Goal: Task Accomplishment & Management: Manage account settings

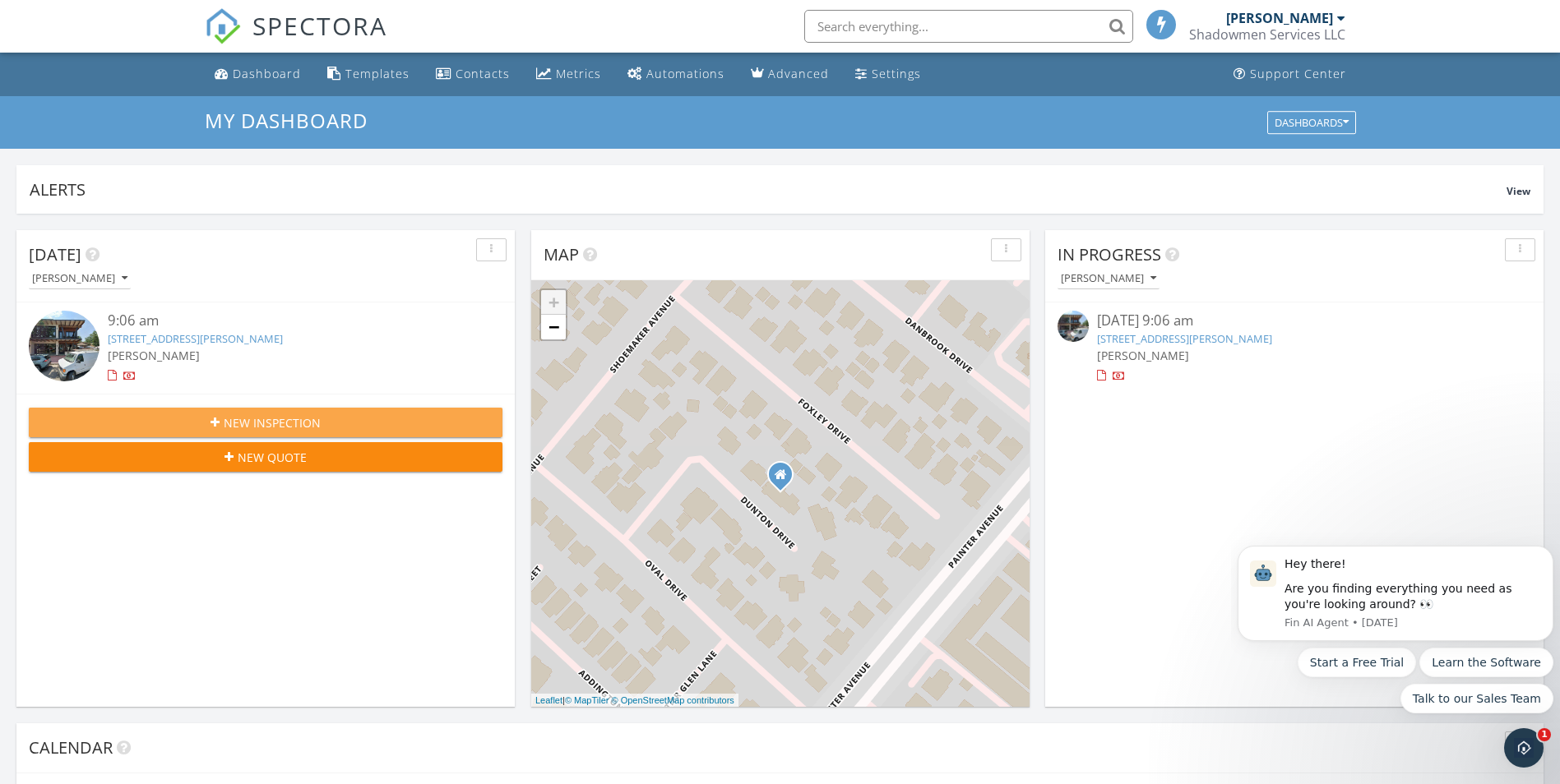
click at [264, 417] on span "New Inspection" at bounding box center [272, 423] width 97 height 17
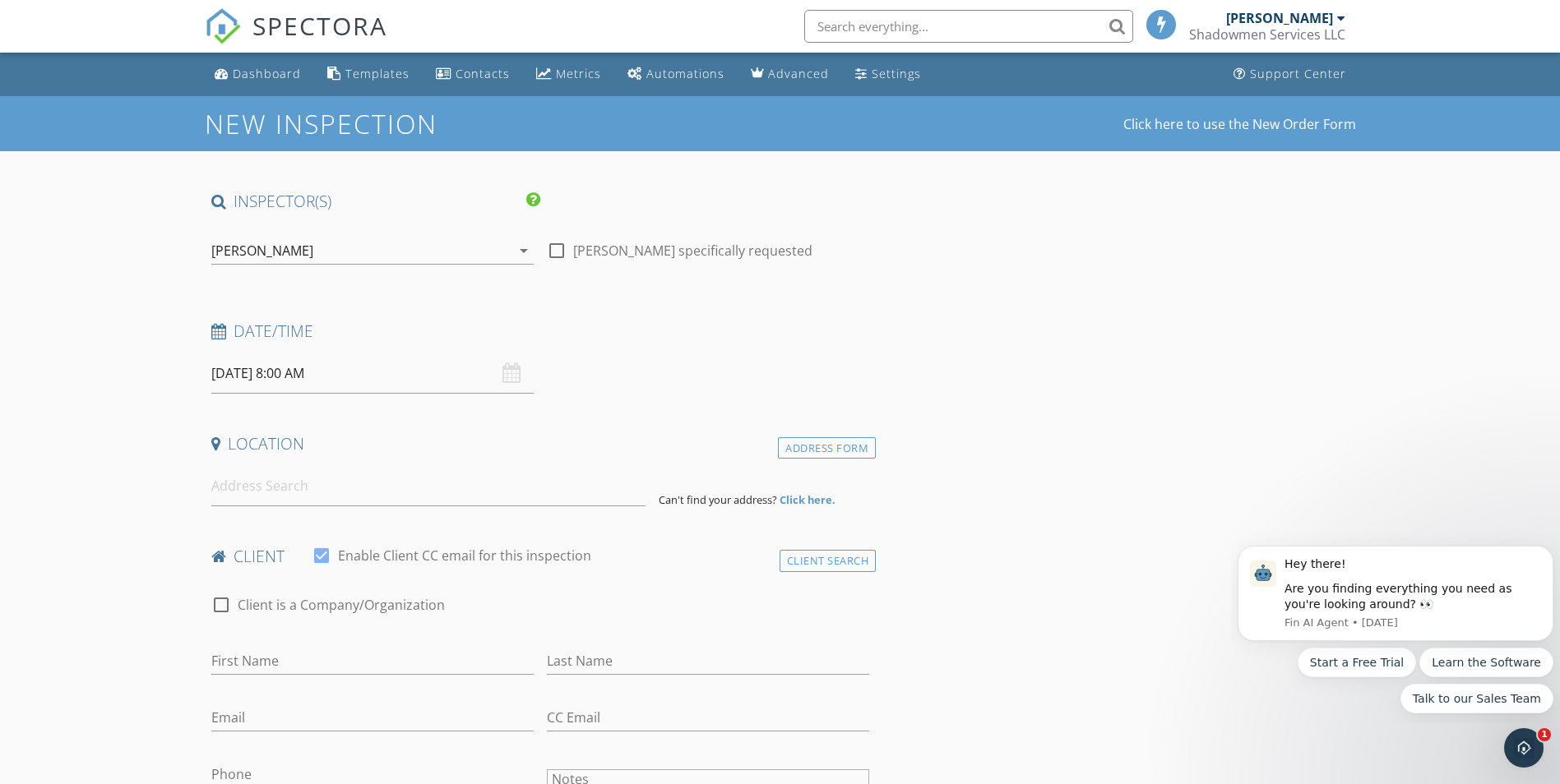
click at [558, 251] on div at bounding box center [556, 251] width 28 height 28
checkbox input "true"
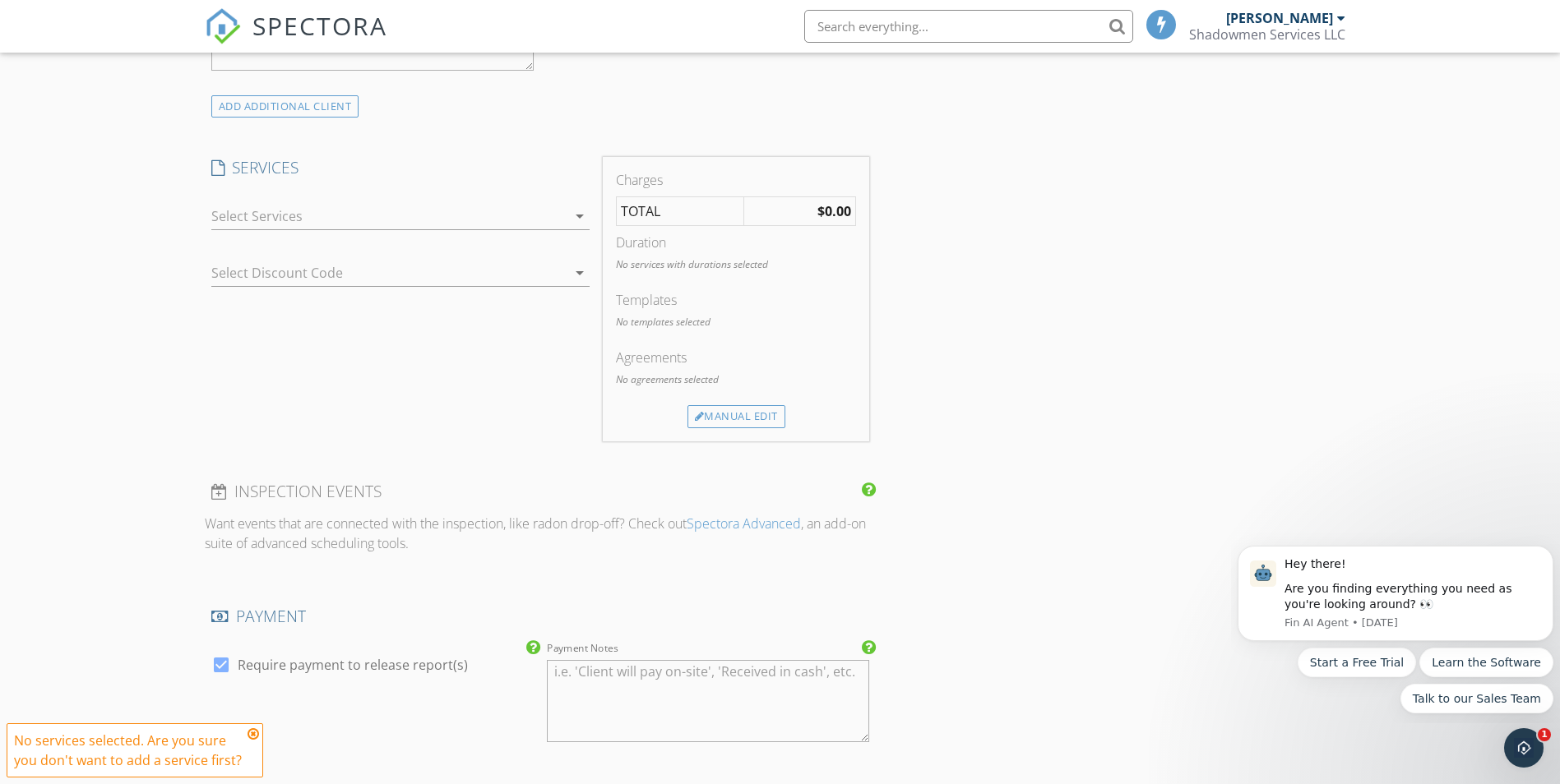
scroll to position [901, 0]
click at [319, 227] on div at bounding box center [388, 224] width 355 height 26
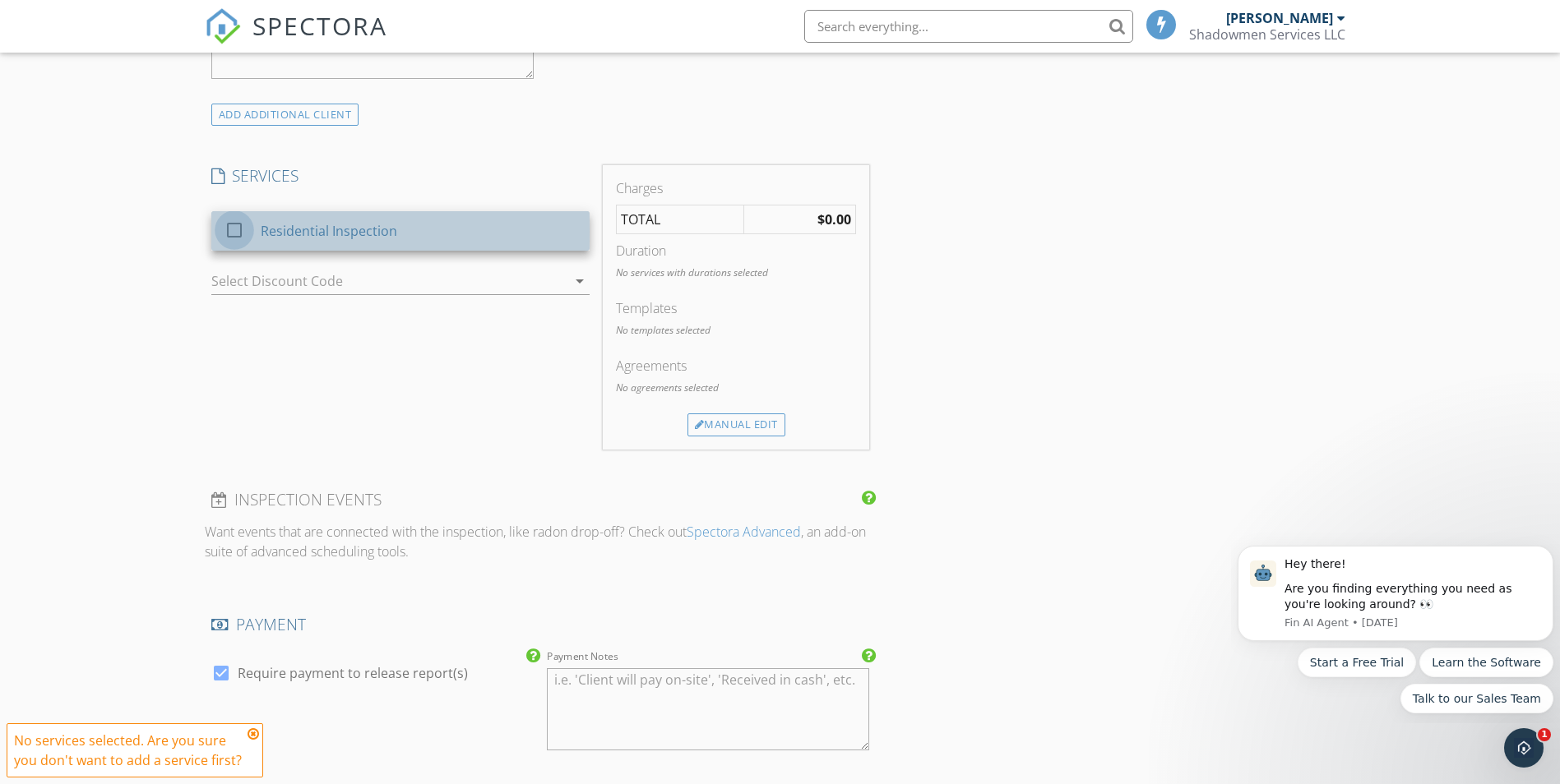
click at [230, 231] on div at bounding box center [234, 230] width 28 height 28
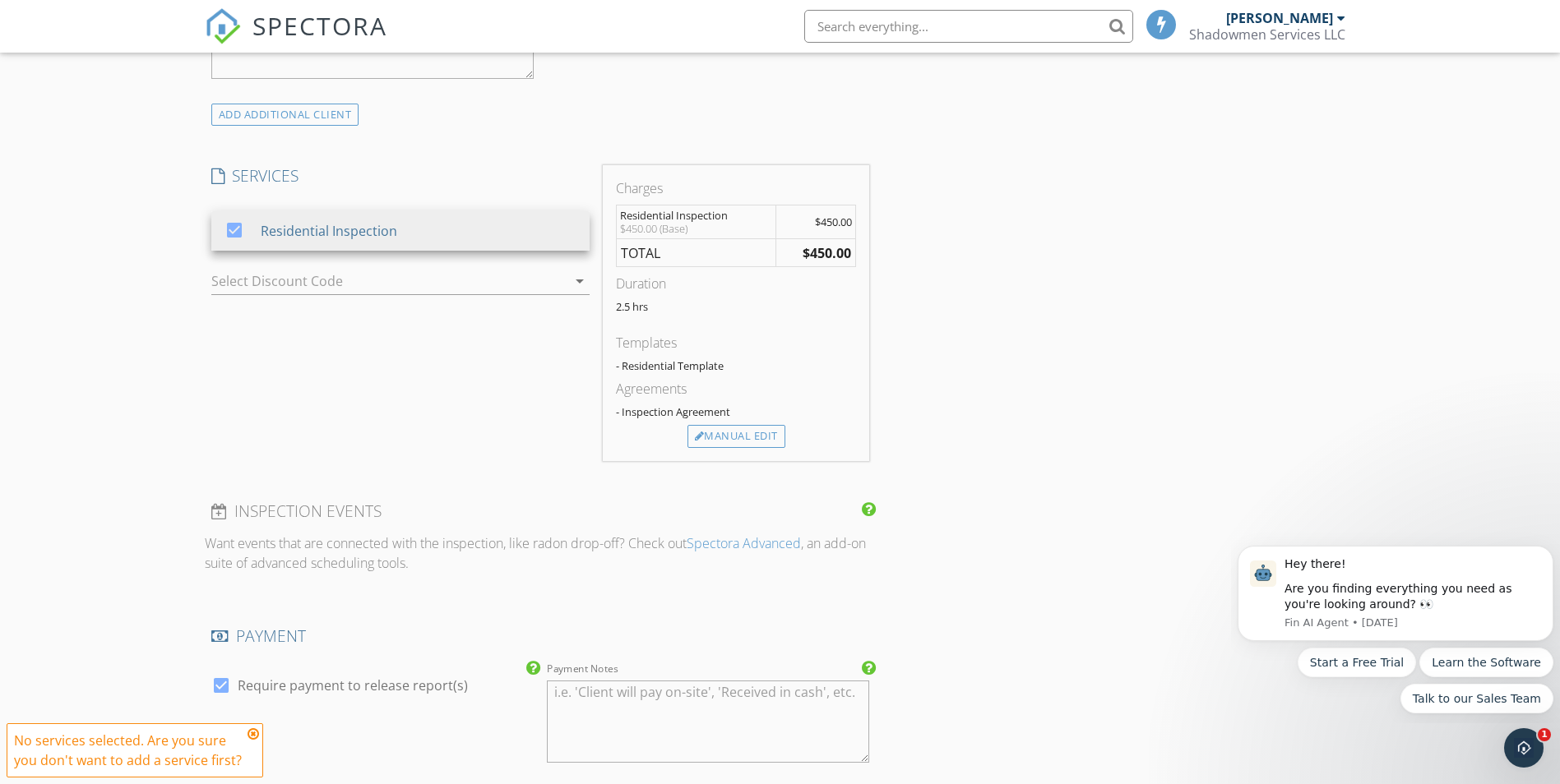
click at [137, 378] on div "New Inspection Click here to use the New Order Form INSPECTOR(S) check_box Timo…" at bounding box center [780, 447] width 1560 height 2506
click at [272, 282] on div at bounding box center [377, 281] width 333 height 26
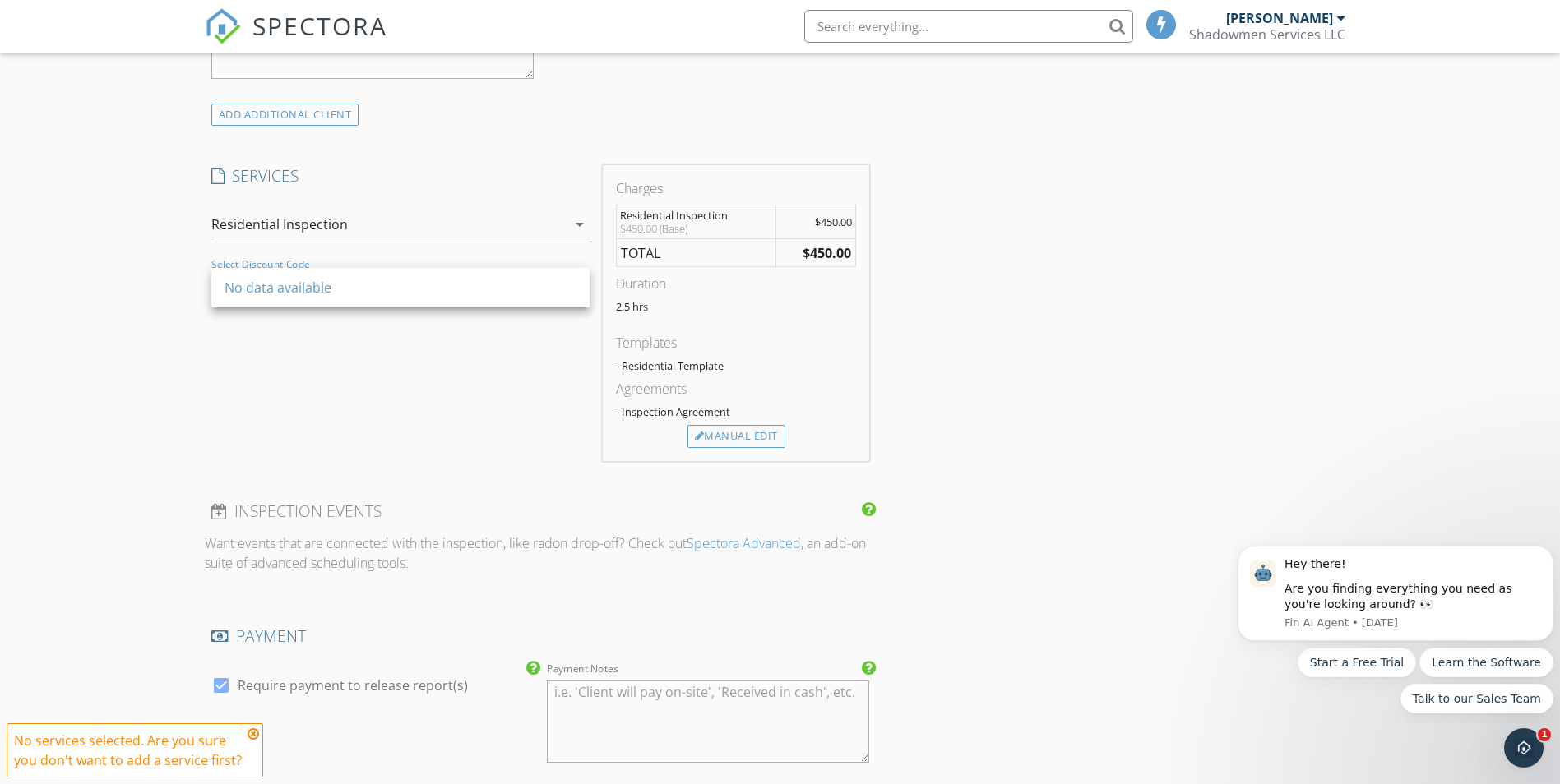
click at [160, 313] on div "New Inspection Click here to use the New Order Form INSPECTOR(S) check_box Timo…" at bounding box center [780, 447] width 1560 height 2506
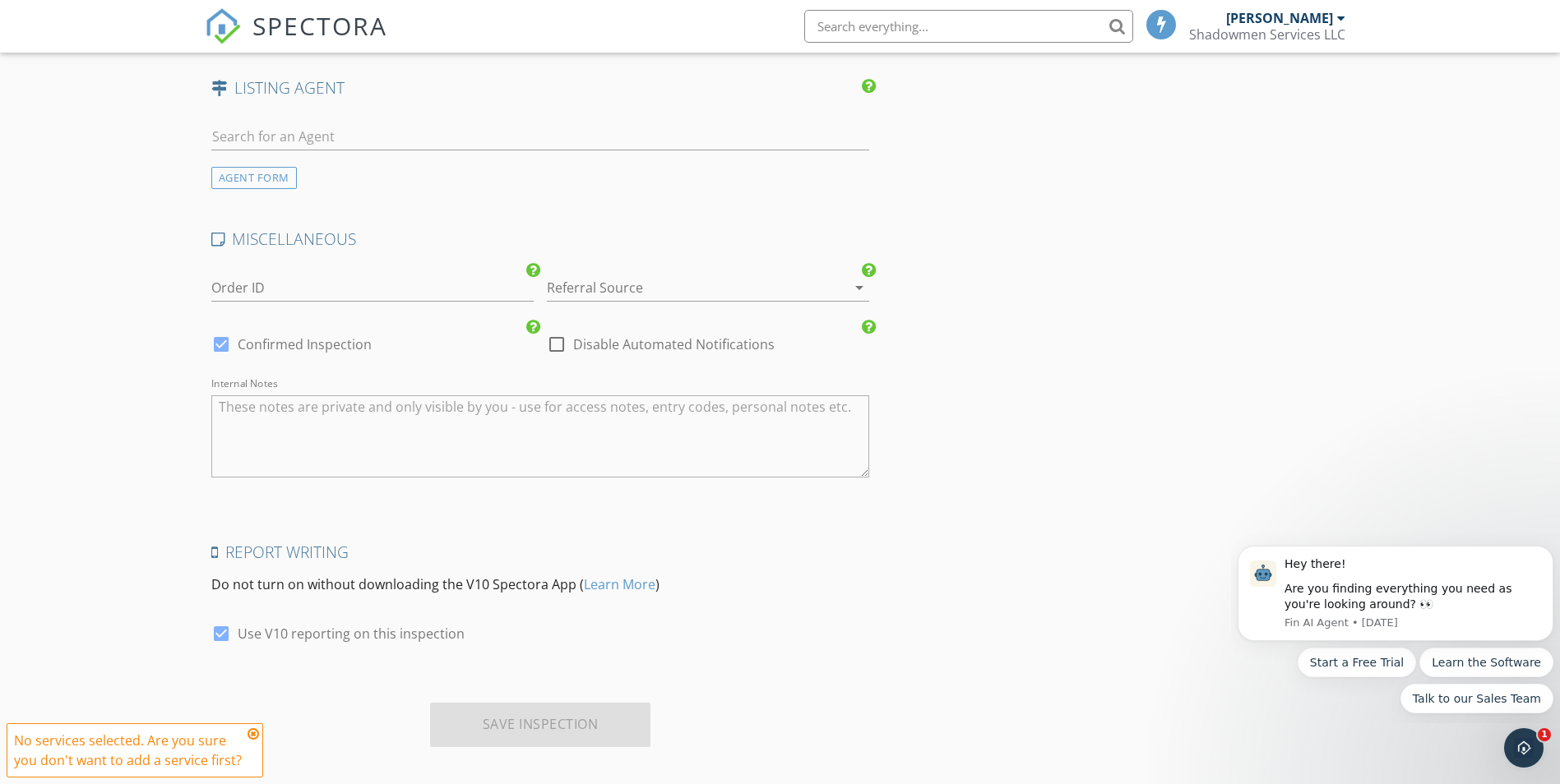
scroll to position [1817, 0]
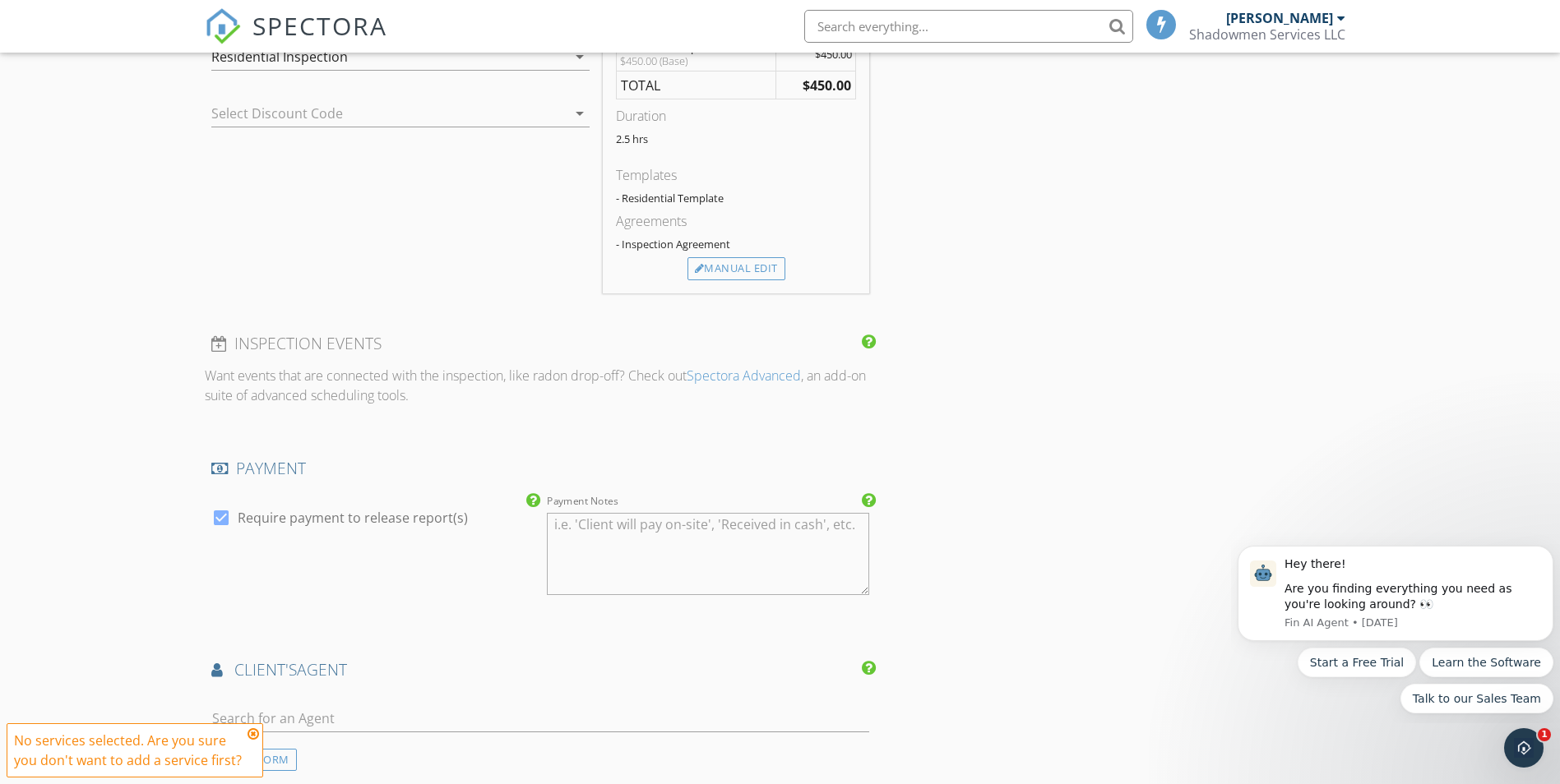
scroll to position [1151, 0]
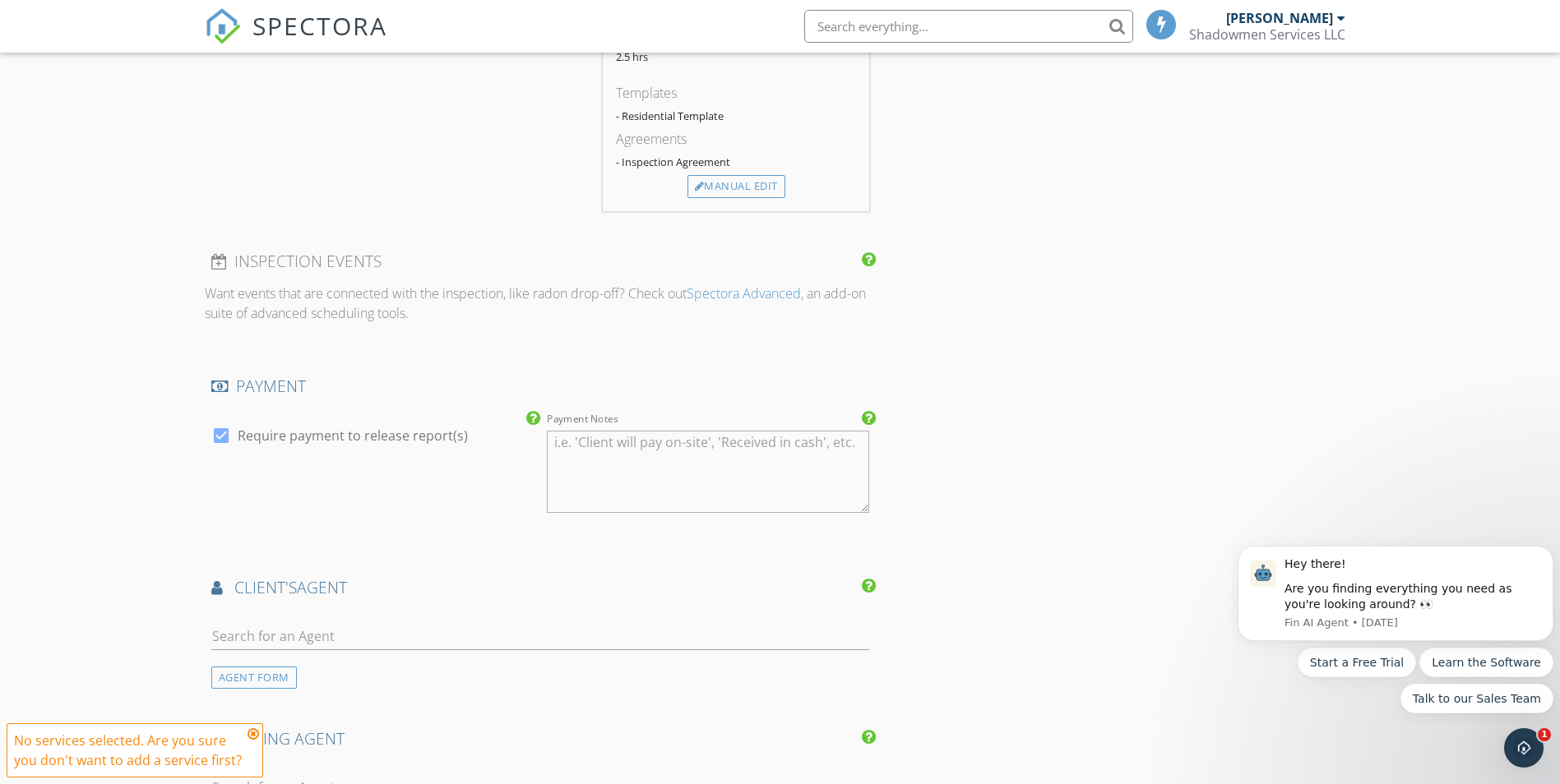
click at [301, 261] on h4 "INSPECTION EVENTS" at bounding box center [540, 261] width 658 height 21
click at [1018, 414] on div "INSPECTOR(S) check_box Timothy Giles PRIMARY Timothy Giles arrow_drop_down chec…" at bounding box center [781, 225] width 1151 height 2371
click at [626, 454] on textarea "Payment Notes" at bounding box center [708, 472] width 322 height 82
click at [132, 484] on div "New Inspection Click here to use the New Order Form INSPECTOR(S) check_box Timo…" at bounding box center [780, 197] width 1560 height 2506
click at [582, 441] on textarea "Payment Notes" at bounding box center [708, 472] width 322 height 82
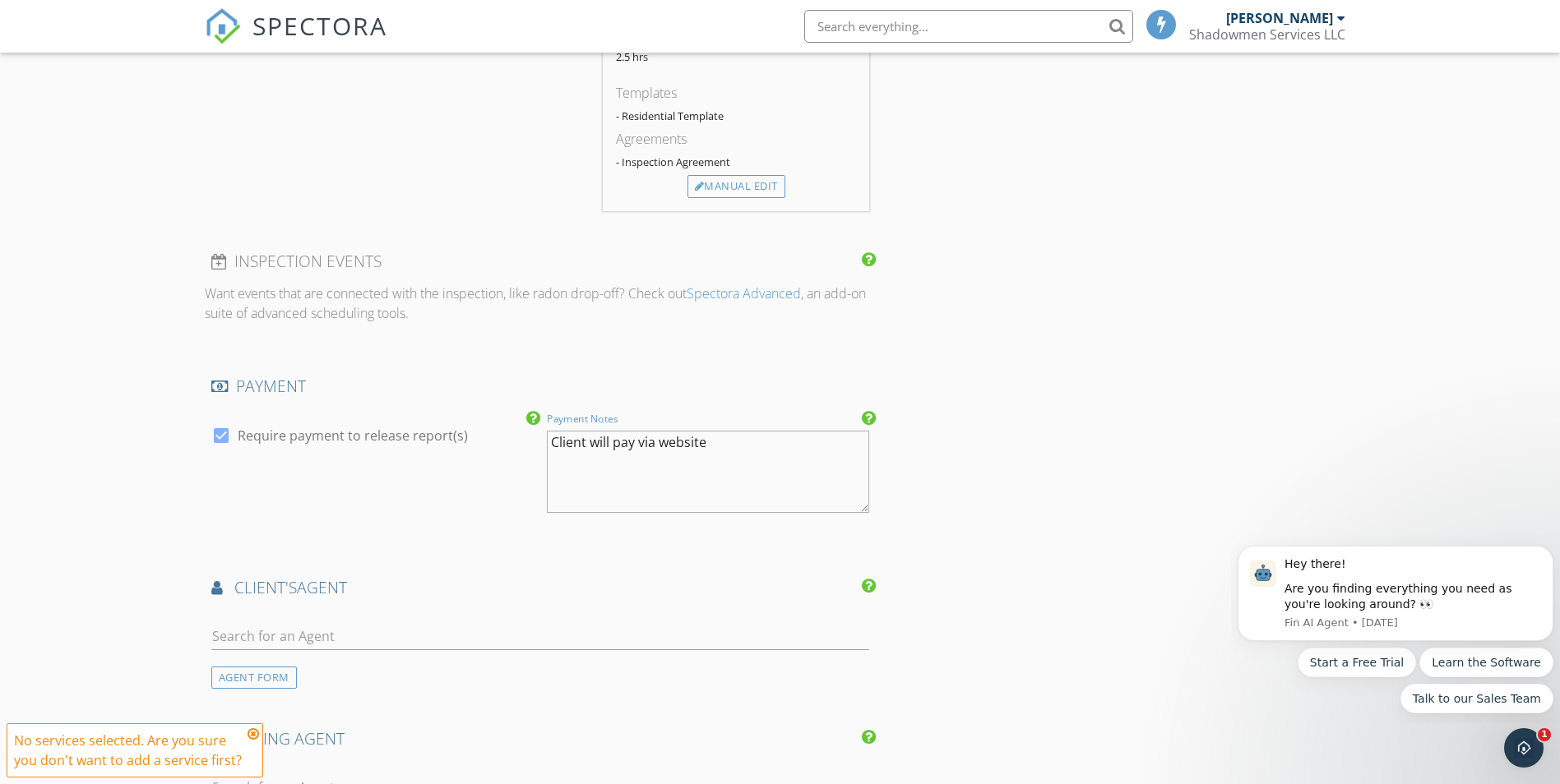
type textarea "Client will pay via website"
click at [170, 458] on div "New Inspection Click here to use the New Order Form INSPECTOR(S) check_box Timo…" at bounding box center [780, 197] width 1560 height 2506
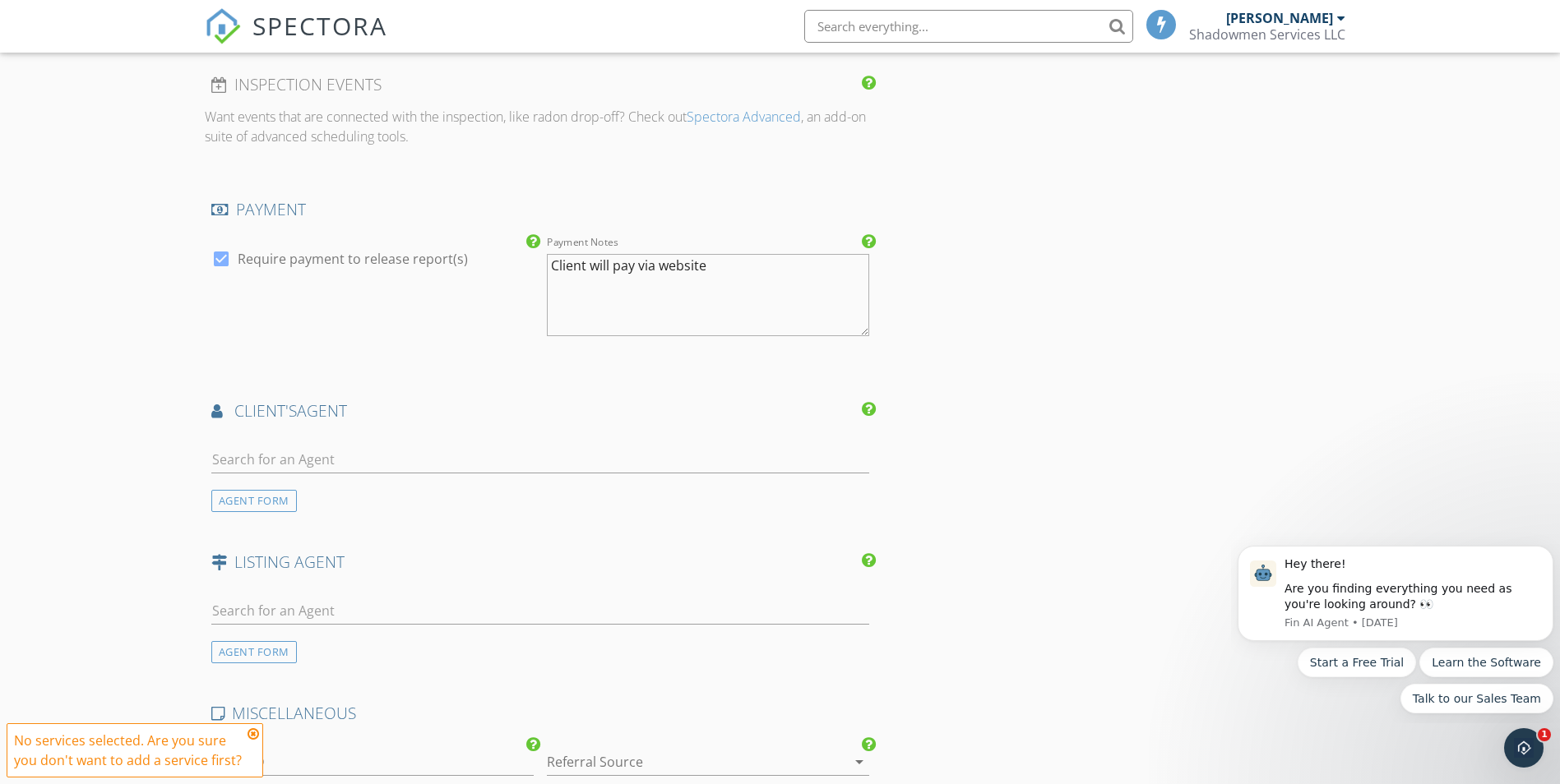
scroll to position [1398, 0]
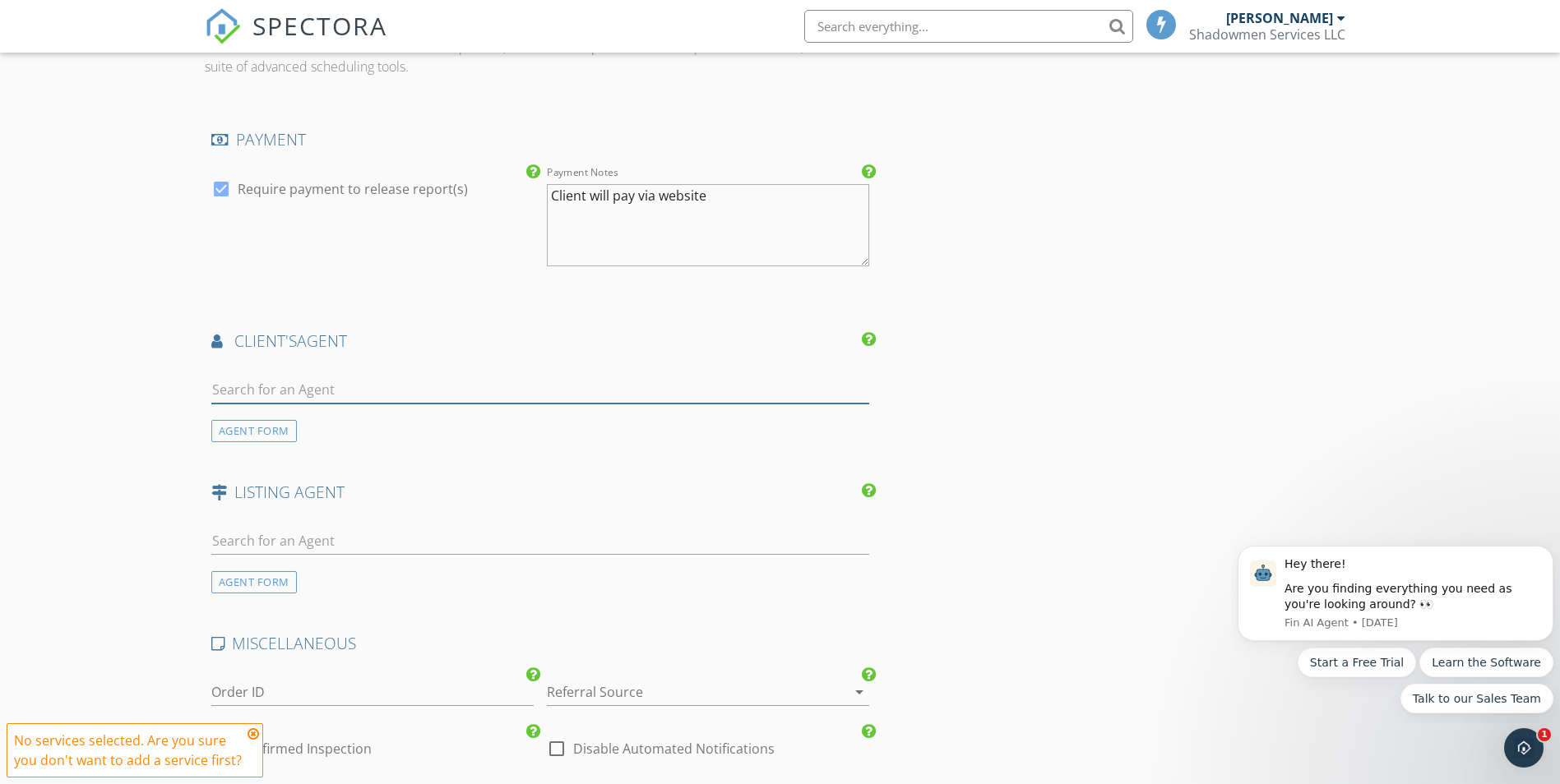
click at [263, 392] on input "text" at bounding box center [540, 390] width 658 height 27
click at [261, 430] on div "AGENT FORM" at bounding box center [253, 431] width 85 height 22
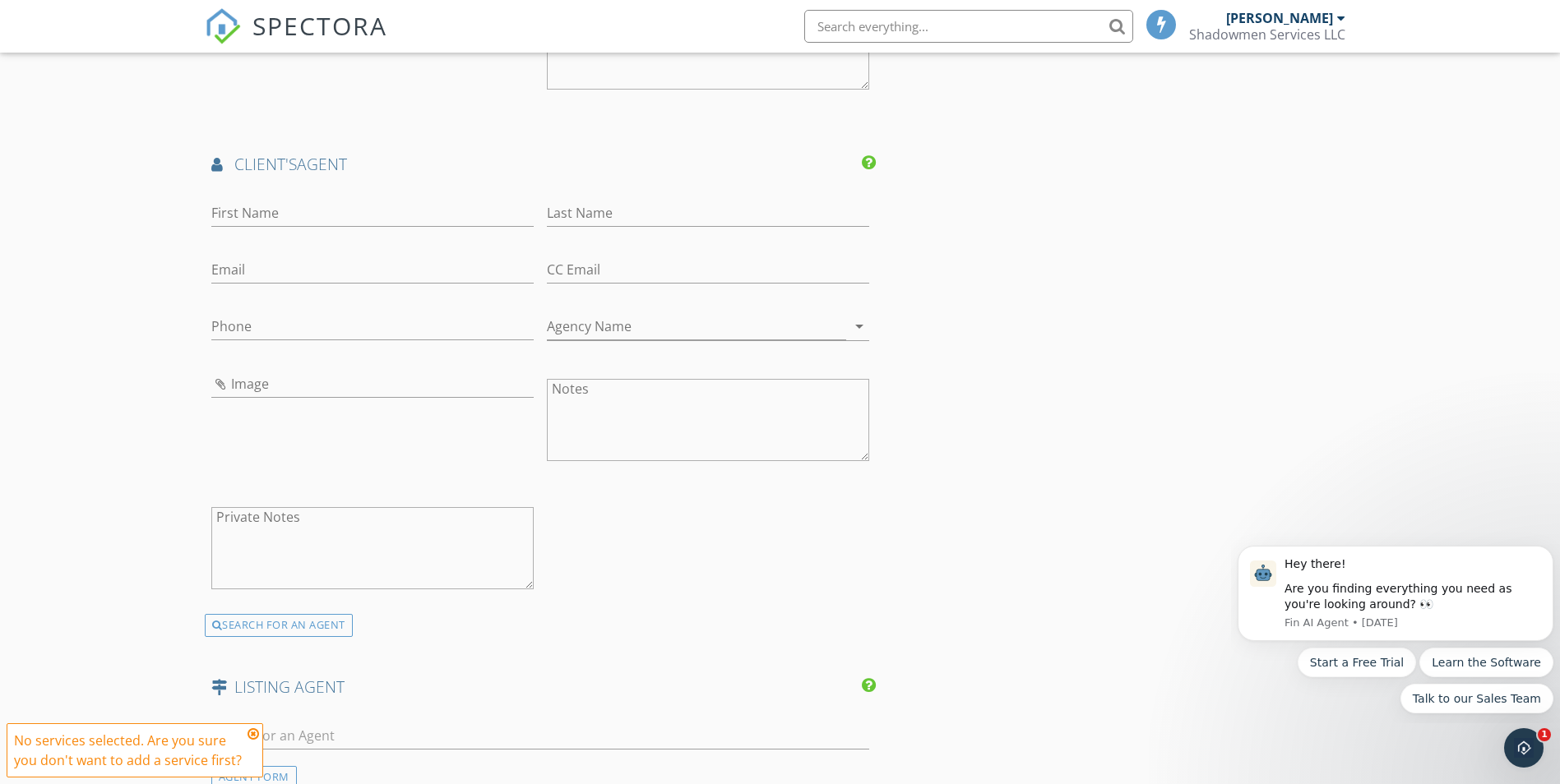
scroll to position [1645, 0]
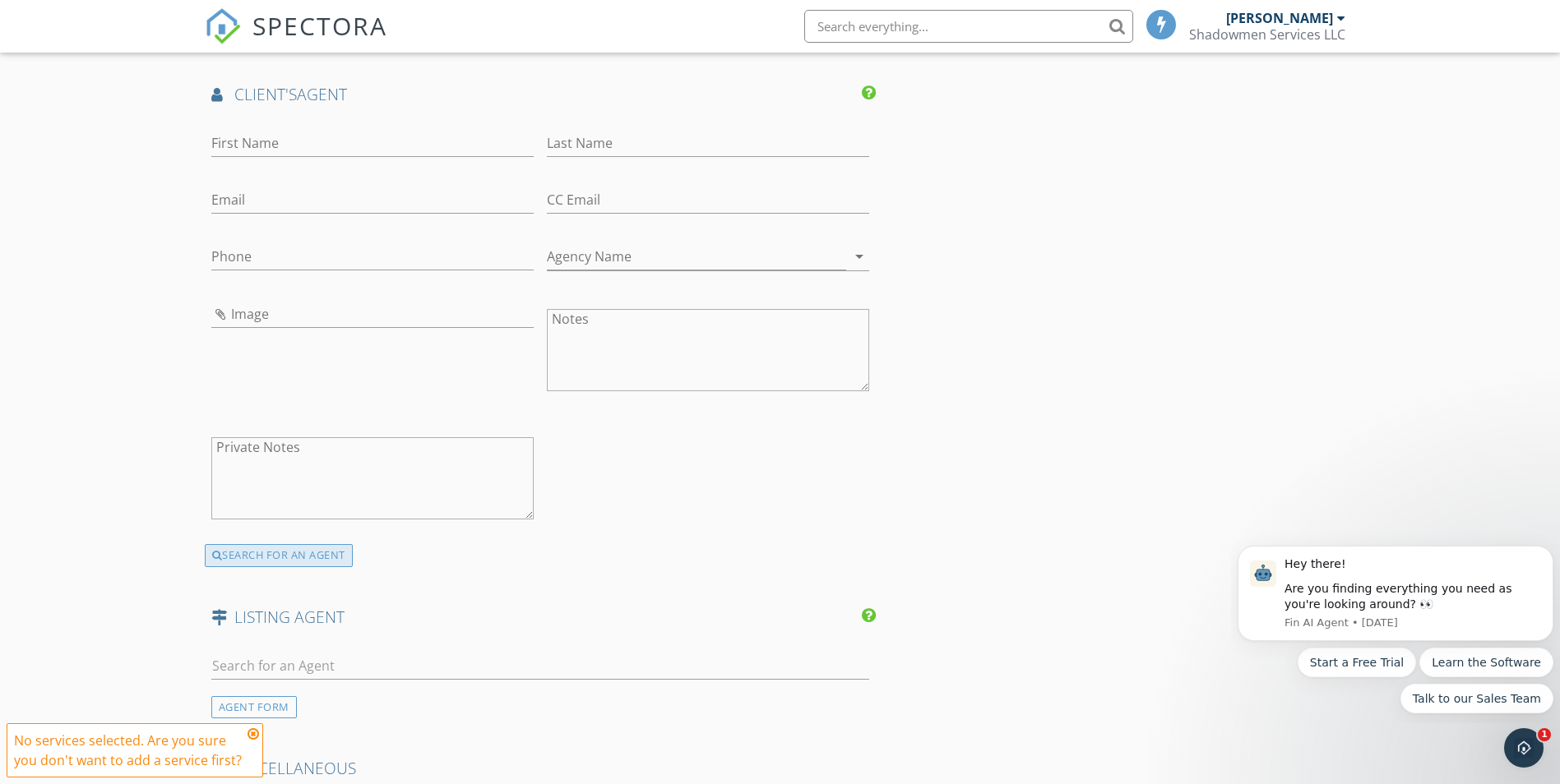
click at [295, 550] on div "SEARCH FOR AN AGENT" at bounding box center [279, 555] width 148 height 23
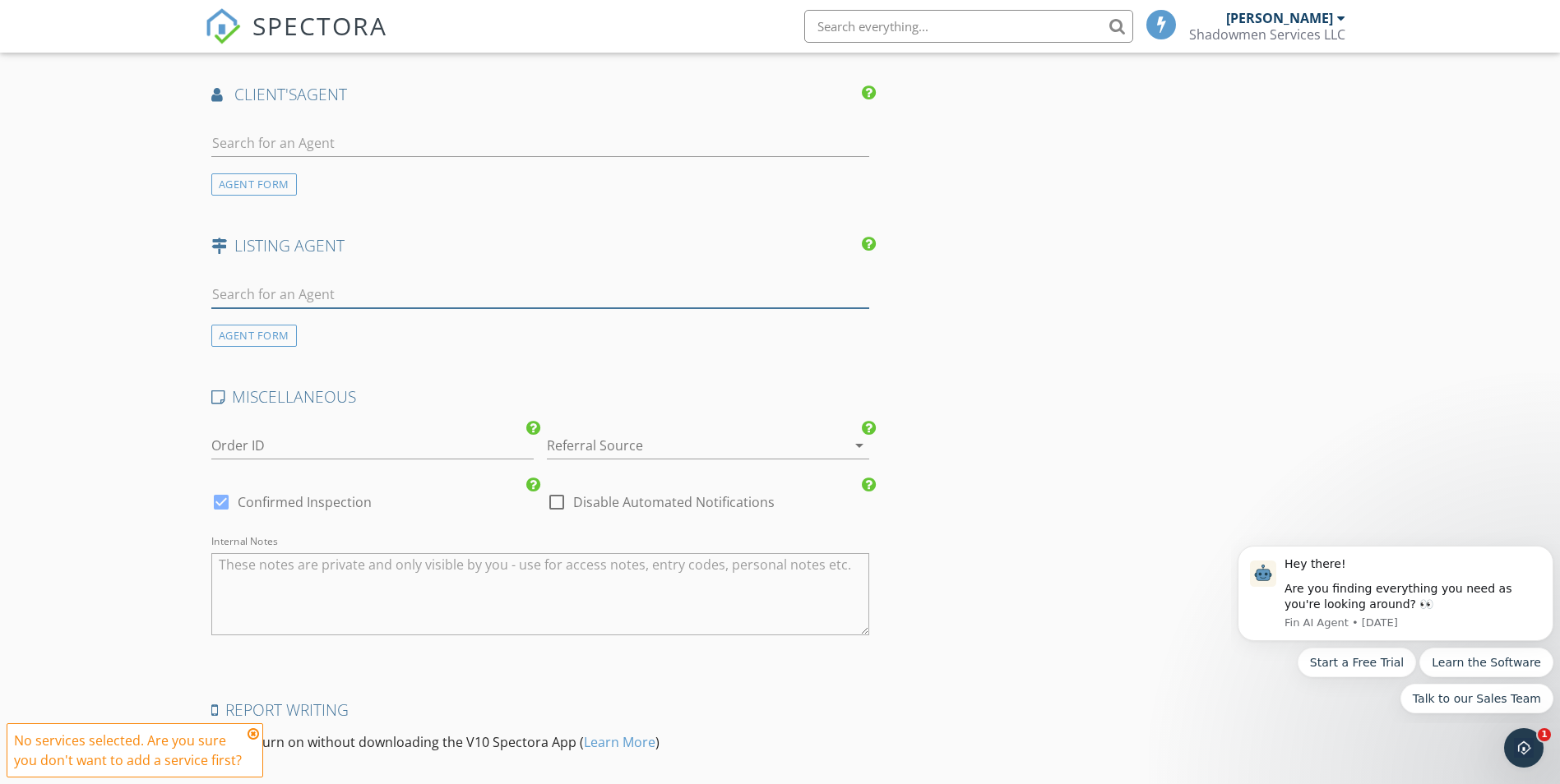
click at [269, 300] on input "text" at bounding box center [540, 295] width 658 height 27
click at [263, 301] on input "text" at bounding box center [540, 295] width 658 height 27
click at [267, 299] on input "text" at bounding box center [540, 295] width 658 height 27
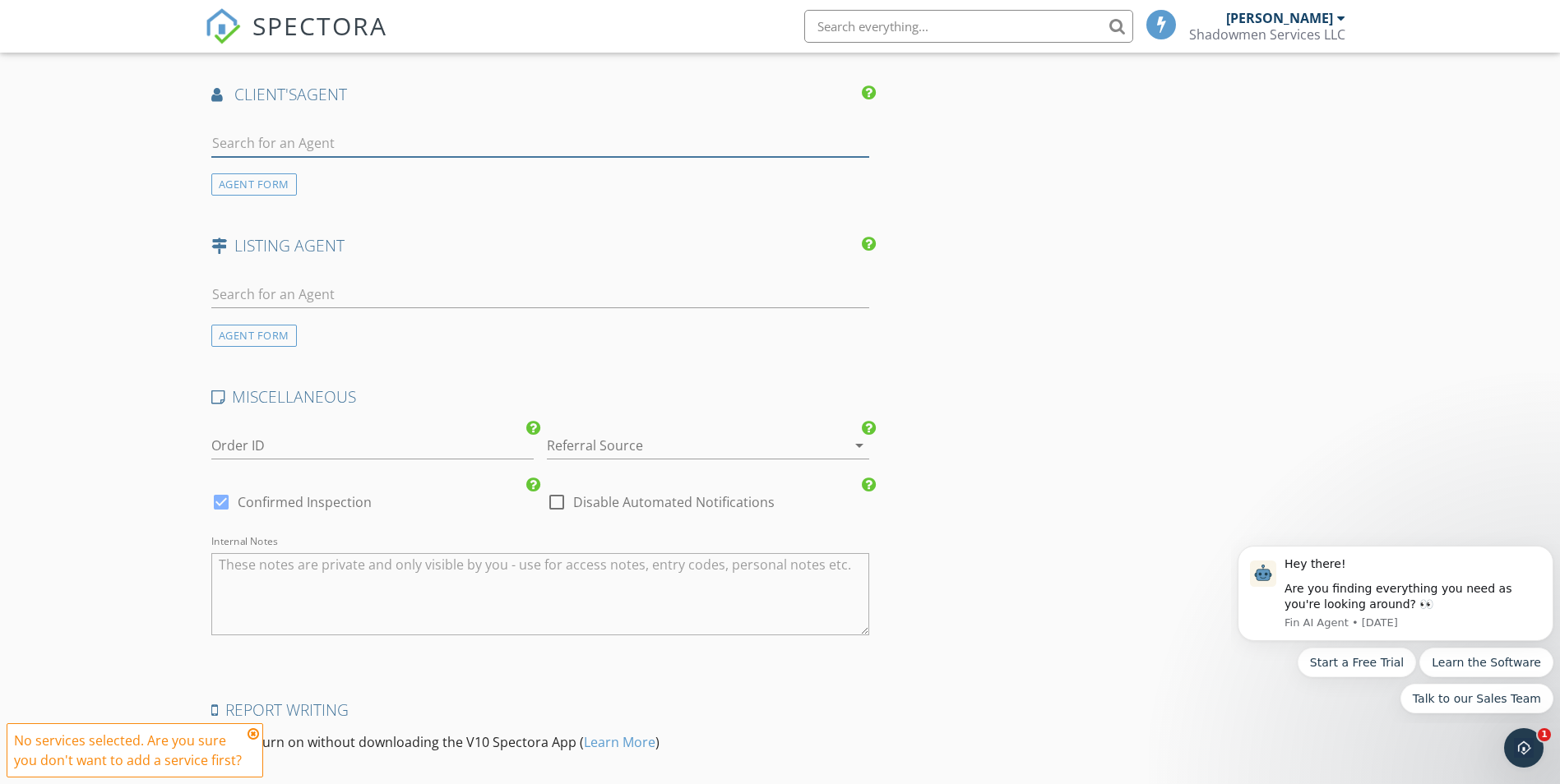
click at [294, 143] on input "text" at bounding box center [540, 143] width 658 height 27
type input "Humans"
click at [291, 144] on input "Humans" at bounding box center [540, 143] width 658 height 27
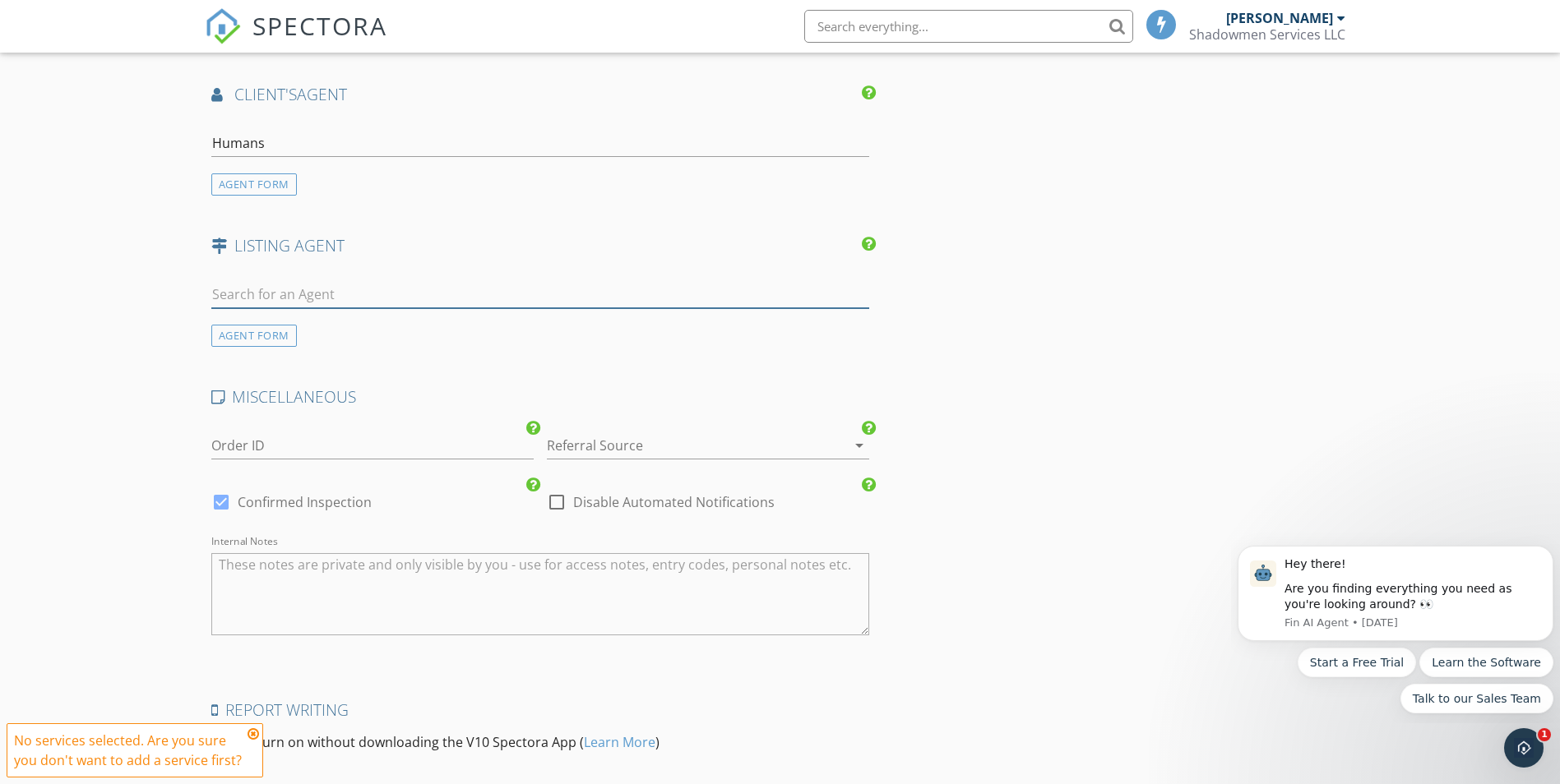
click at [284, 298] on input "text" at bounding box center [540, 295] width 658 height 27
type input "Humans"
click at [301, 333] on div "No results found. Click to add a new Agent" at bounding box center [342, 331] width 247 height 19
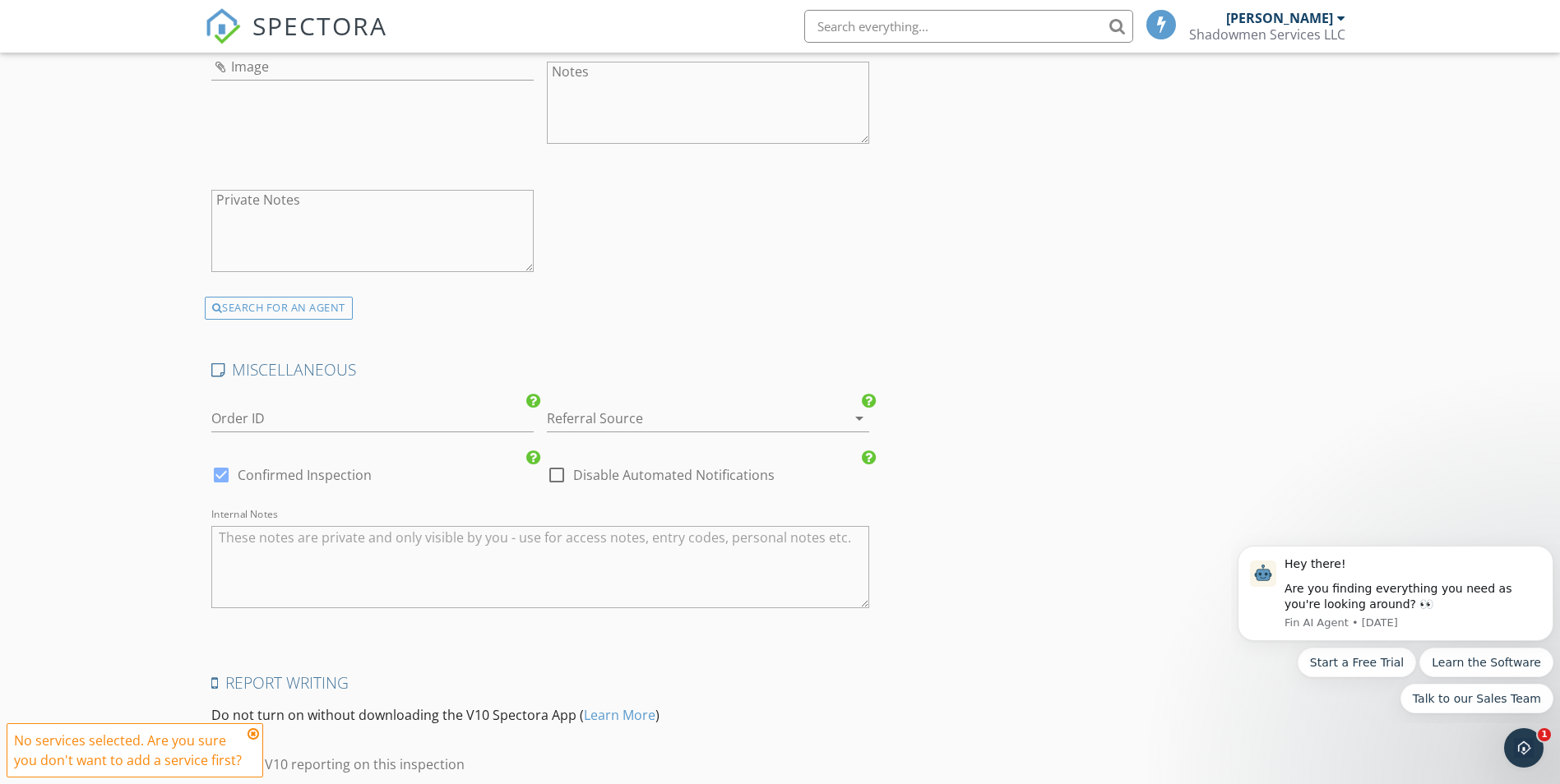
scroll to position [2056, 0]
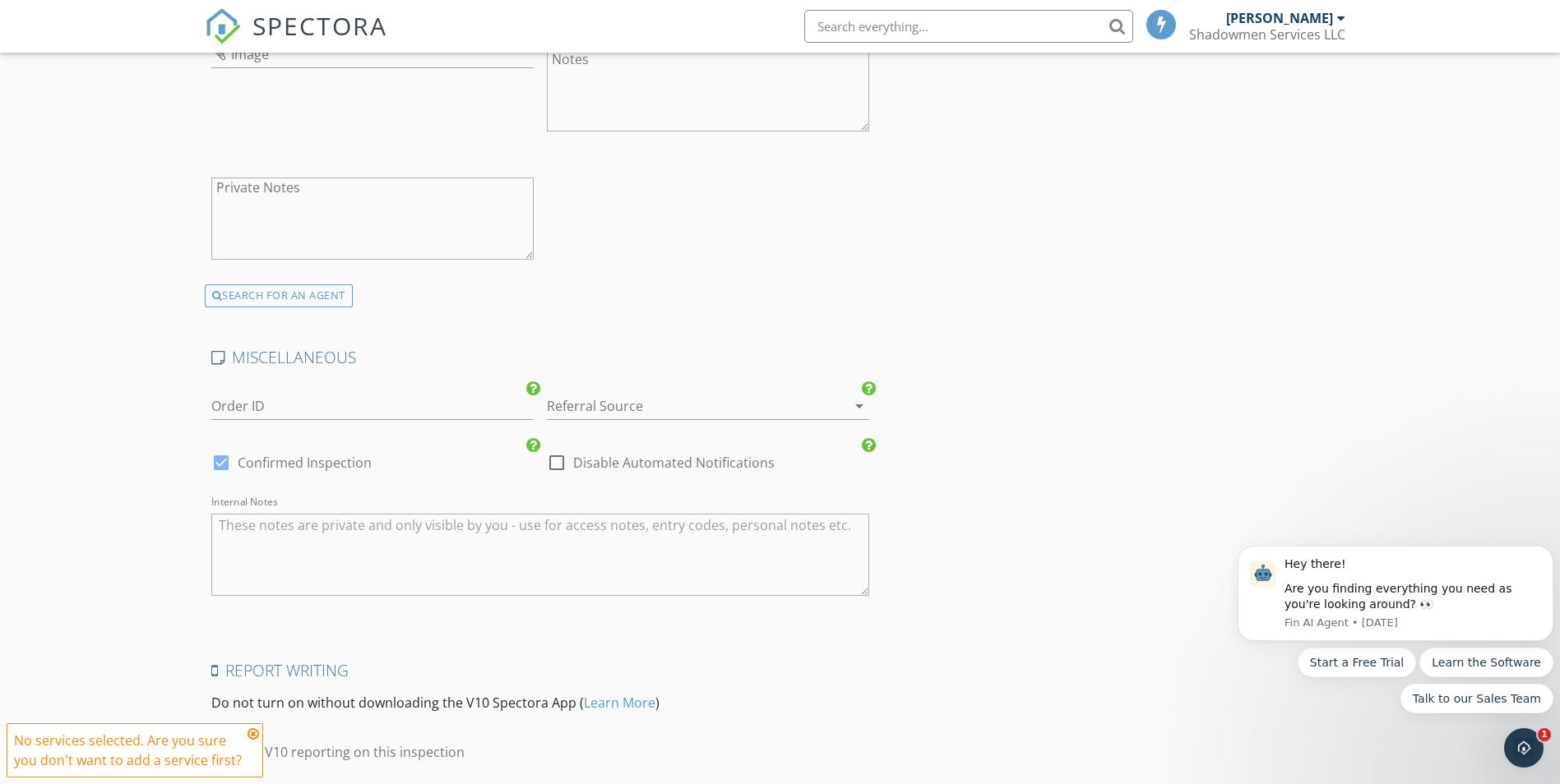
click at [593, 407] on div at bounding box center [685, 406] width 276 height 26
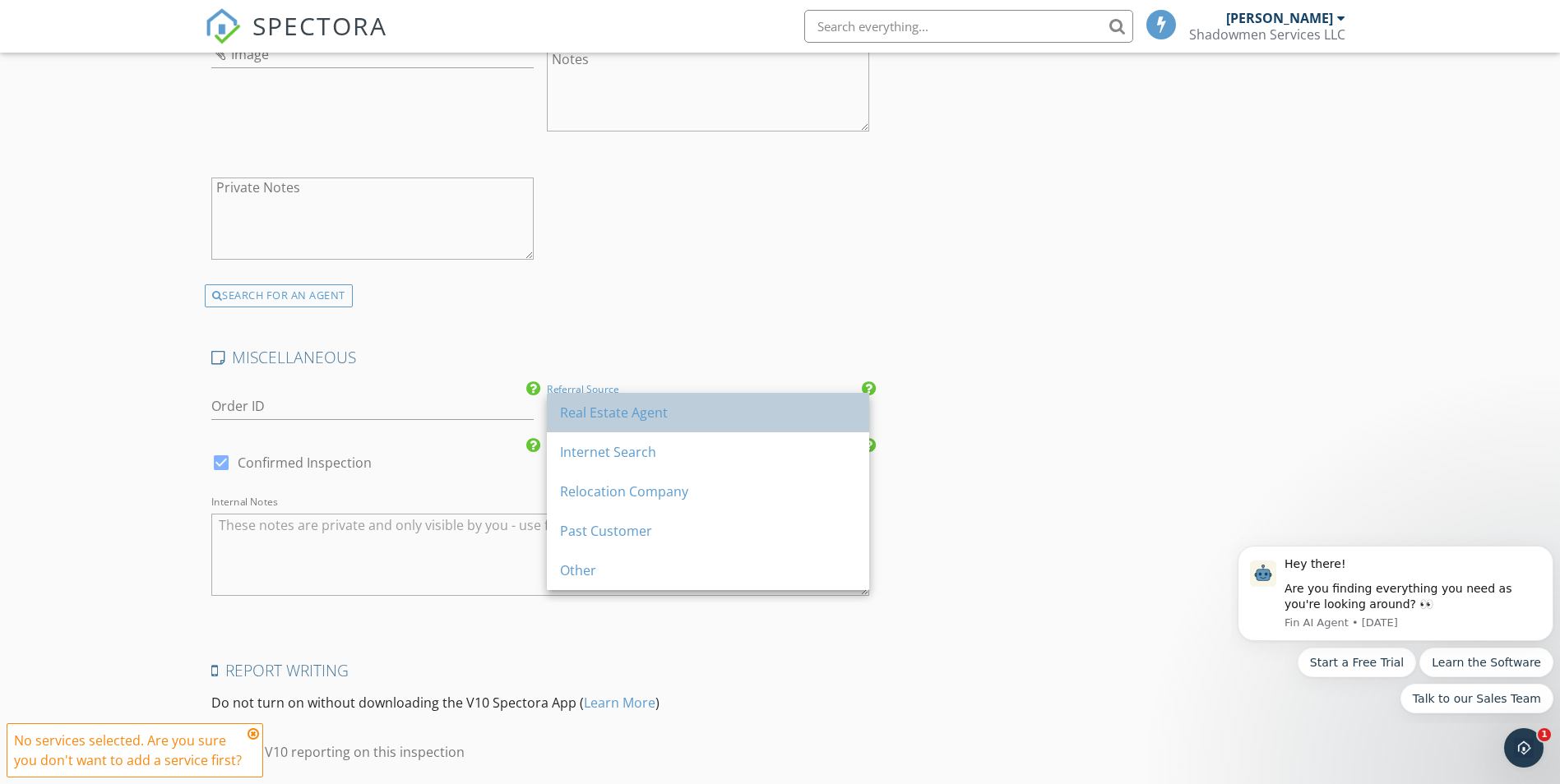
click at [604, 408] on div "Real Estate Agent" at bounding box center [707, 412] width 296 height 19
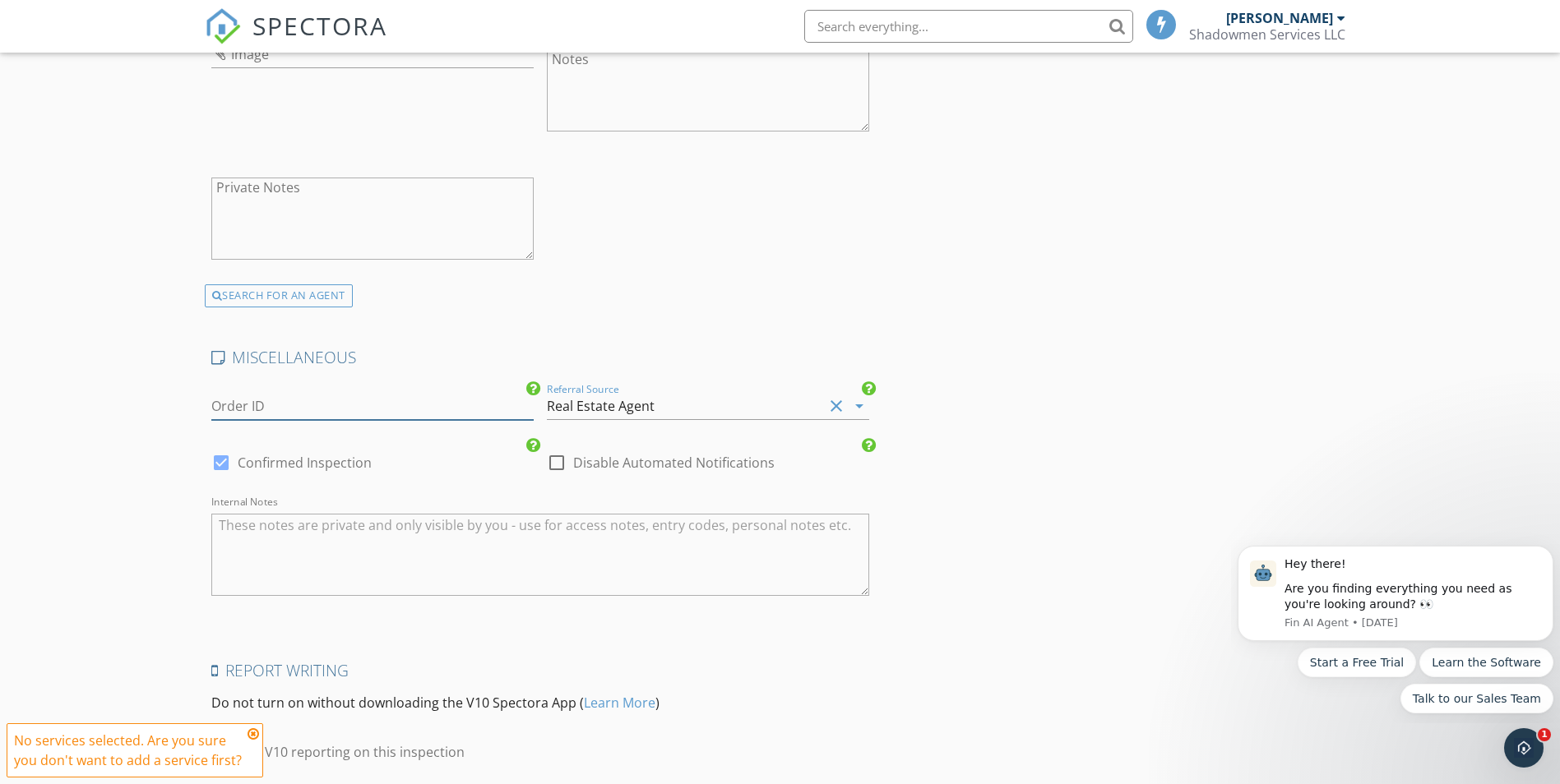
click at [276, 402] on input "Order ID" at bounding box center [372, 407] width 322 height 27
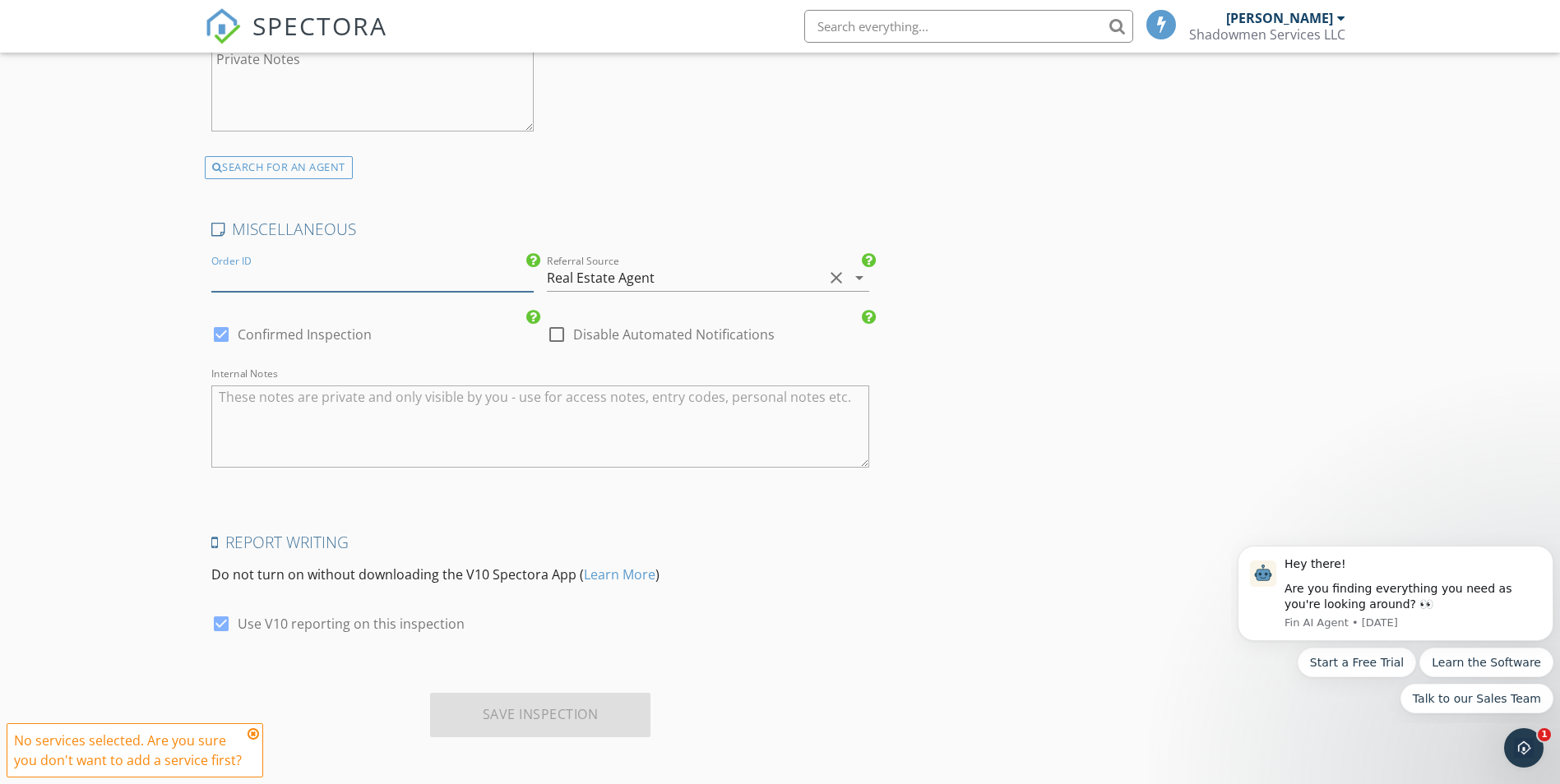
scroll to position [2188, 0]
click at [536, 710] on div "Save Inspection" at bounding box center [541, 710] width 221 height 45
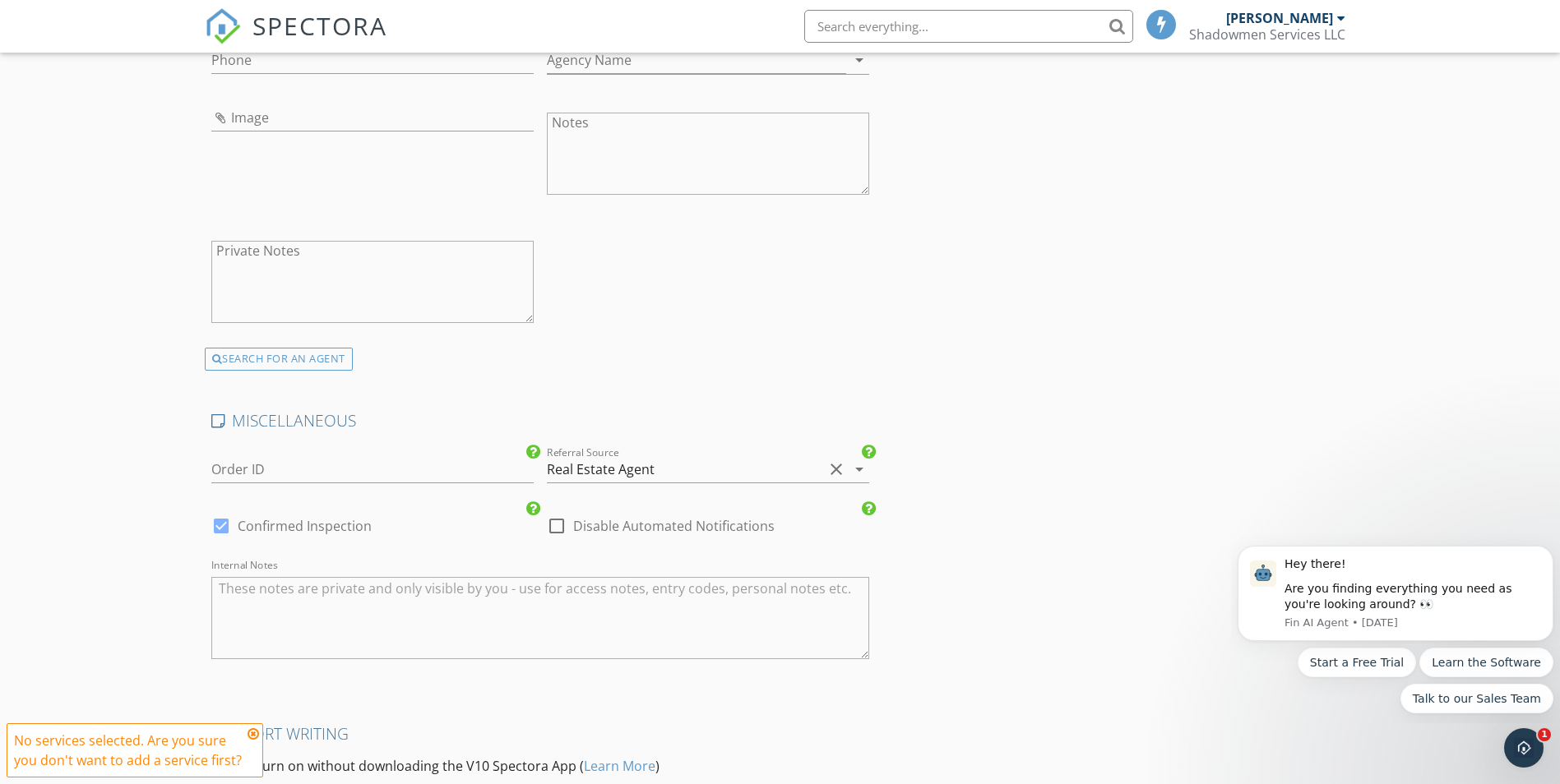
scroll to position [1942, 0]
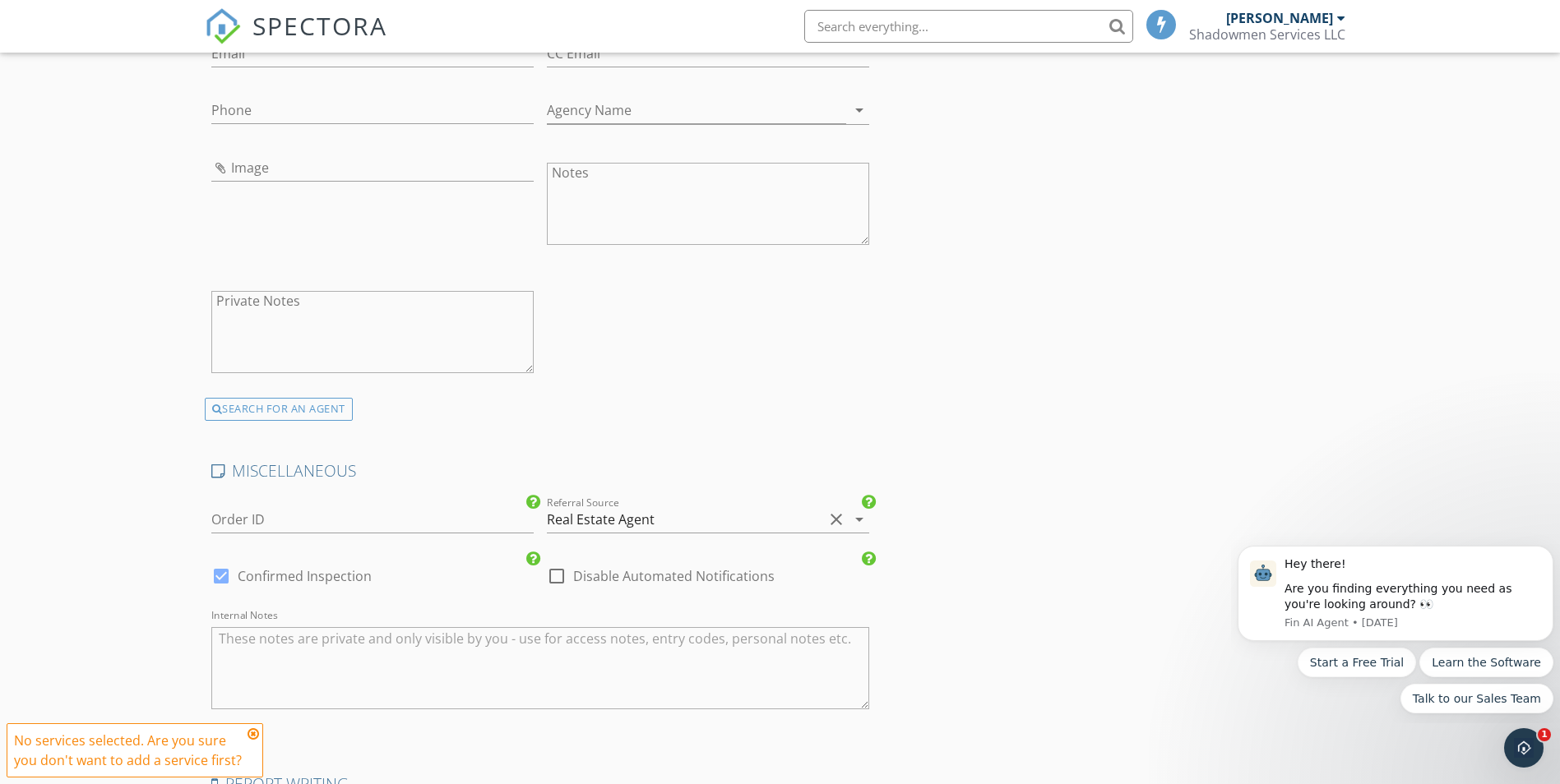
click at [559, 577] on div at bounding box center [556, 576] width 28 height 28
checkbox input "true"
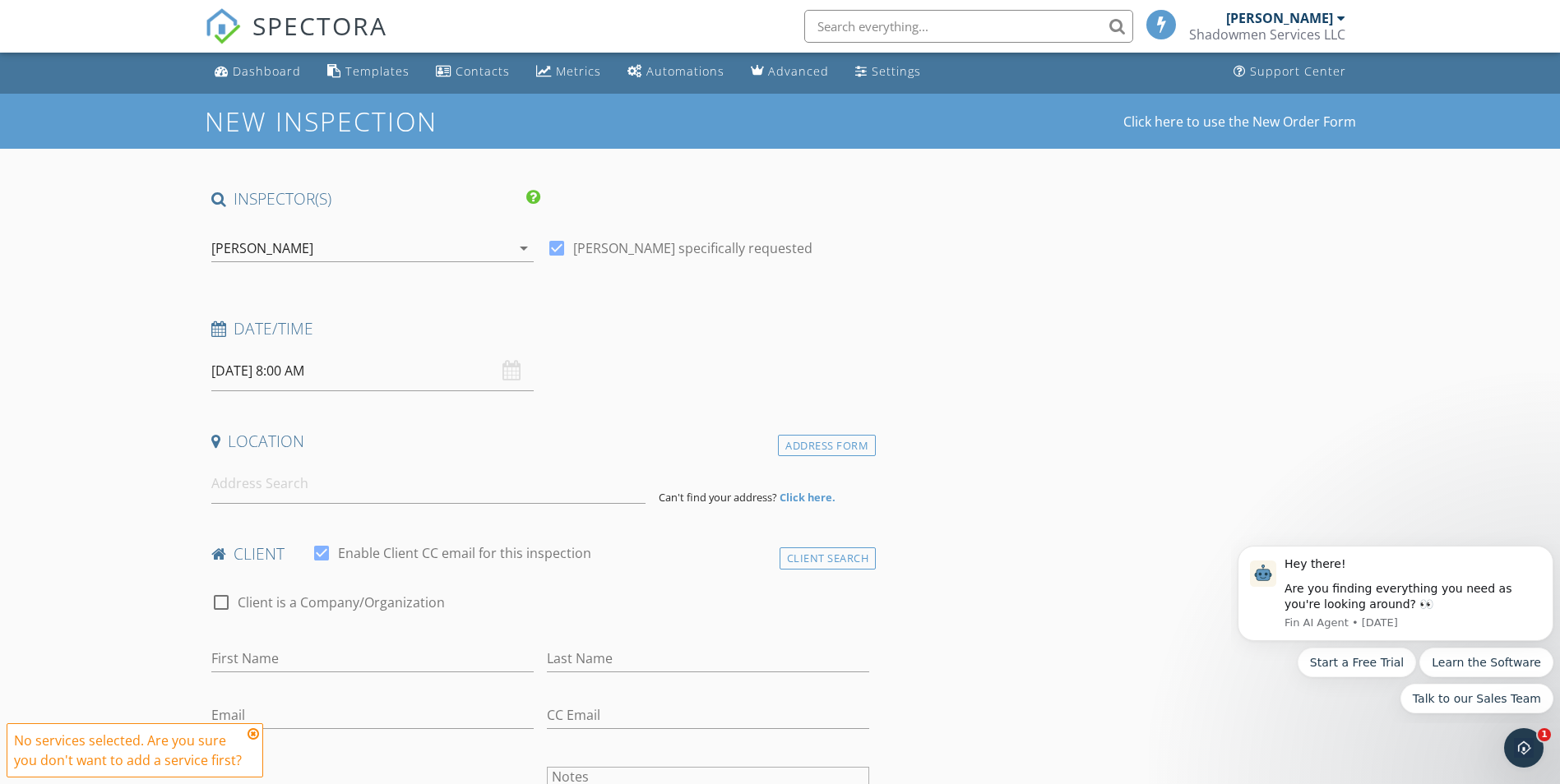
scroll to position [0, 0]
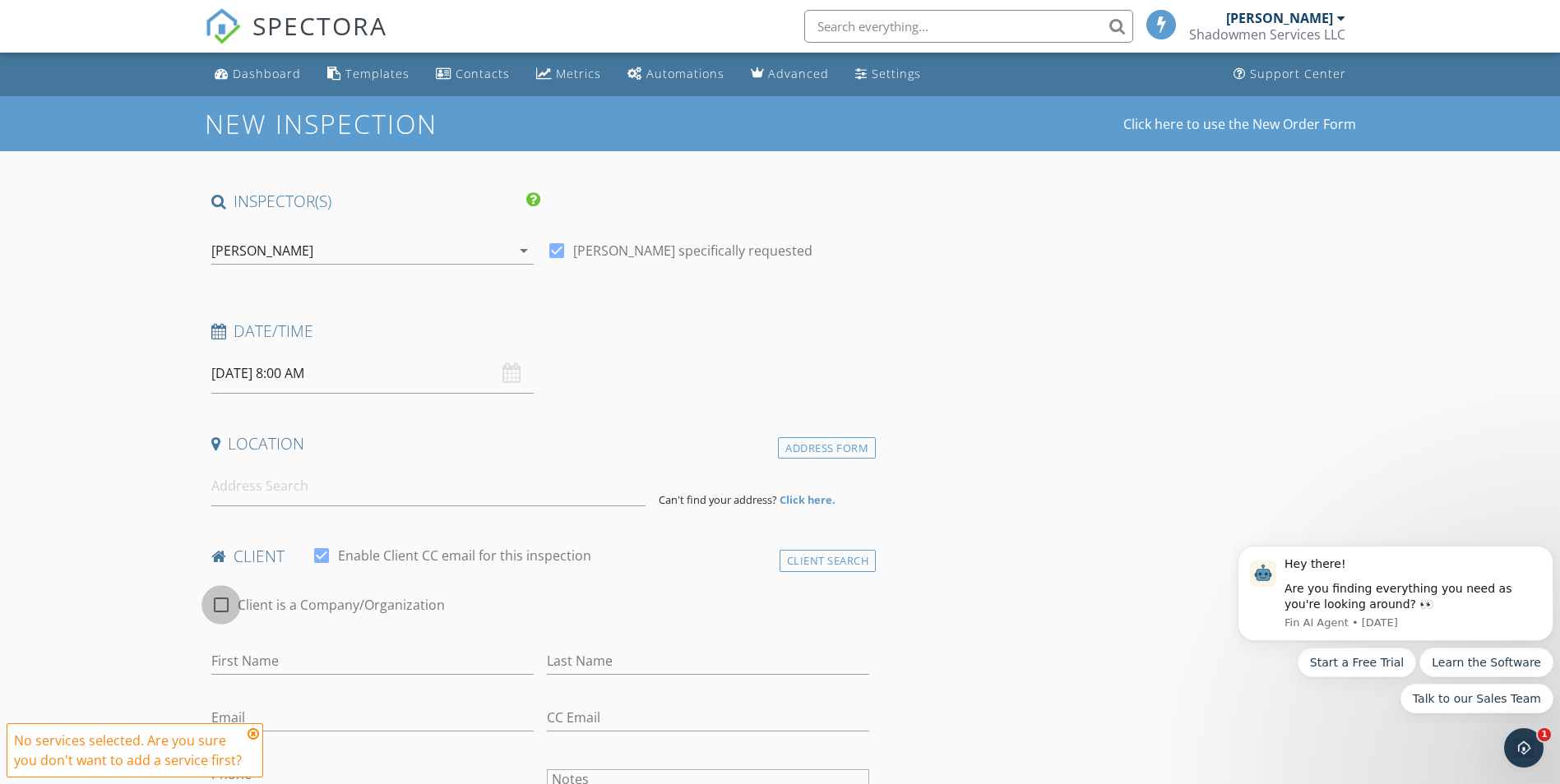
click at [222, 604] on div at bounding box center [221, 604] width 28 height 28
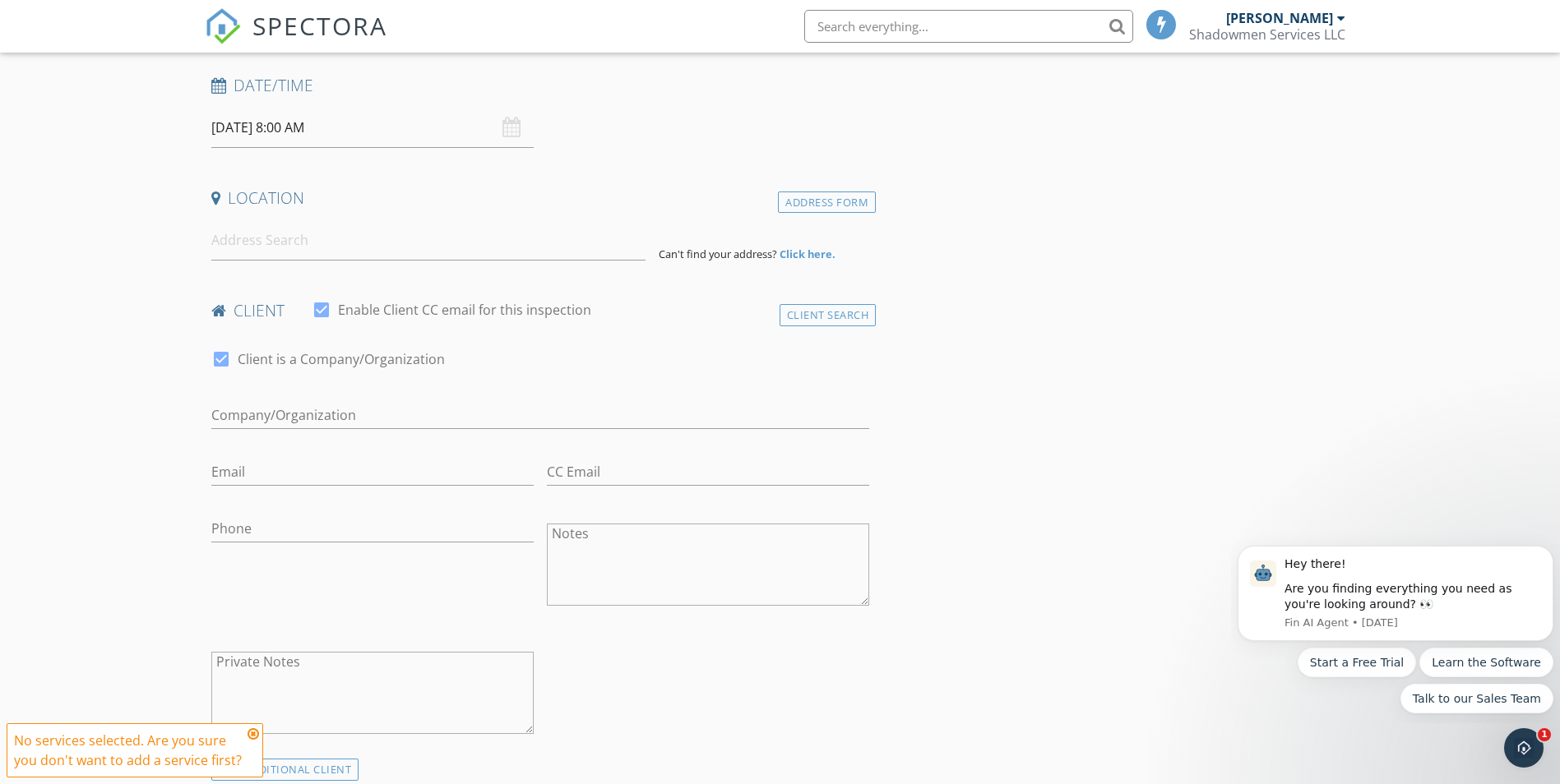
scroll to position [246, 0]
click at [221, 356] on div at bounding box center [221, 358] width 28 height 28
checkbox input "false"
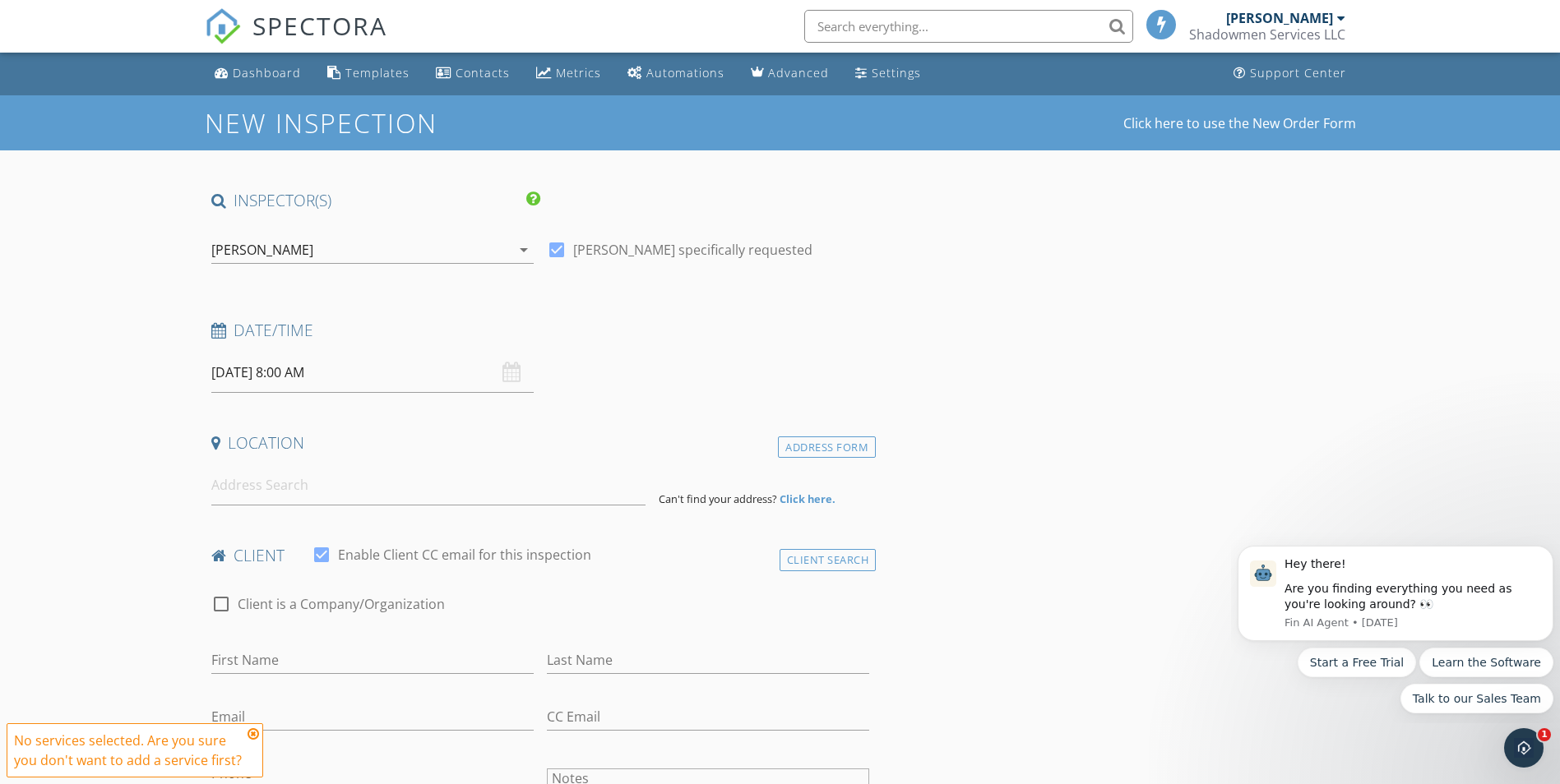
scroll to position [0, 0]
click at [270, 72] on div "Dashboard" at bounding box center [267, 73] width 68 height 16
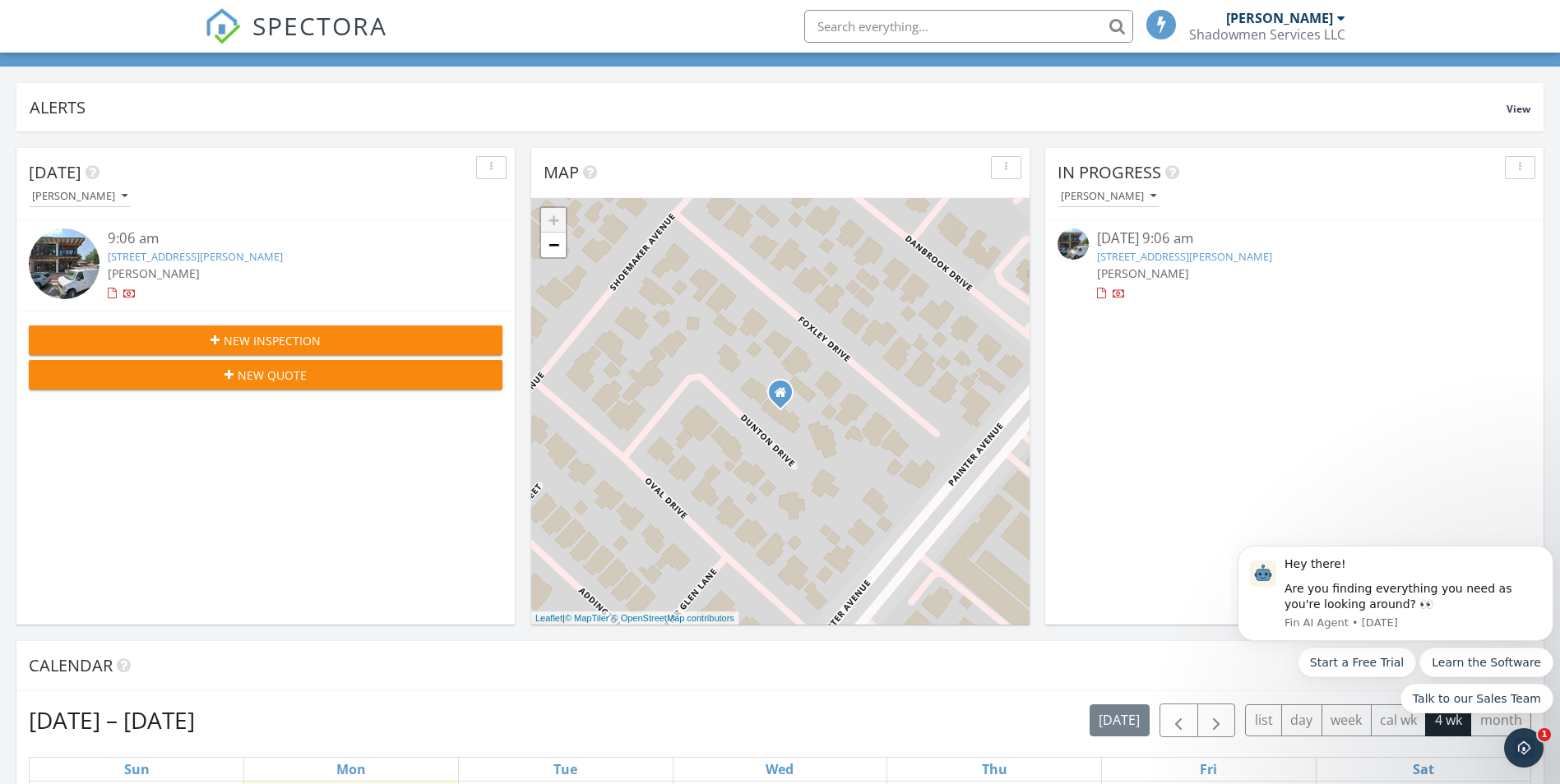
click at [120, 261] on link "[STREET_ADDRESS][PERSON_NAME]" at bounding box center [196, 257] width 176 height 15
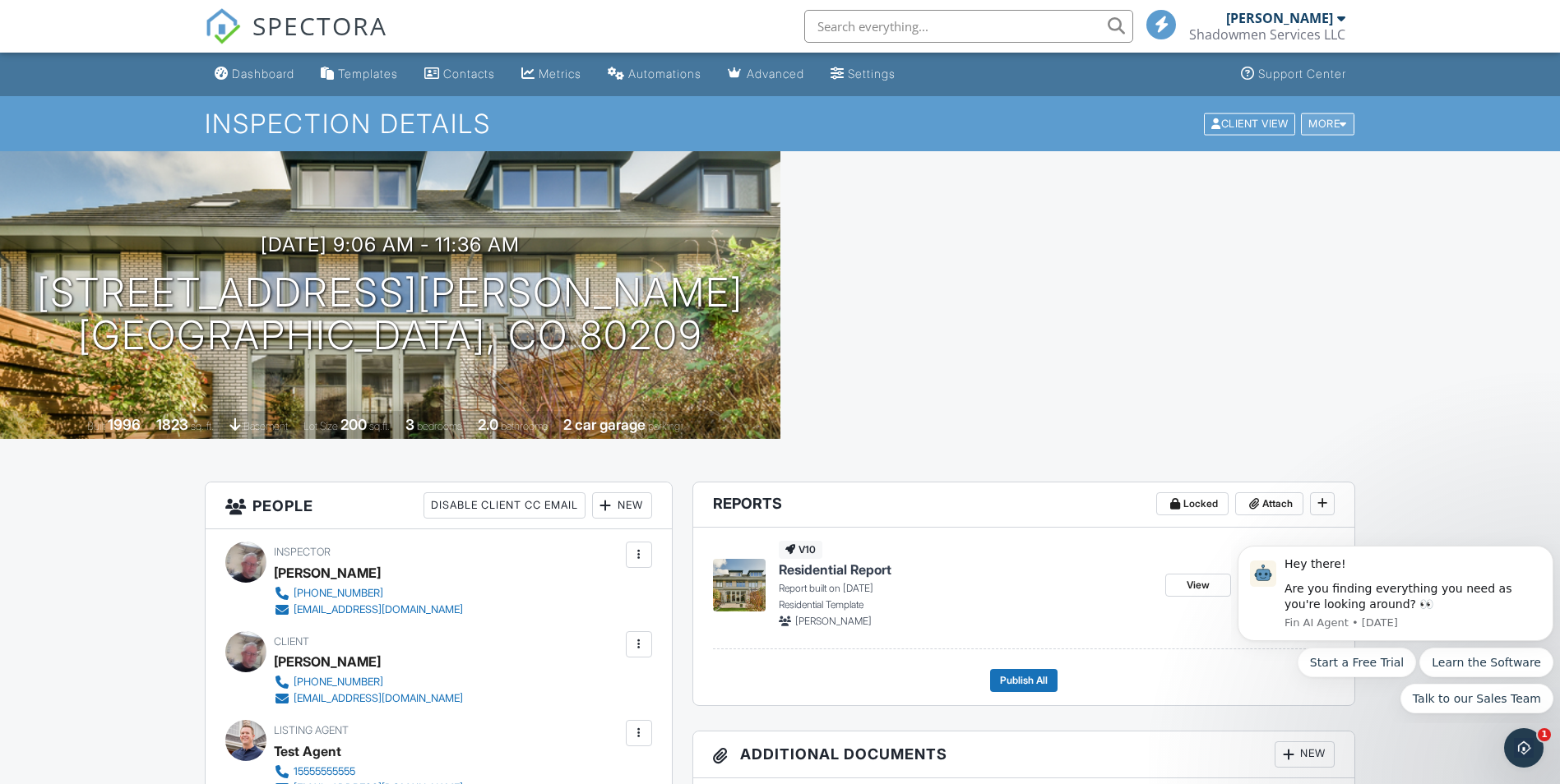
click at [1340, 122] on div at bounding box center [1343, 123] width 8 height 11
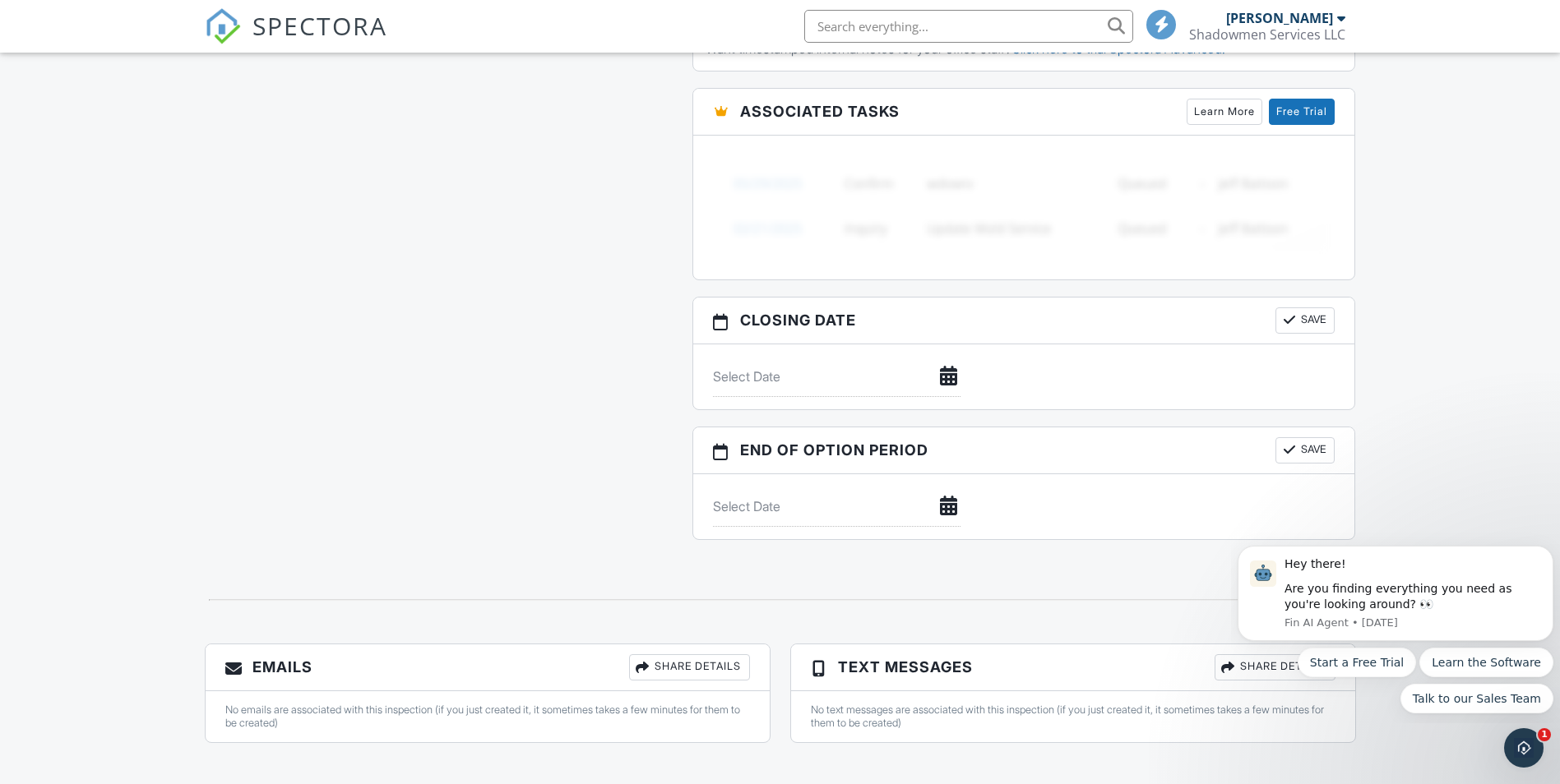
scroll to position [1331, 0]
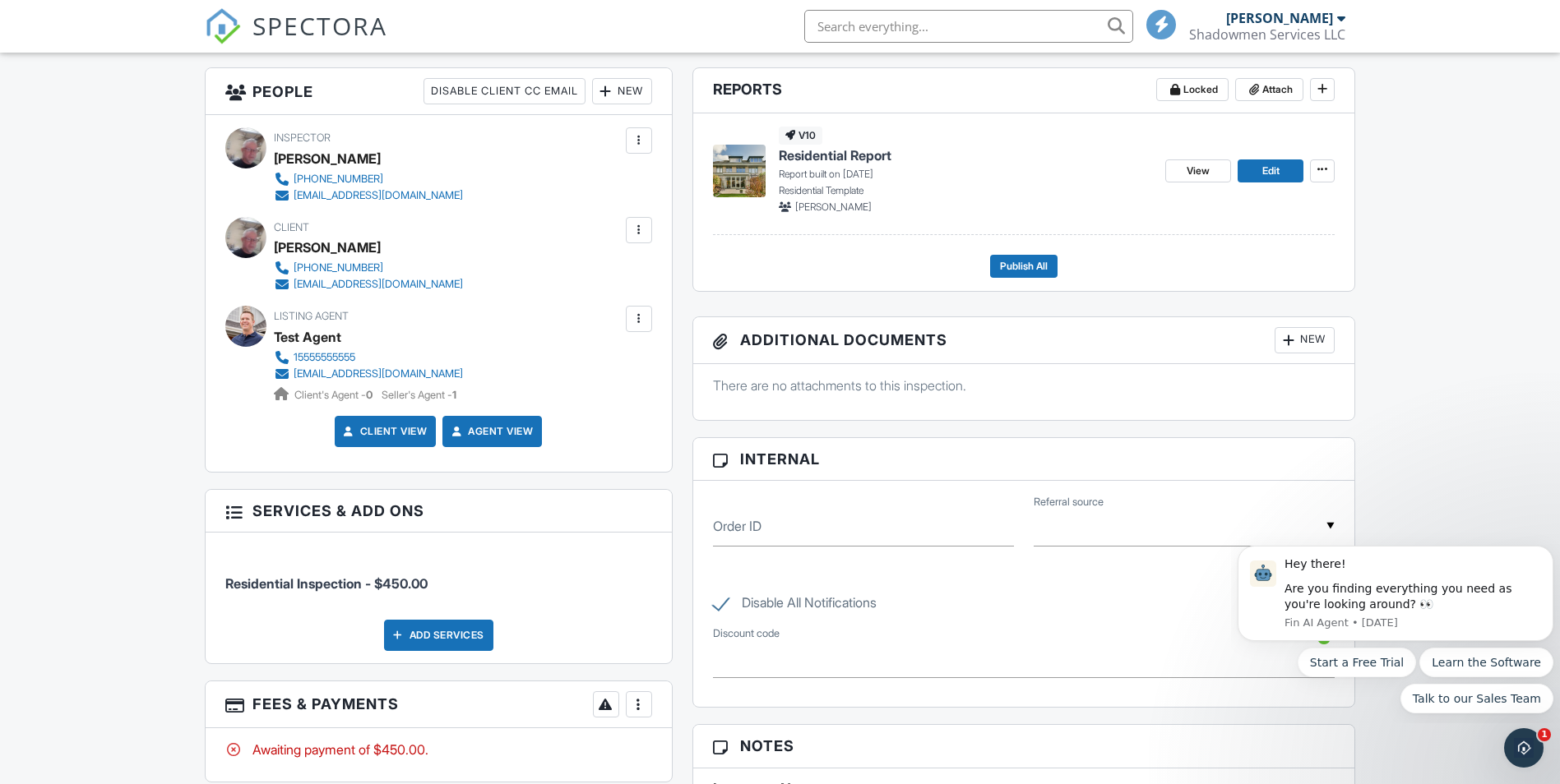
scroll to position [427, 0]
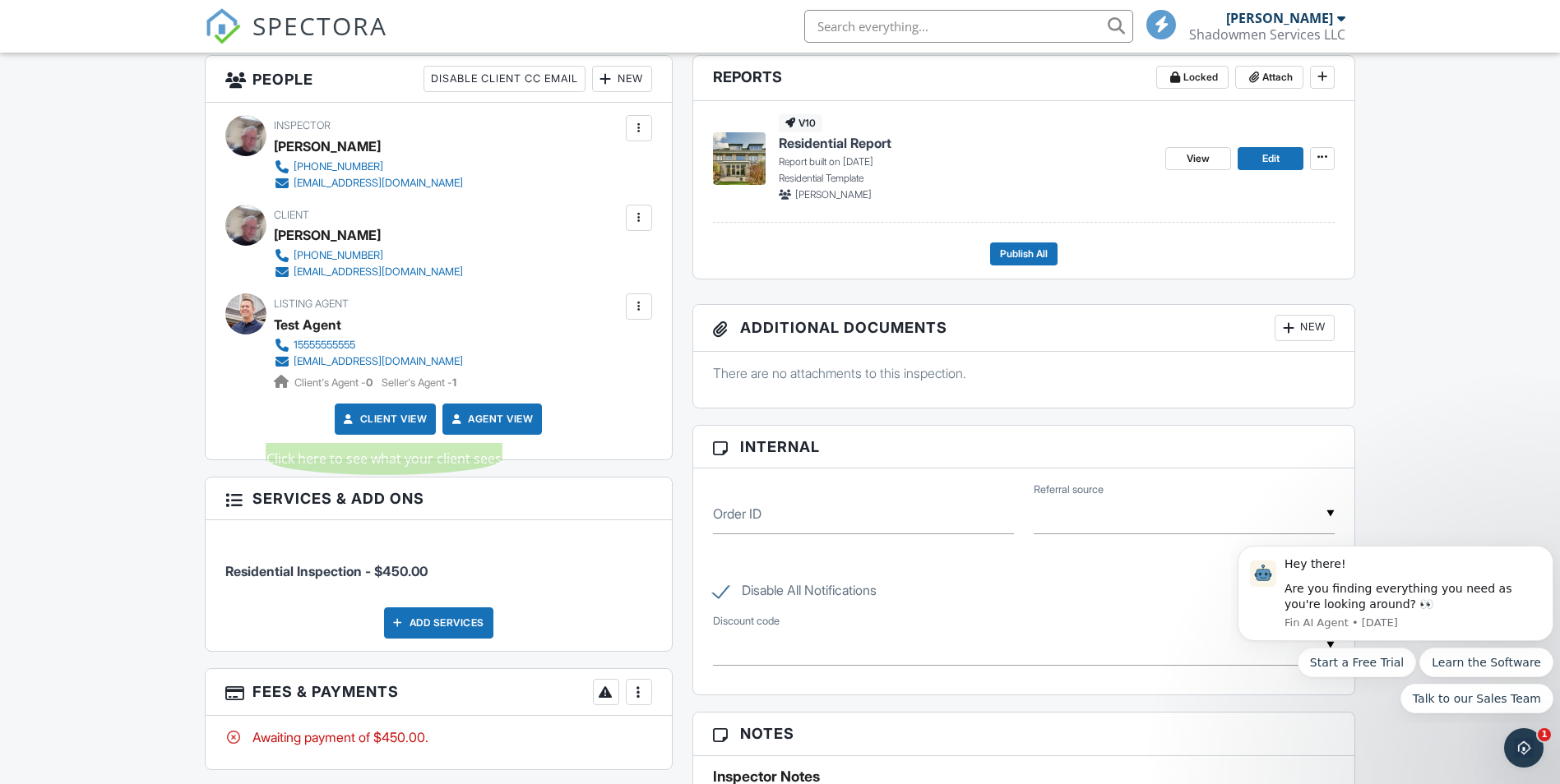
click at [380, 421] on link "Client View" at bounding box center [383, 419] width 87 height 16
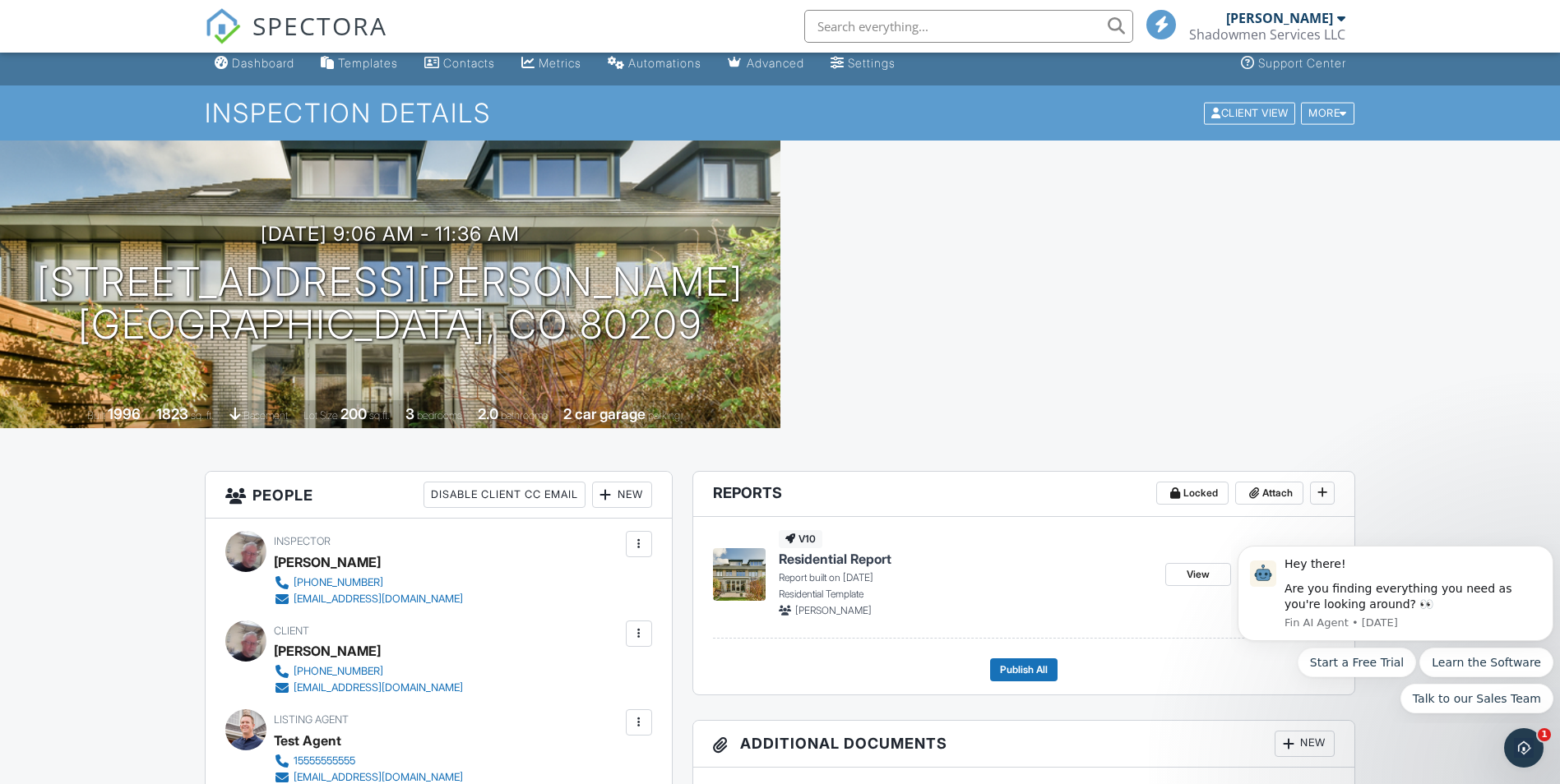
scroll to position [0, 0]
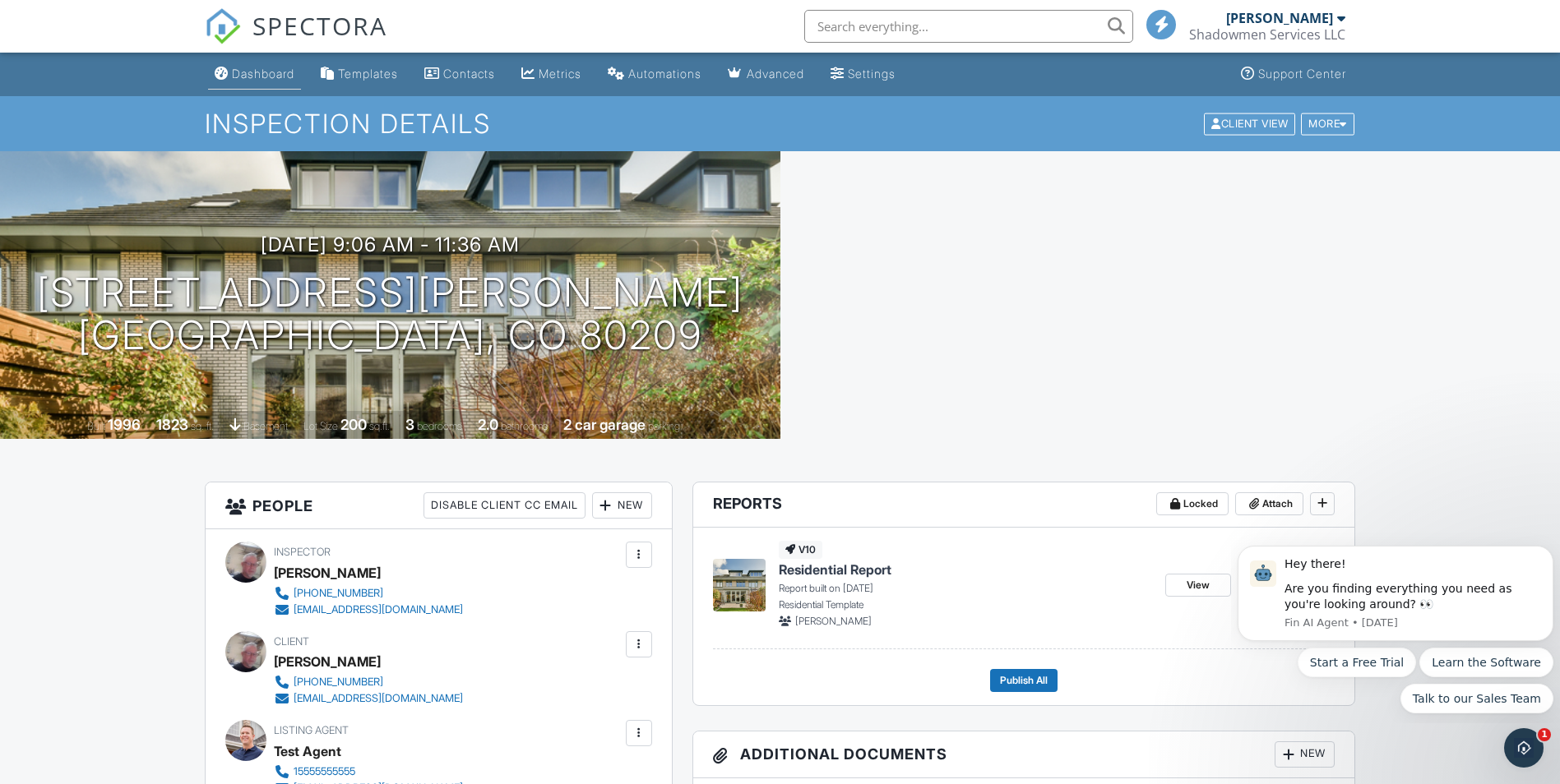
click at [257, 68] on div "Dashboard" at bounding box center [263, 73] width 62 height 14
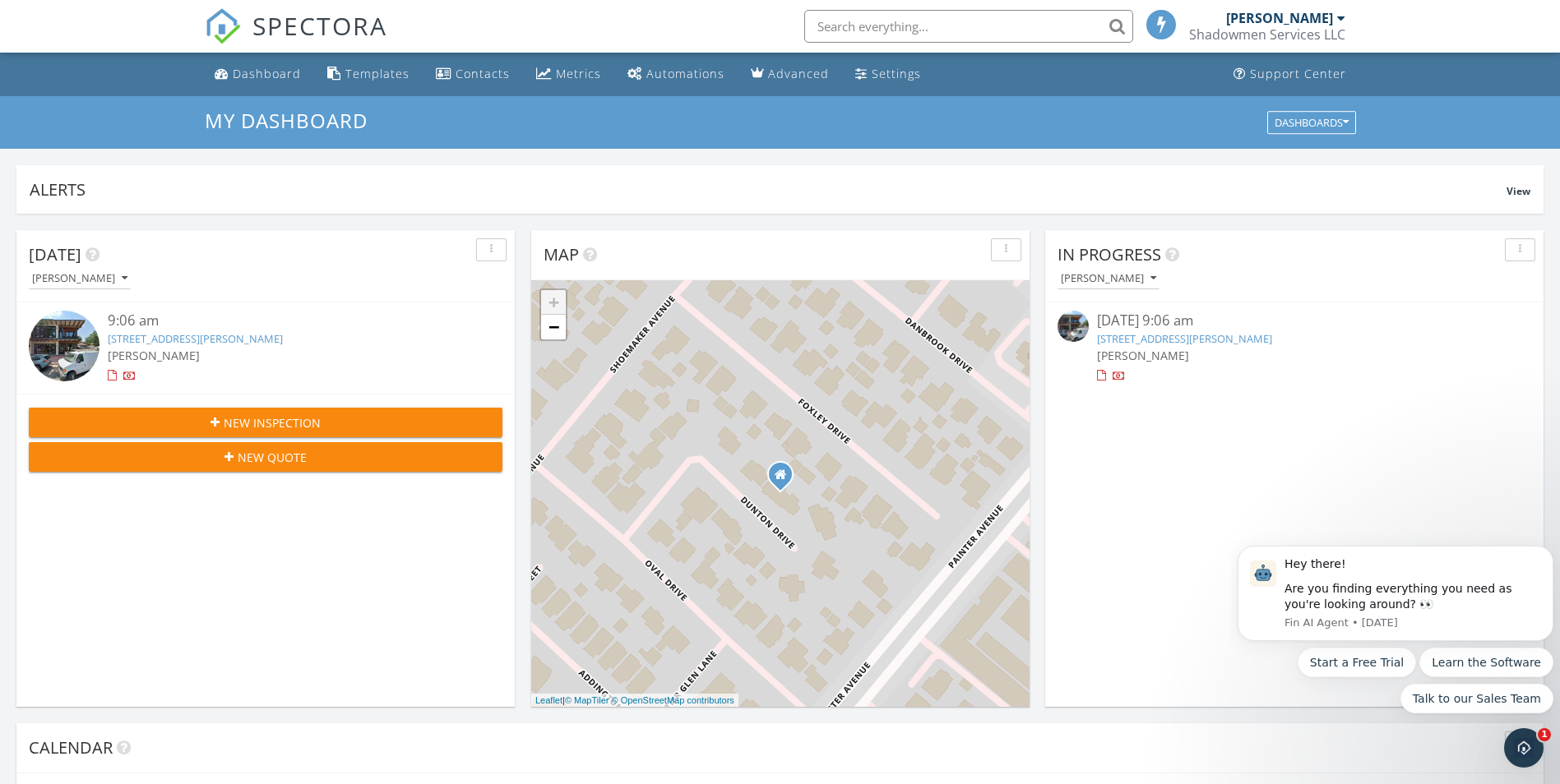
click at [111, 374] on div at bounding box center [112, 376] width 9 height 11
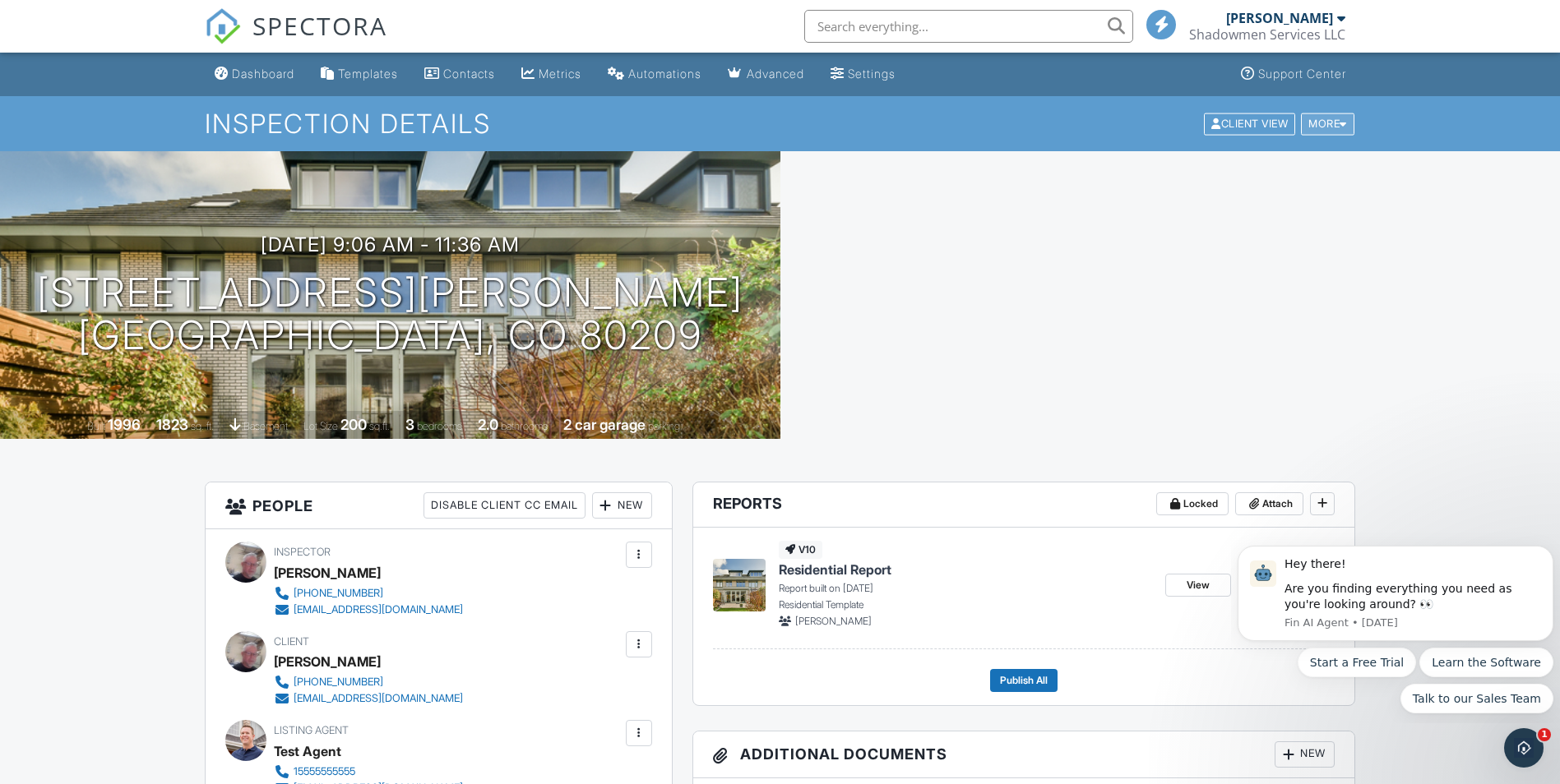
click at [1325, 127] on div "More" at bounding box center [1327, 123] width 53 height 22
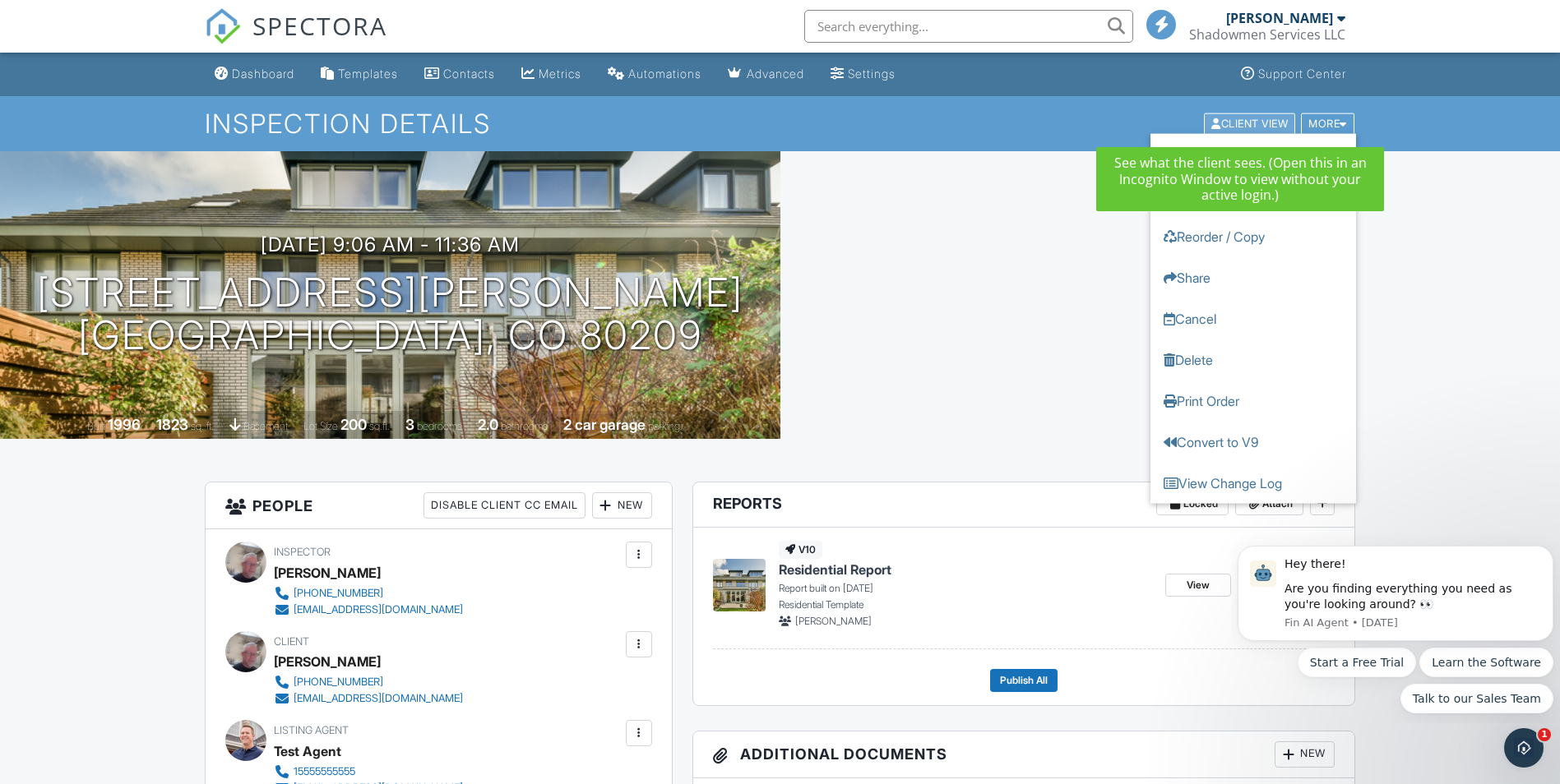
click at [1249, 120] on div "Client View" at bounding box center [1249, 123] width 91 height 22
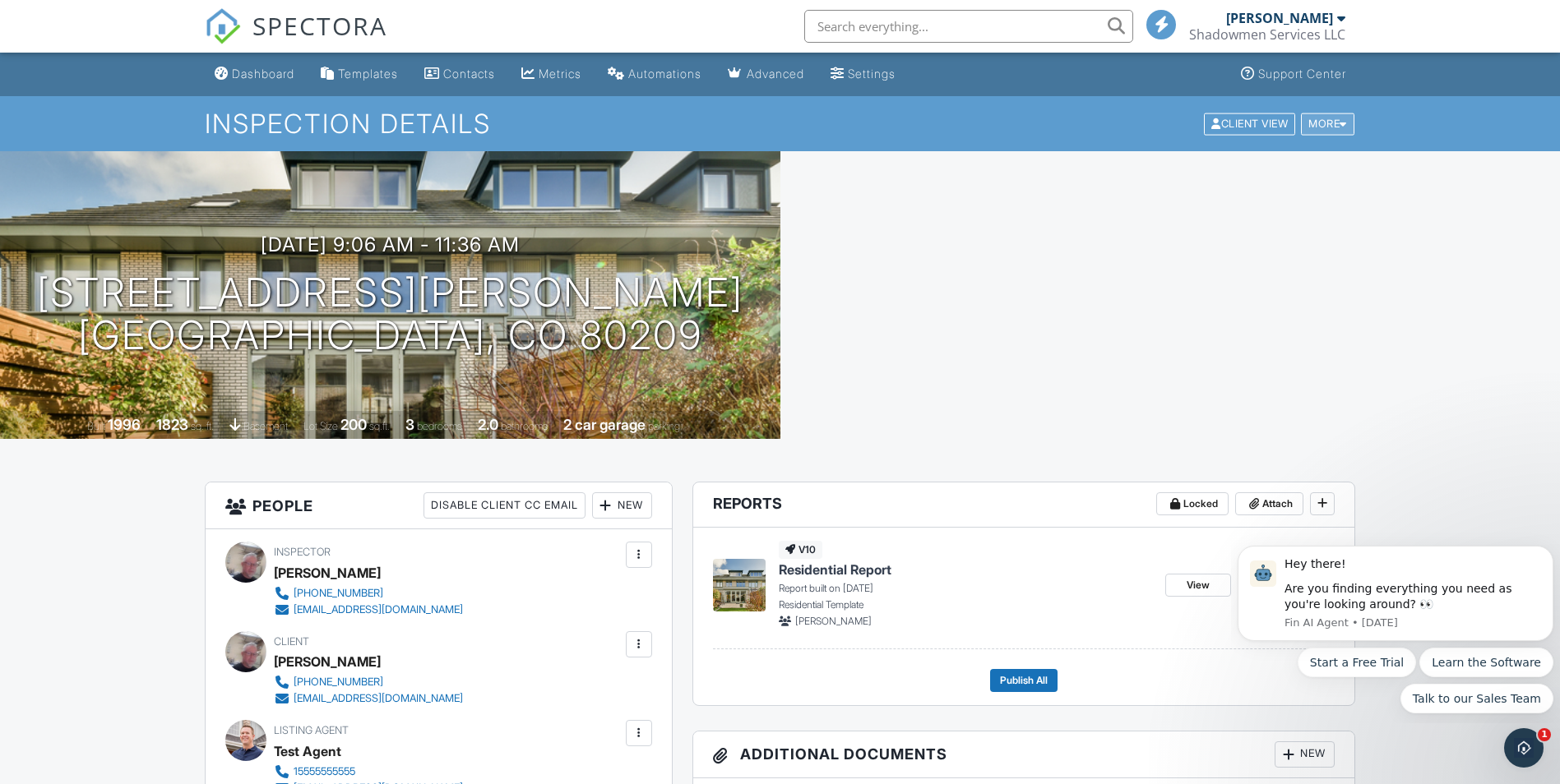
click at [1334, 116] on div "More" at bounding box center [1327, 123] width 53 height 22
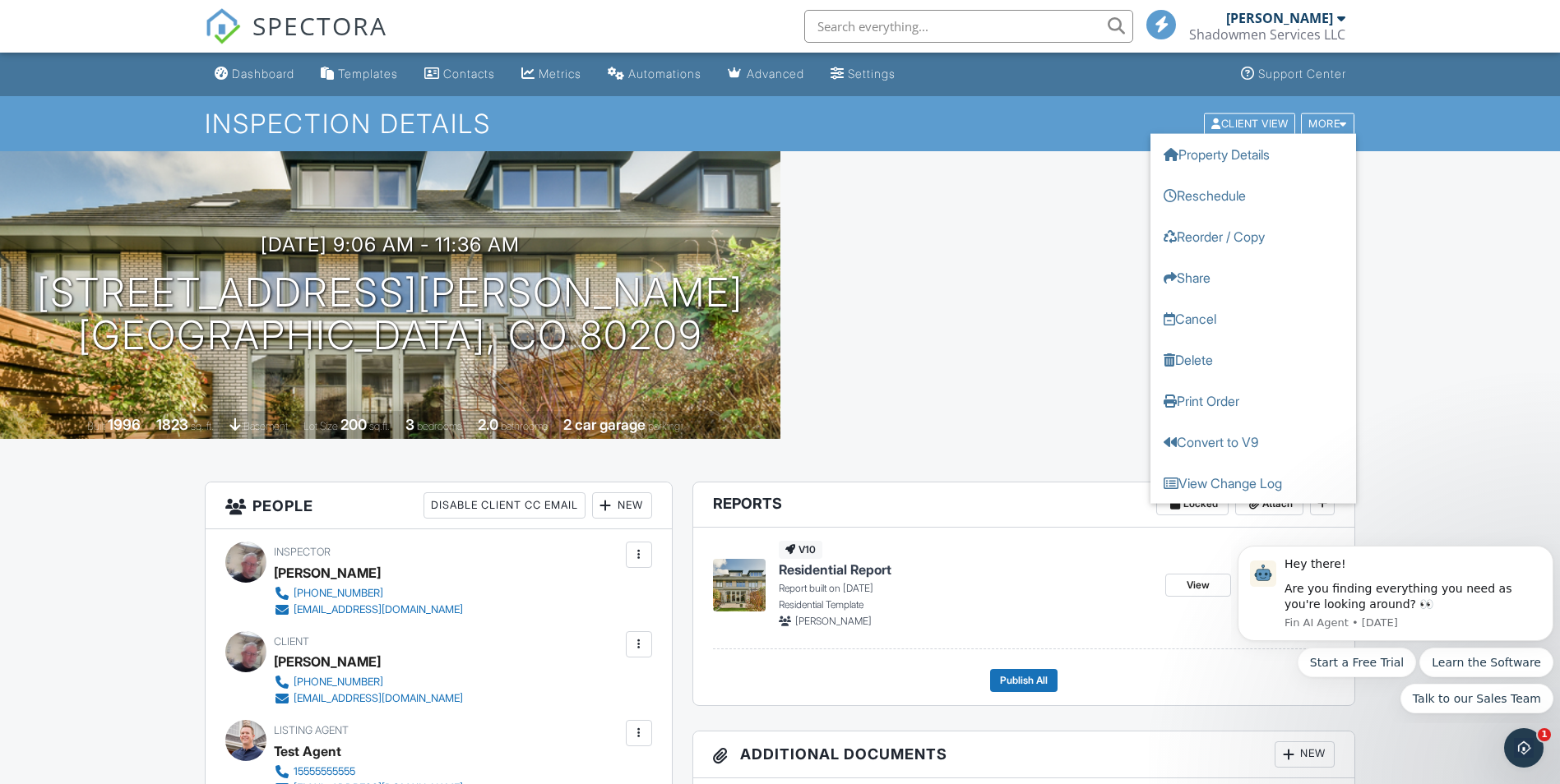
click at [1405, 368] on div "09/29/2025 9:06 am - 11:36 am 1005 S Gaylord St Denver, CO 80209 Built 1996 182…" at bounding box center [780, 295] width 1560 height 288
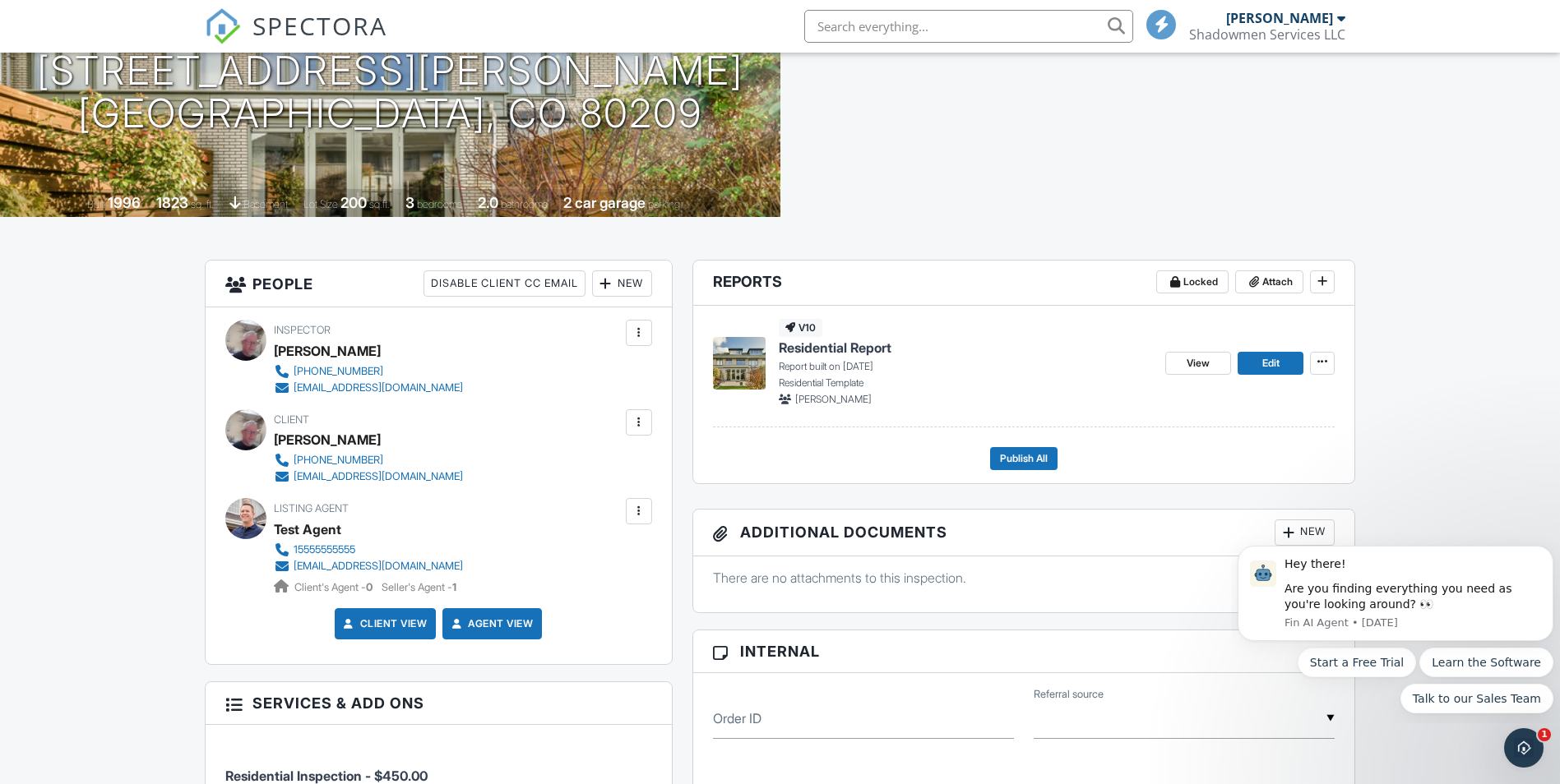
scroll to position [246, 0]
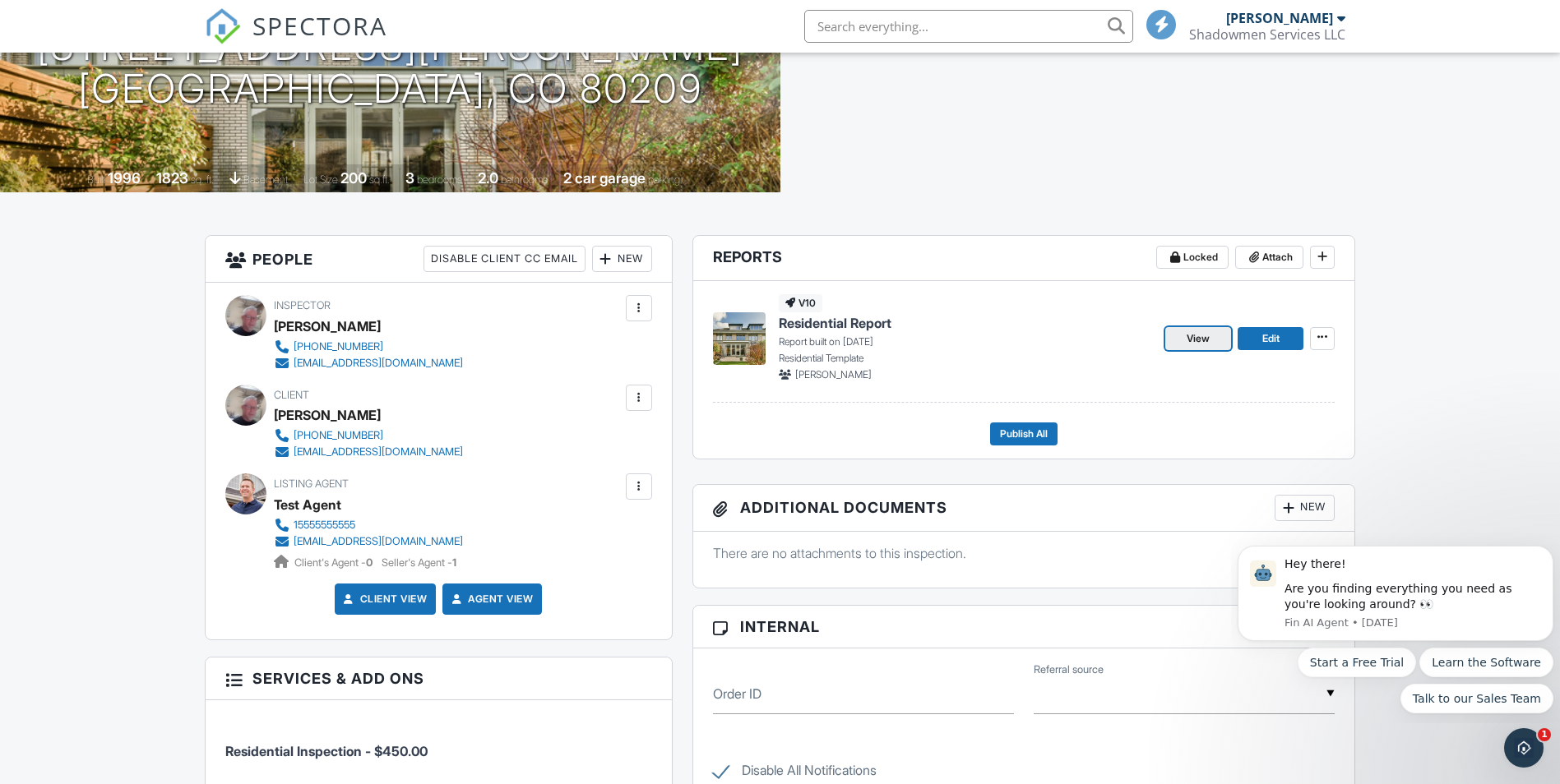
click at [1203, 338] on span "View" at bounding box center [1198, 338] width 23 height 16
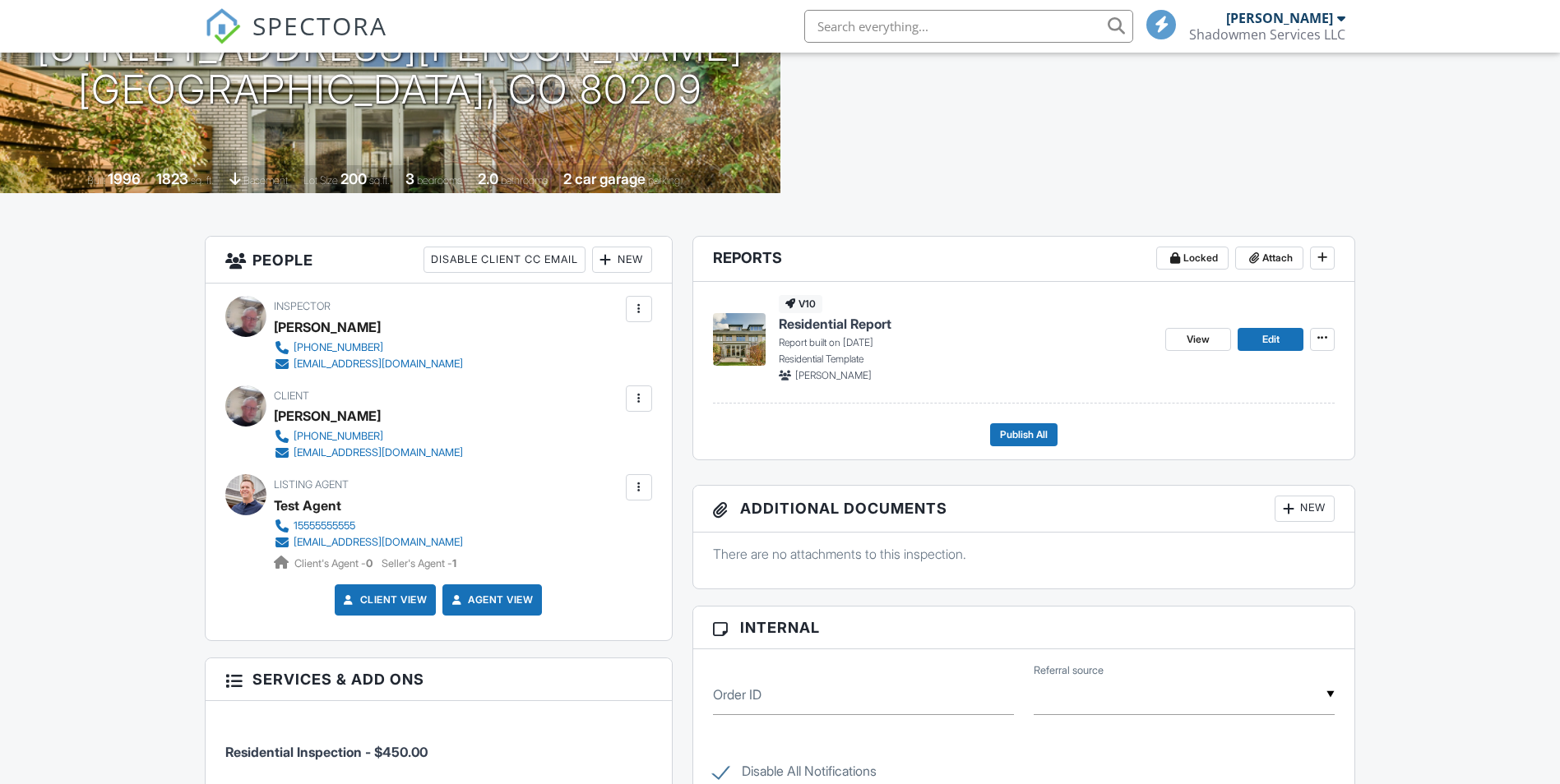
scroll to position [246, 0]
click at [1317, 20] on div "[PERSON_NAME]" at bounding box center [1280, 18] width 107 height 16
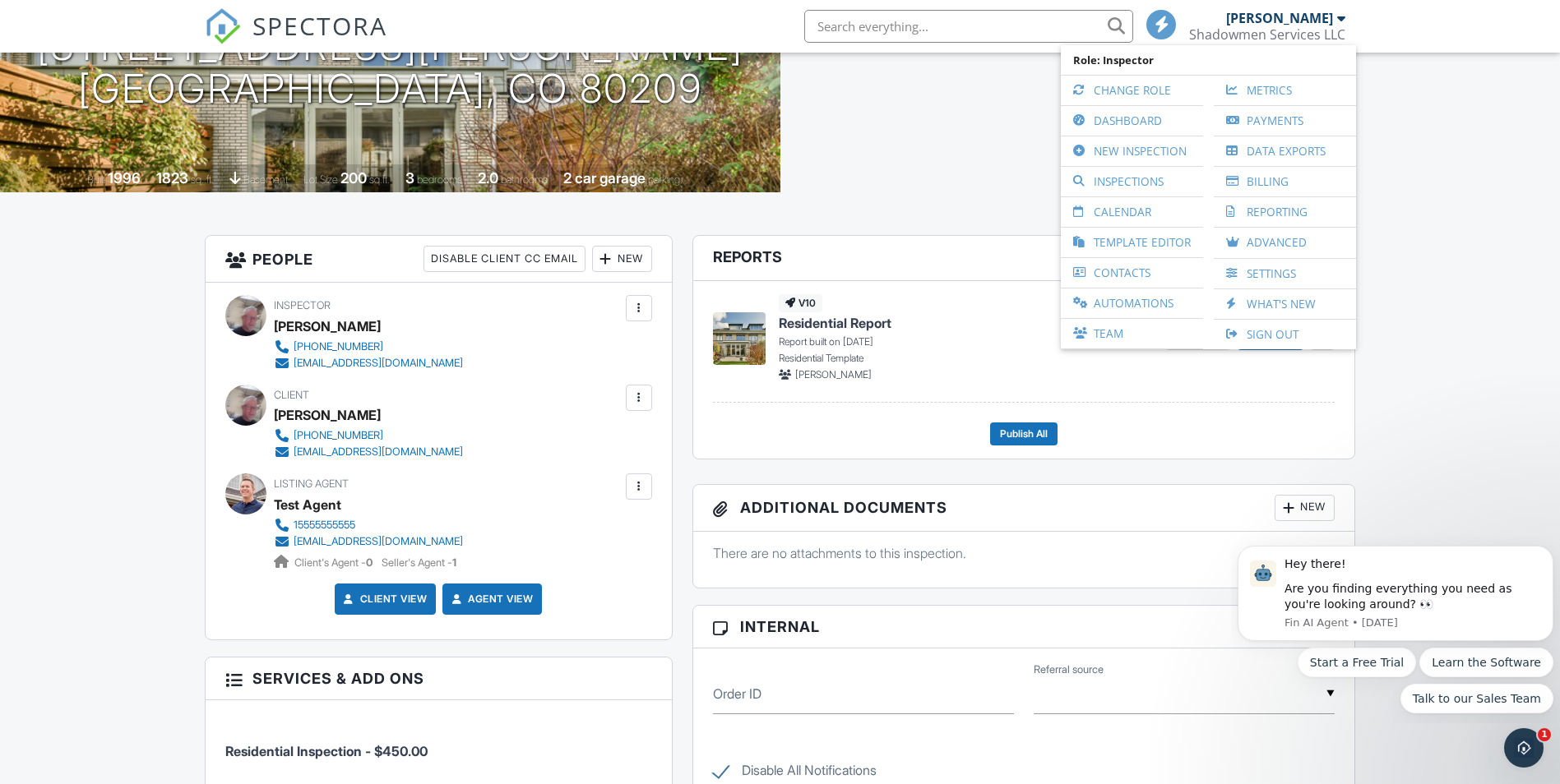
scroll to position [0, 0]
click at [1136, 214] on link "Calendar" at bounding box center [1132, 212] width 126 height 30
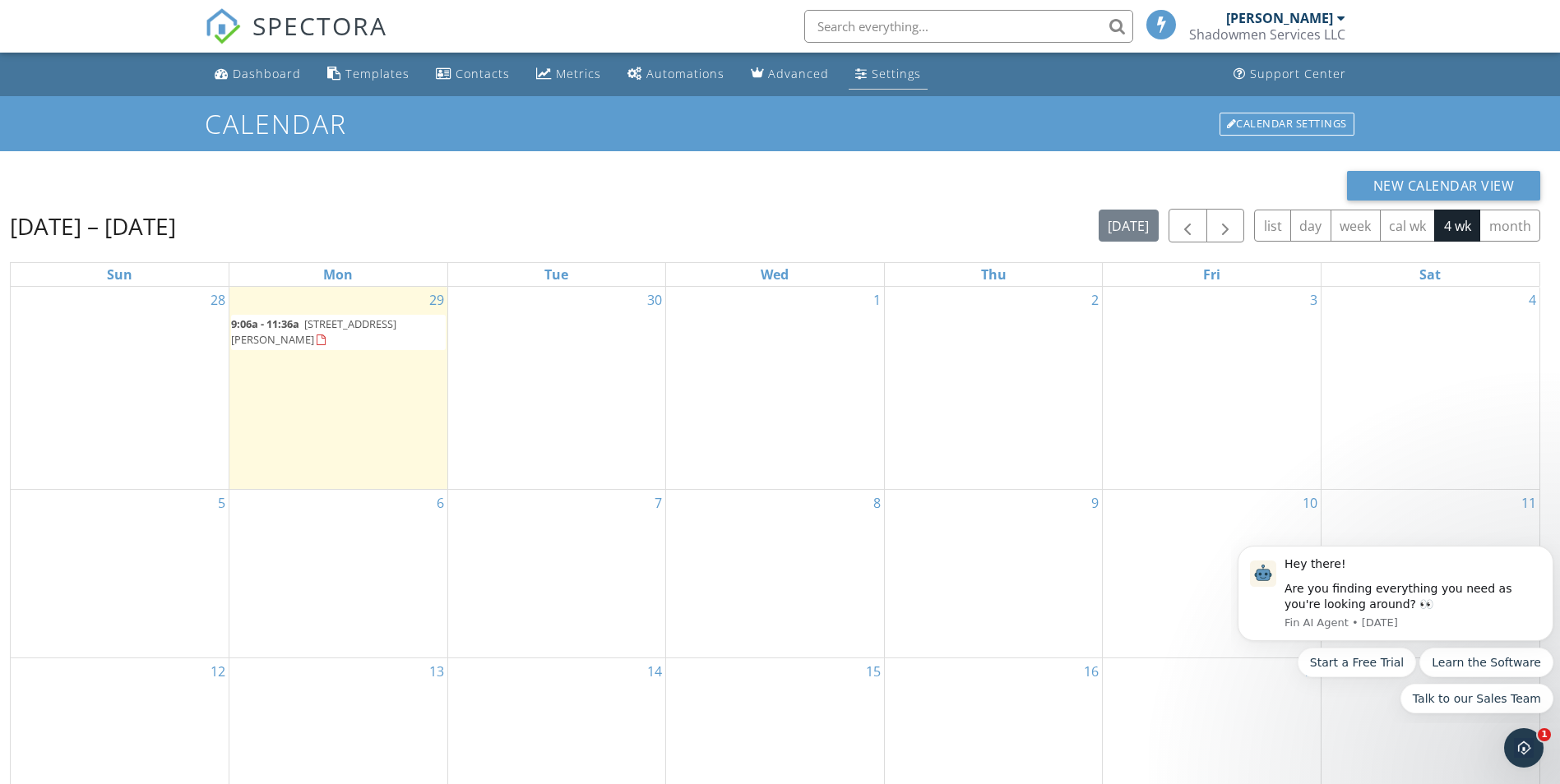
click at [879, 72] on div "Settings" at bounding box center [896, 73] width 49 height 16
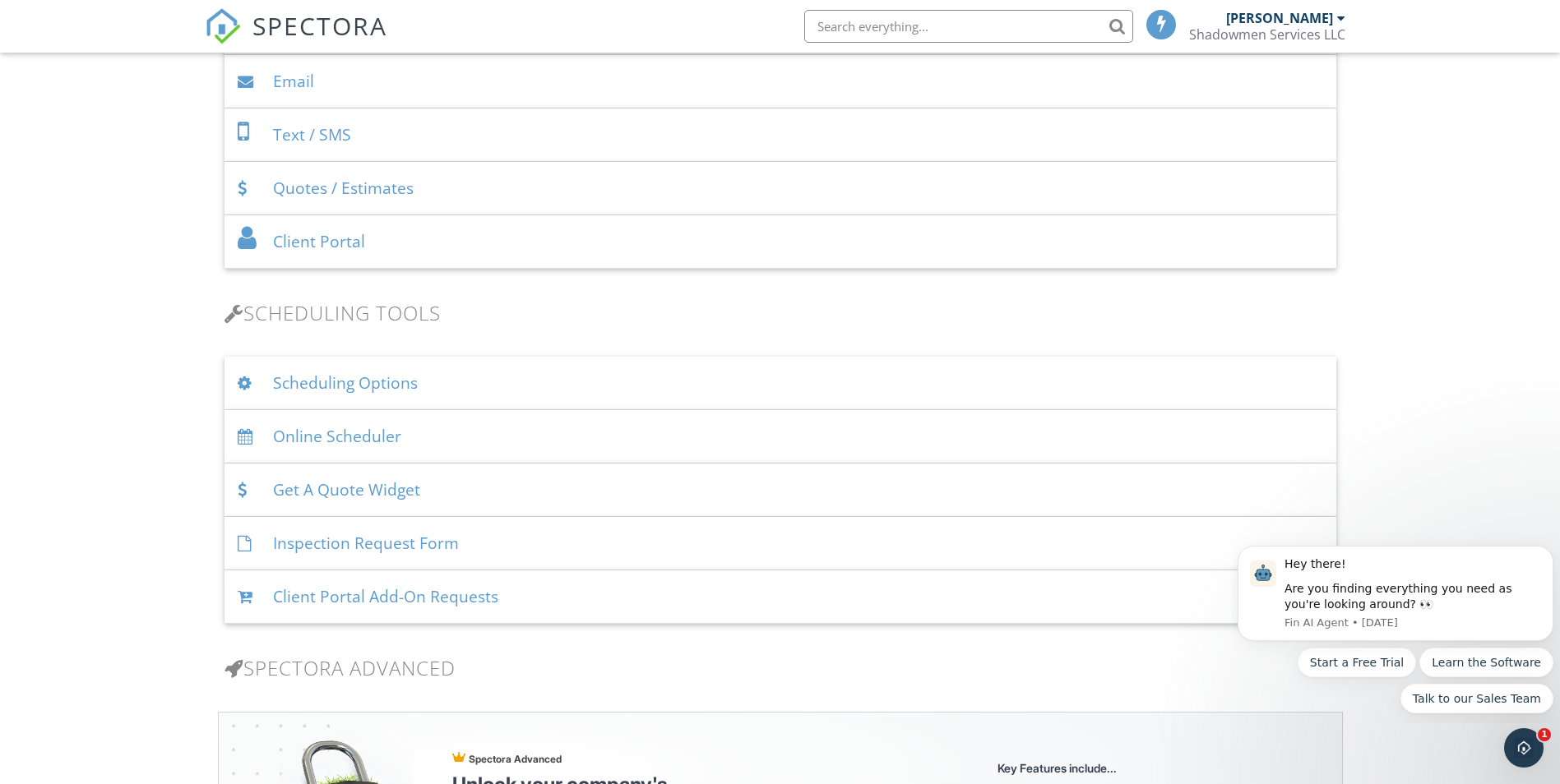
scroll to position [822, 0]
drag, startPoint x: 388, startPoint y: 543, endPoint x: 304, endPoint y: 543, distance: 84.0
click at [304, 543] on div "Inspection Request Form" at bounding box center [780, 541] width 1112 height 53
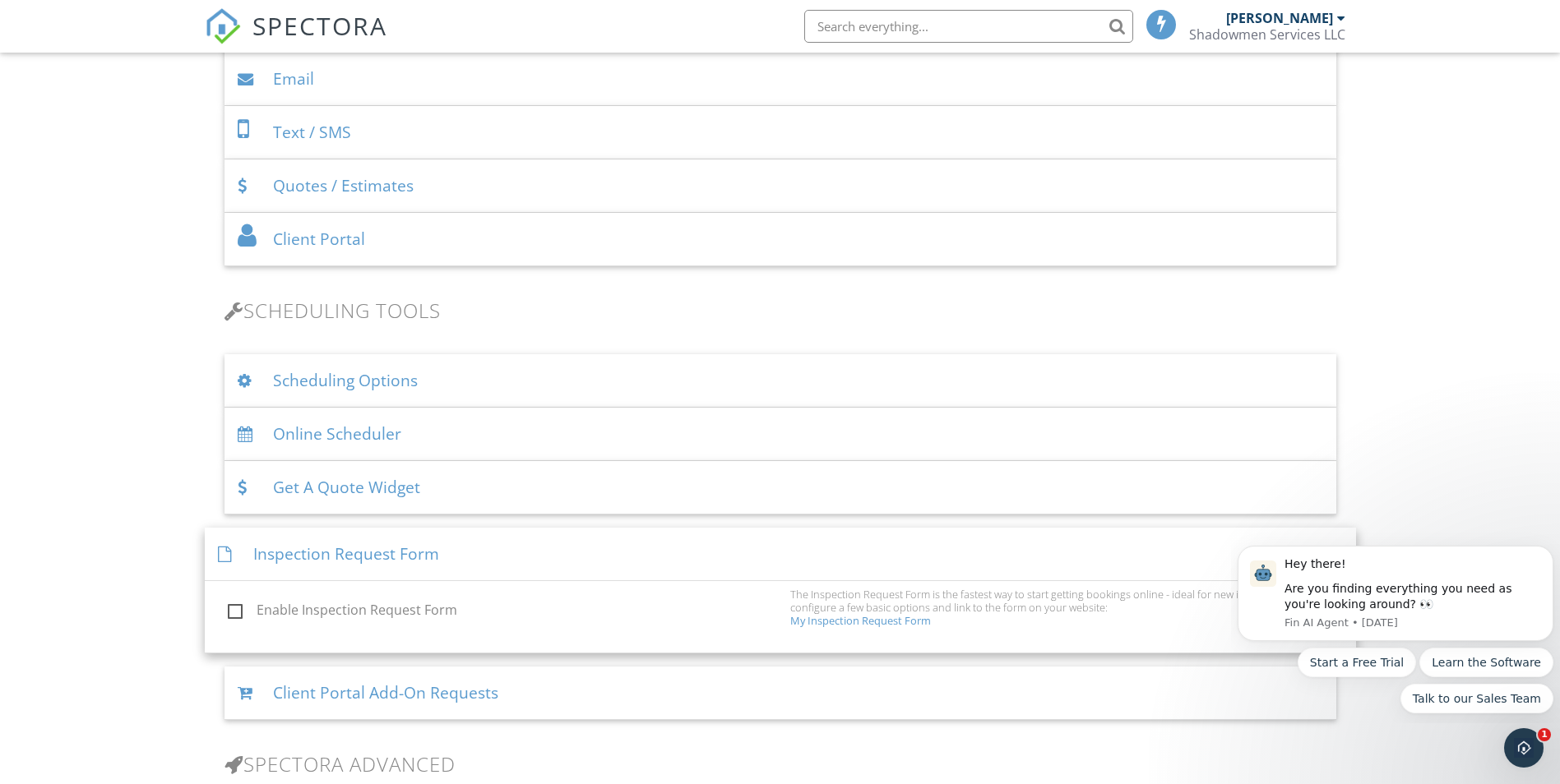
click at [302, 554] on div "Inspection Request Form" at bounding box center [781, 554] width 1151 height 53
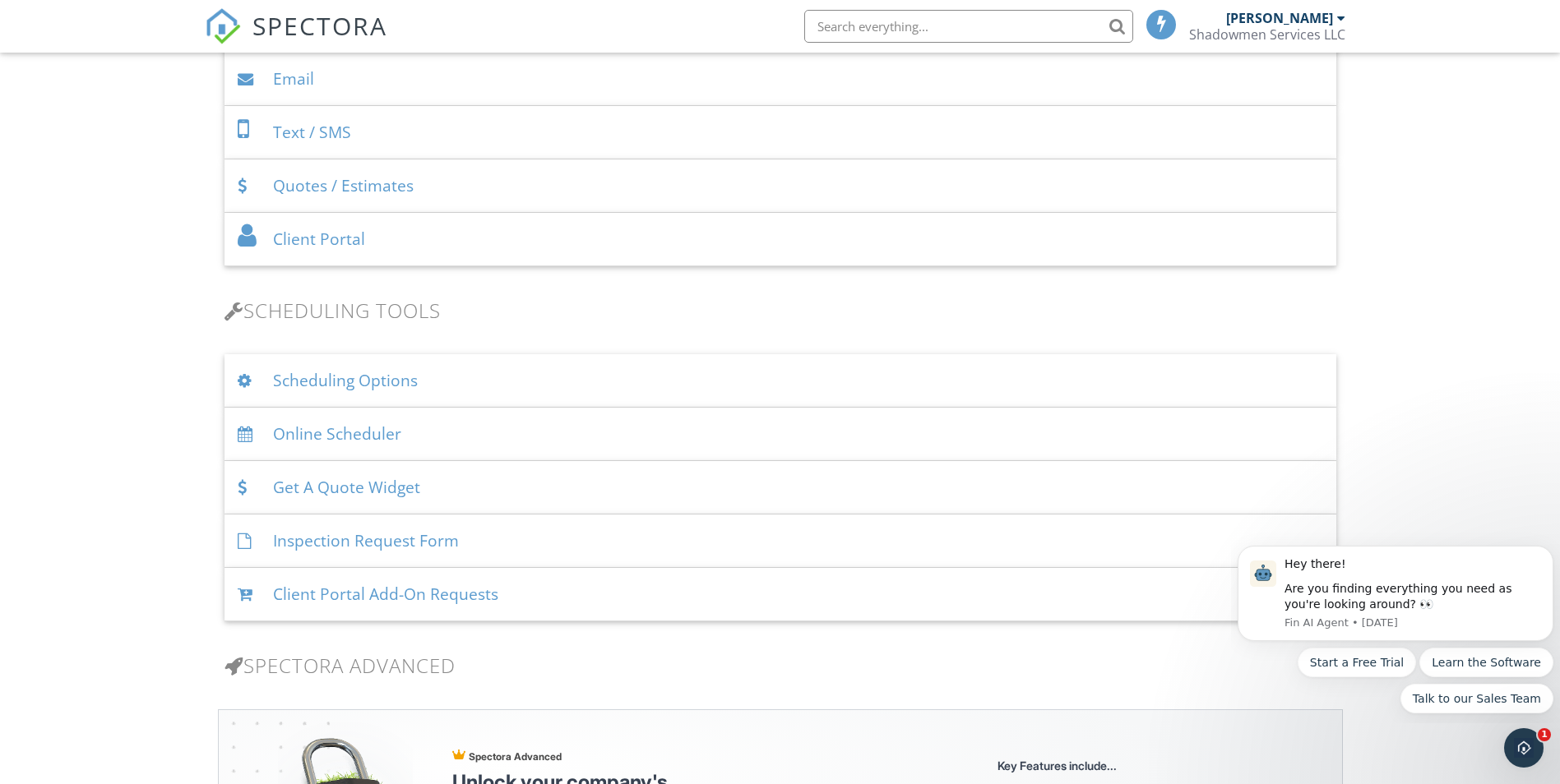
click at [316, 435] on div "Online Scheduler" at bounding box center [780, 434] width 1112 height 53
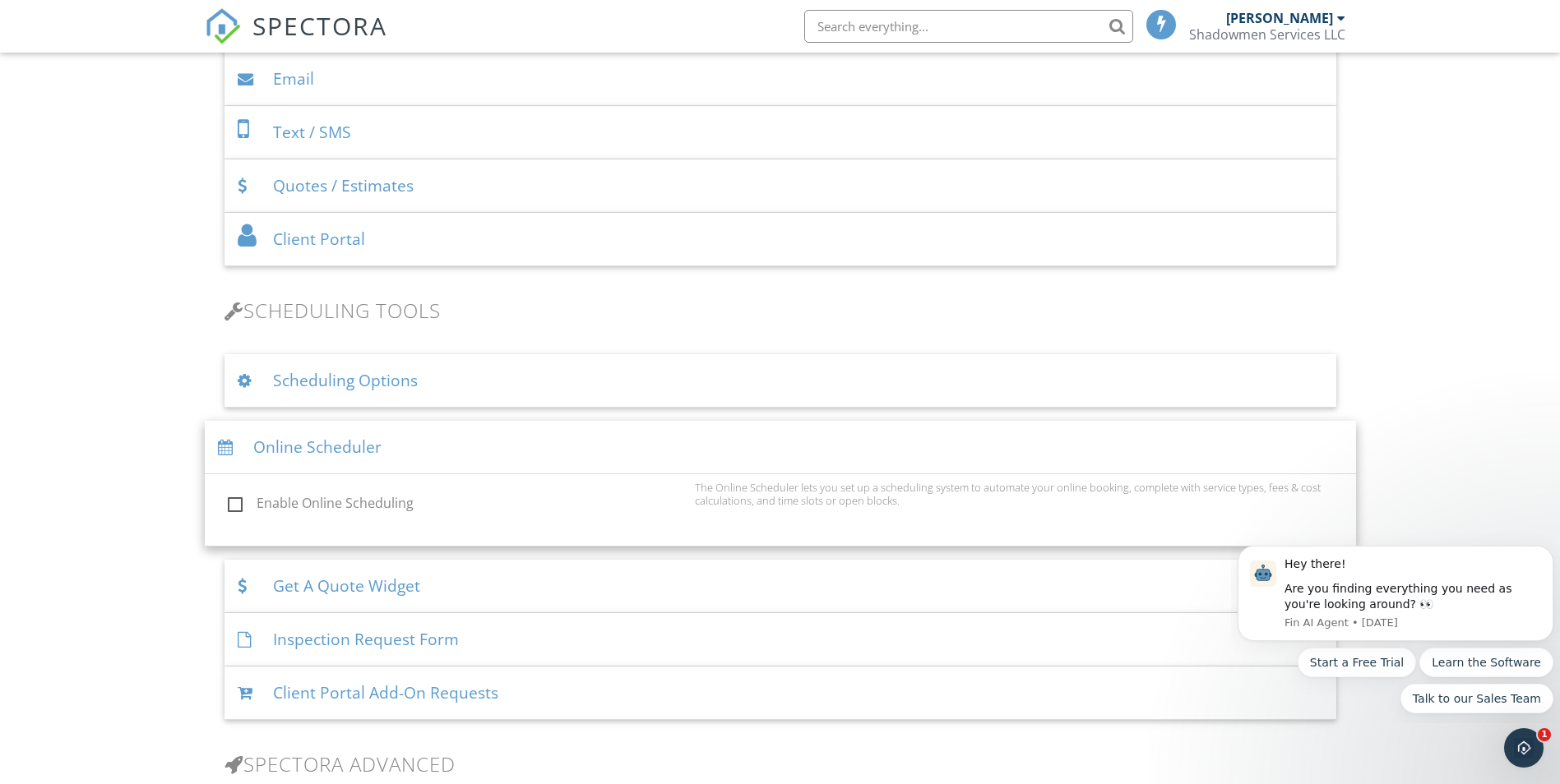
click at [232, 504] on label "Enable Online Scheduling" at bounding box center [457, 506] width 458 height 20
click at [229, 504] on input "Enable Online Scheduling" at bounding box center [223, 506] width 11 height 11
checkbox input "true"
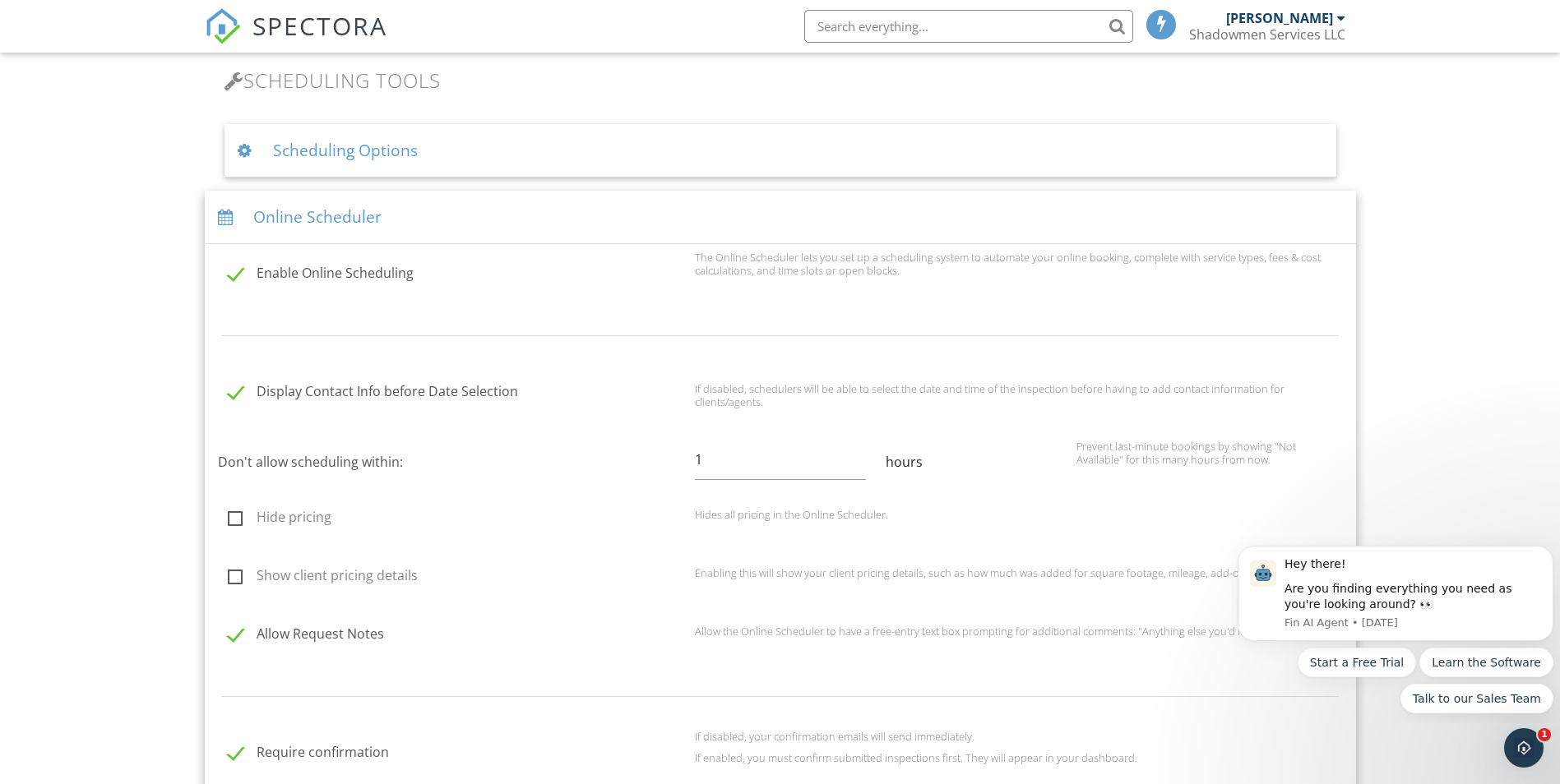
scroll to position [1069, 0]
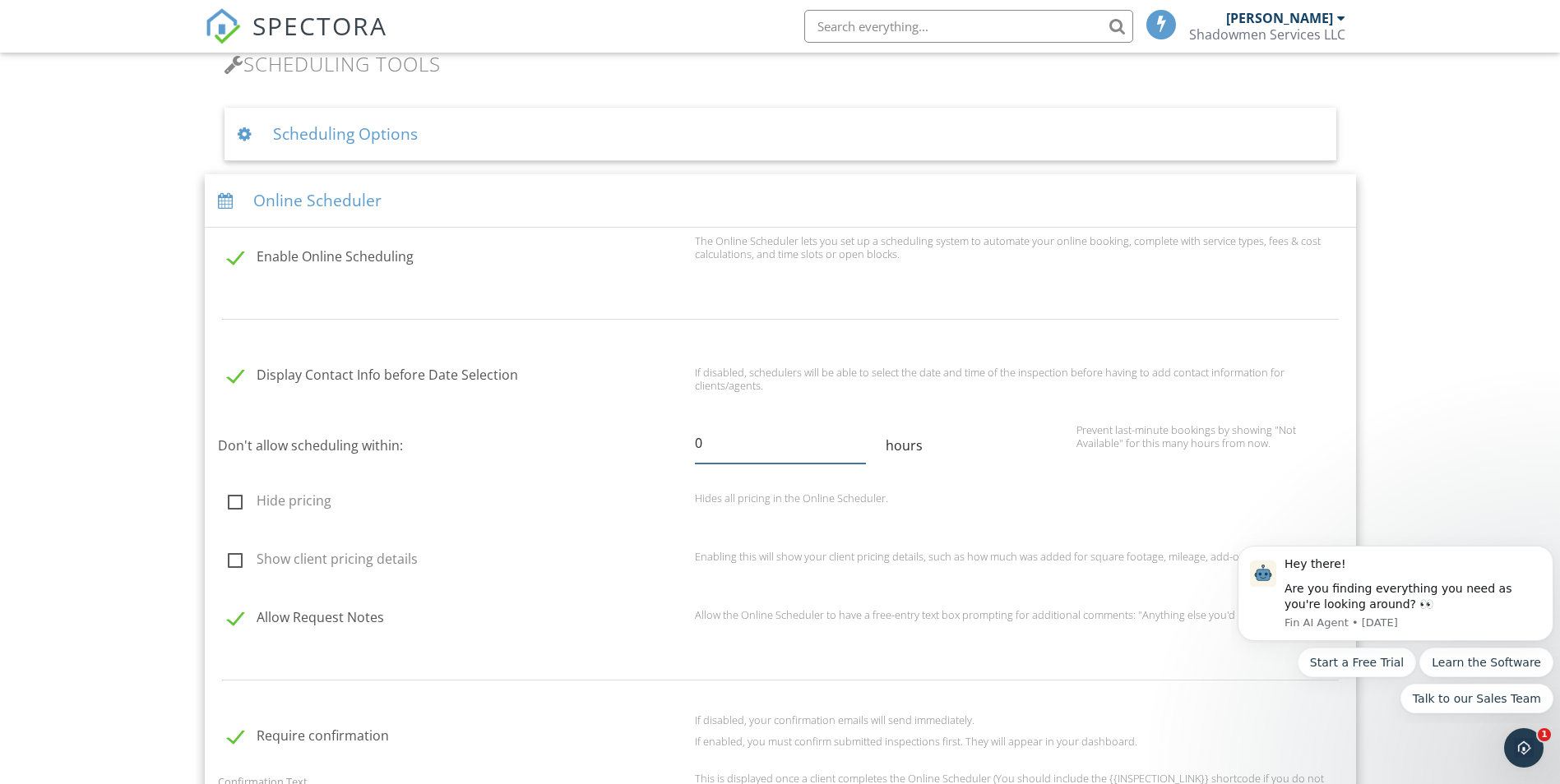
click at [859, 447] on input "0" at bounding box center [780, 444] width 171 height 41
click at [860, 436] on input "1" at bounding box center [780, 444] width 171 height 41
type input "2"
click at [860, 436] on input "2" at bounding box center [780, 444] width 171 height 41
click at [239, 501] on label "Hide pricing" at bounding box center [457, 504] width 458 height 20
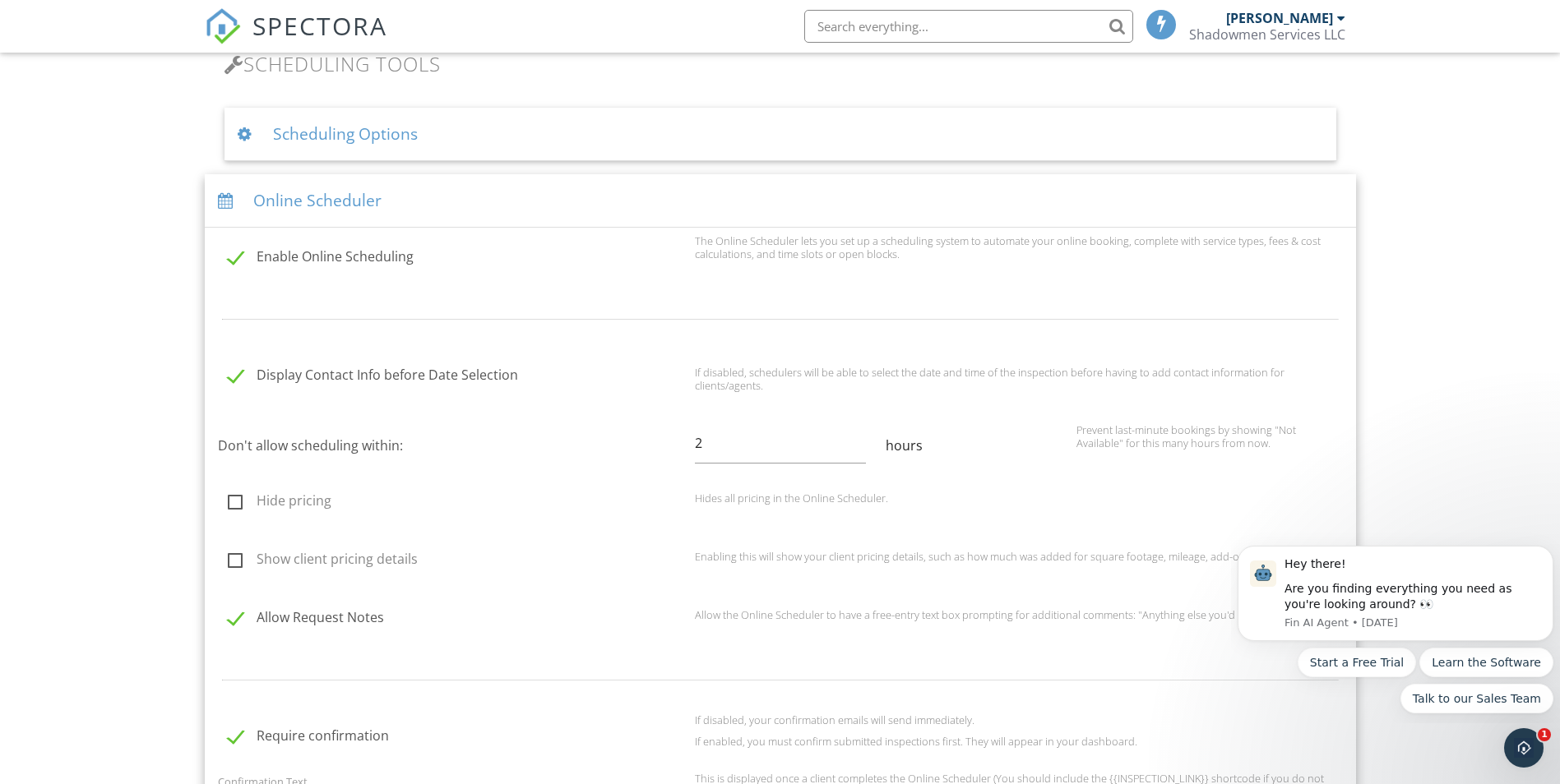
click at [229, 501] on input "Hide pricing" at bounding box center [223, 503] width 11 height 11
checkbox input "true"
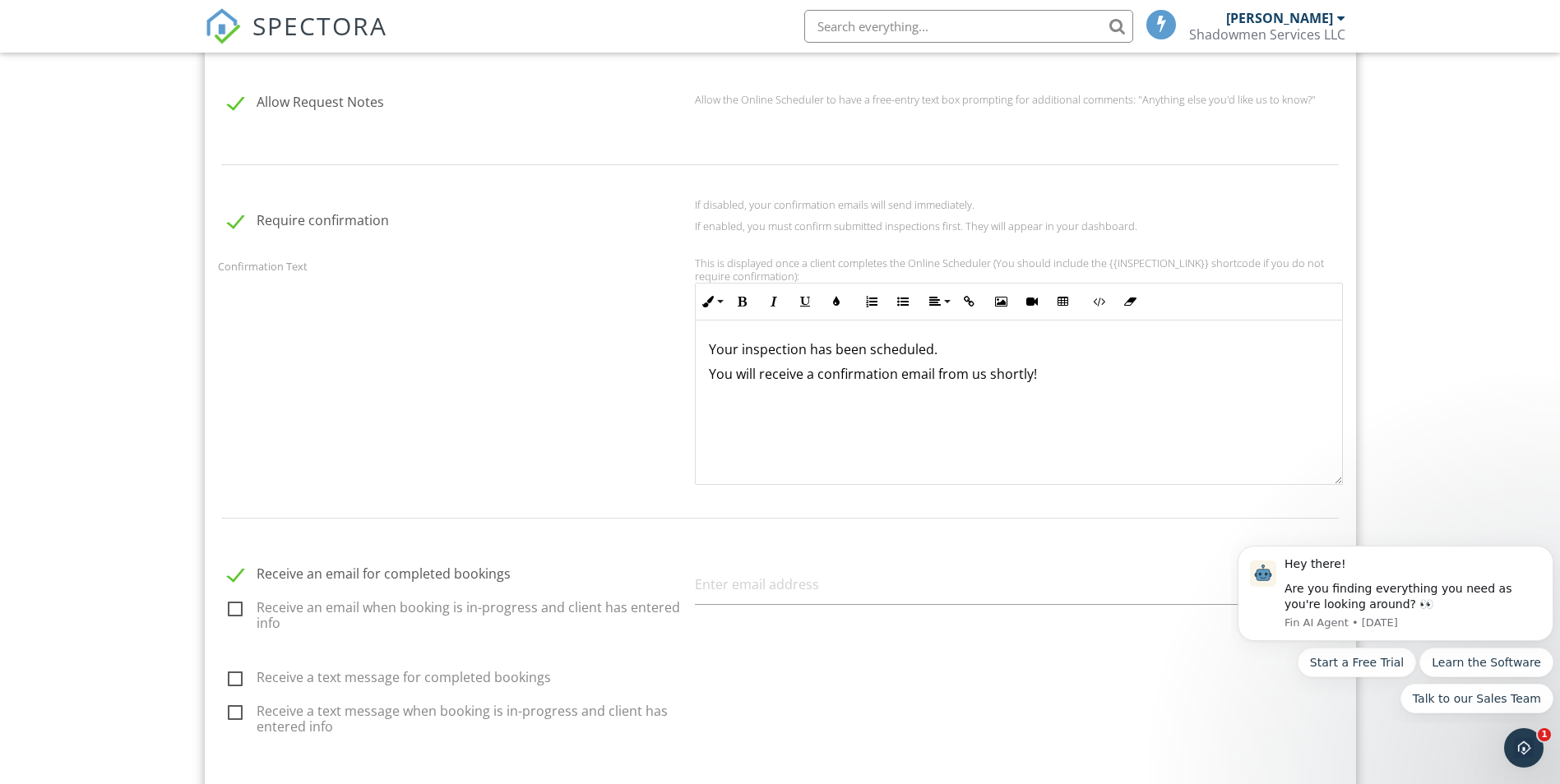
scroll to position [1562, 0]
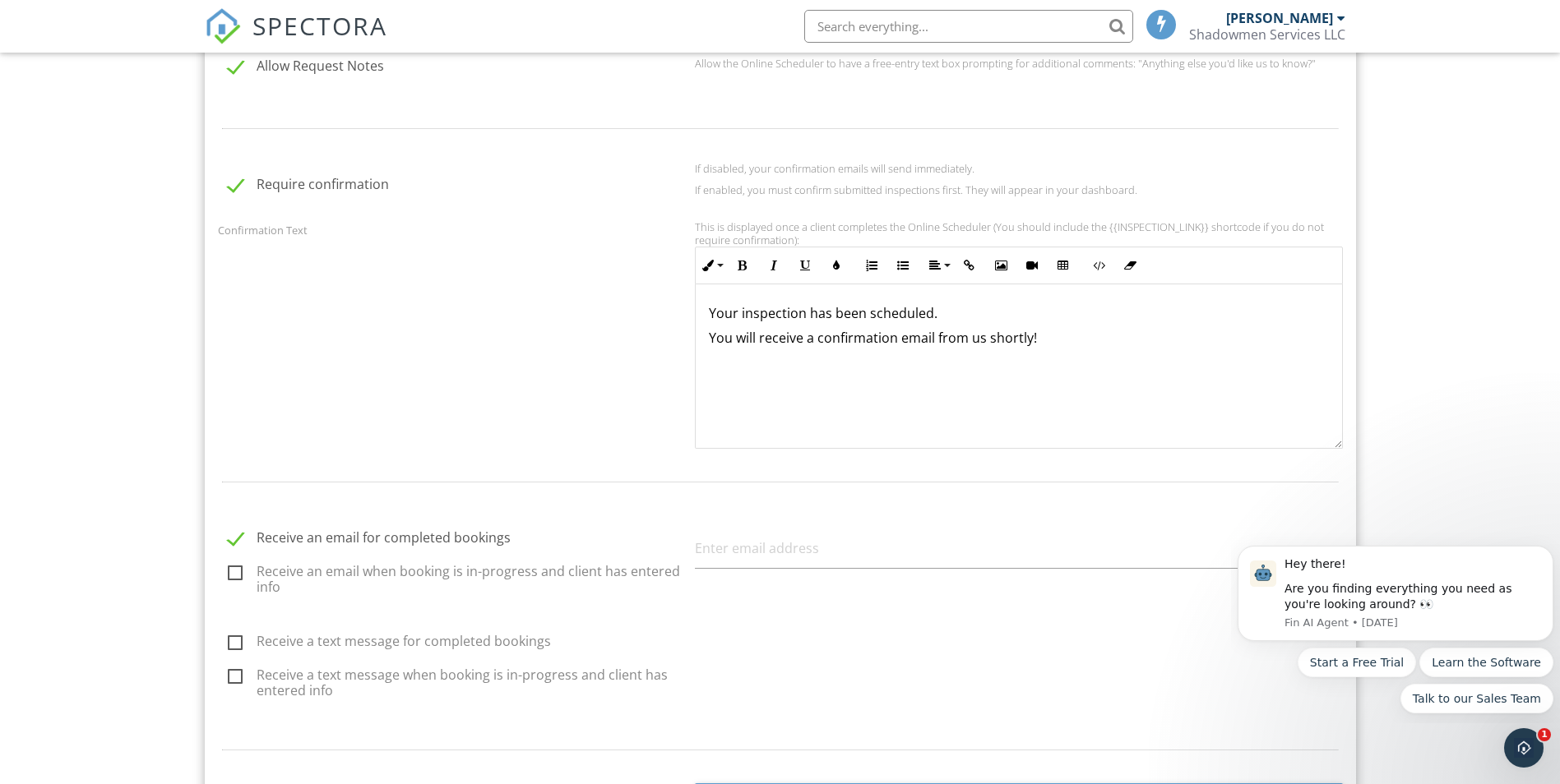
click at [234, 572] on label "Receive an email when booking is in-progress and client has entered info" at bounding box center [457, 574] width 458 height 20
click at [229, 572] on input "Receive an email when booking is in-progress and client has entered info" at bounding box center [223, 576] width 11 height 11
checkbox input "true"
click at [718, 551] on input "text" at bounding box center [1019, 549] width 648 height 41
type input "[EMAIL_ADDRESS][DOMAIN_NAME]"
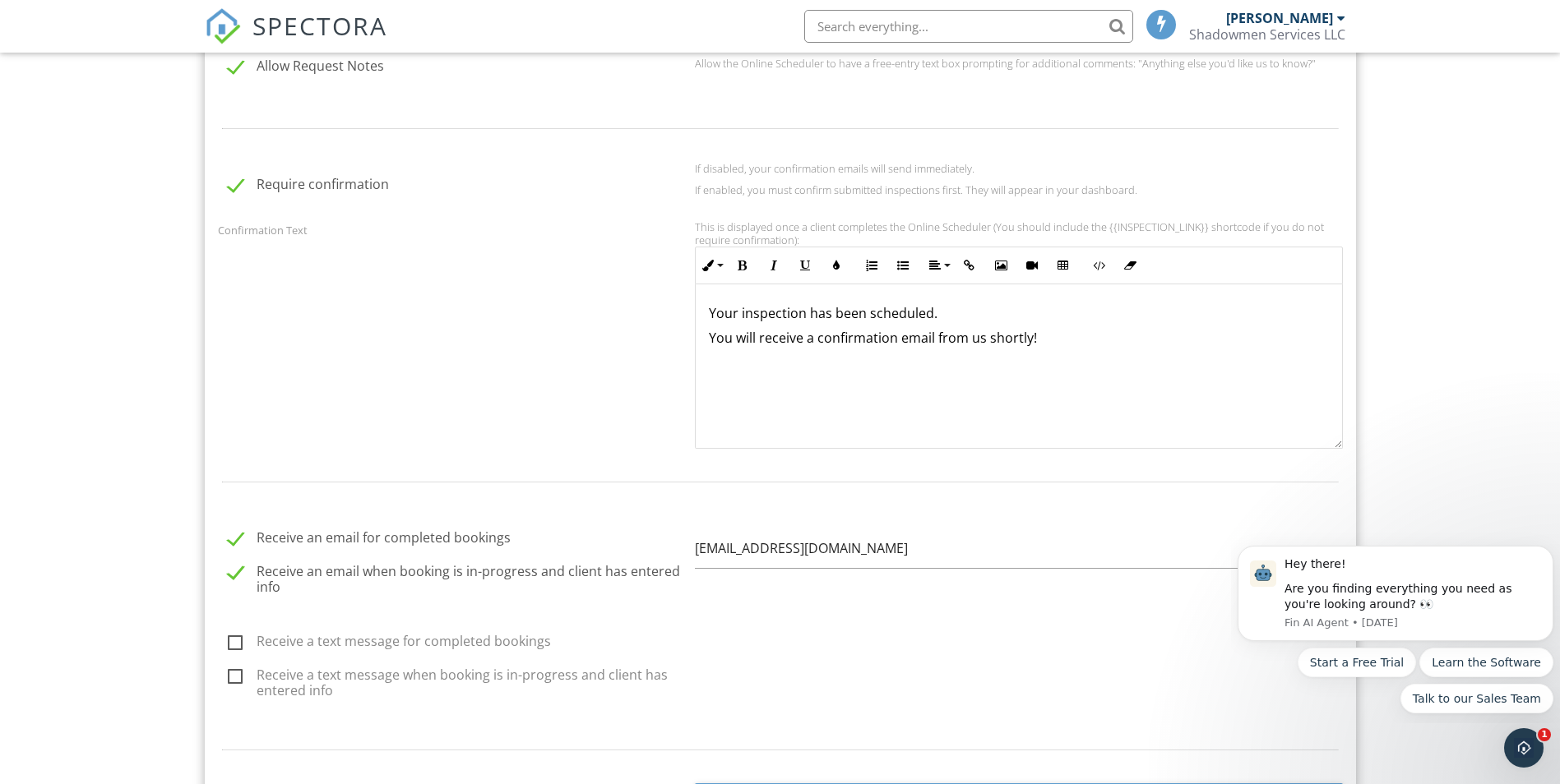
click at [234, 641] on label "Receive a text message for completed bookings" at bounding box center [457, 644] width 458 height 20
click at [229, 641] on input "Receive a text message for completed bookings" at bounding box center [223, 644] width 11 height 11
checkbox input "true"
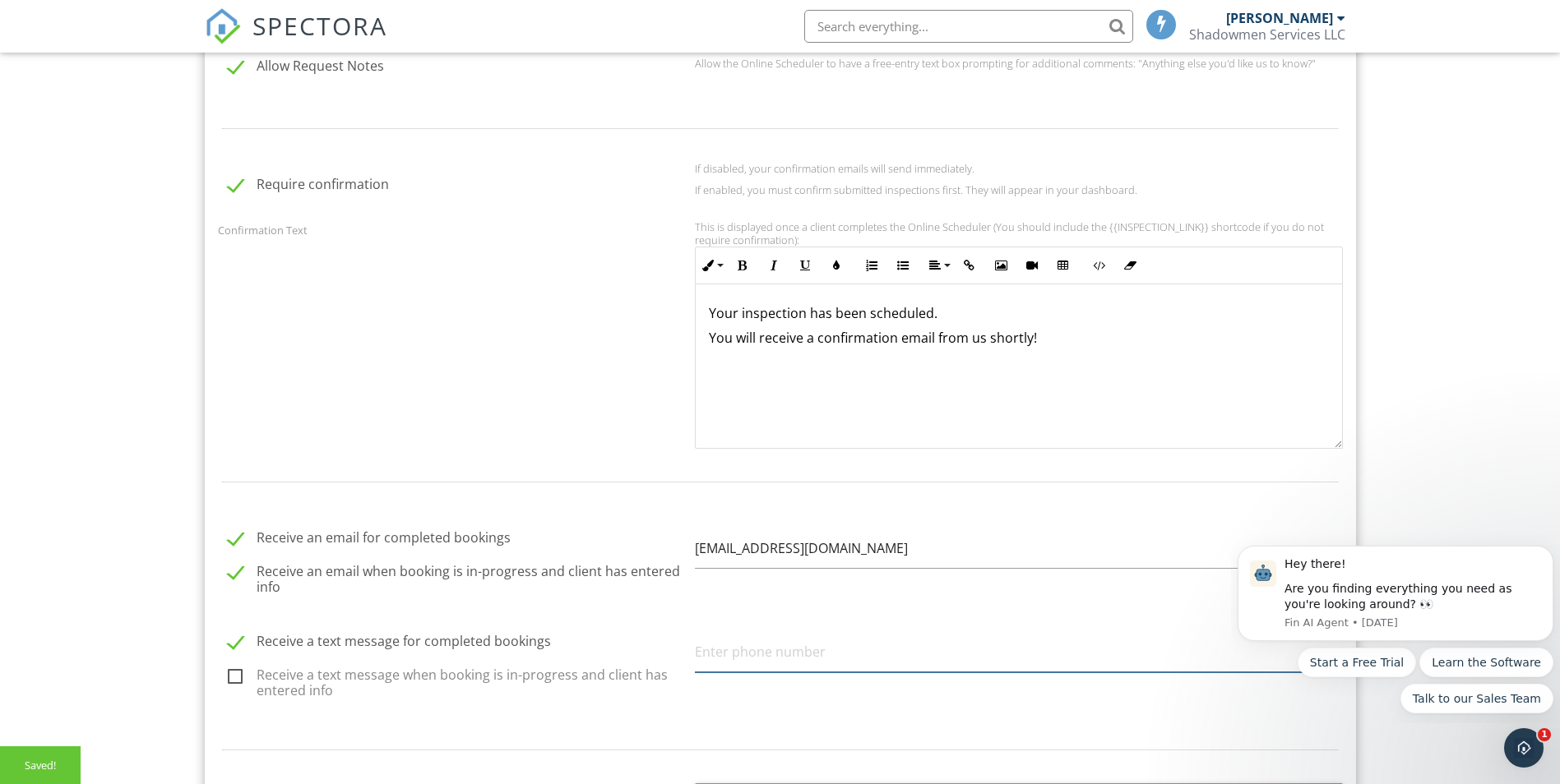
click at [756, 654] on input "text" at bounding box center [1019, 652] width 648 height 41
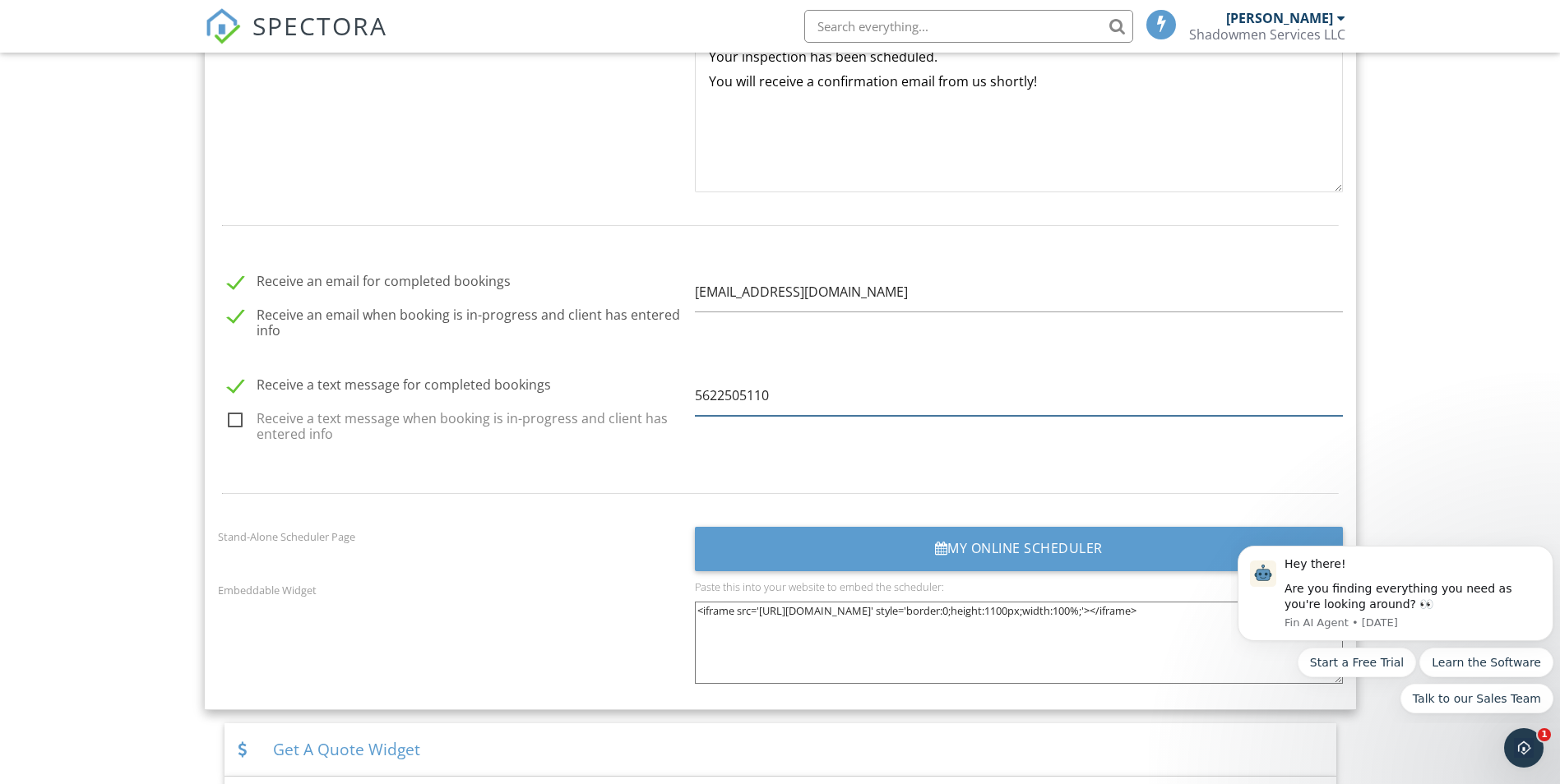
scroll to position [1891, 0]
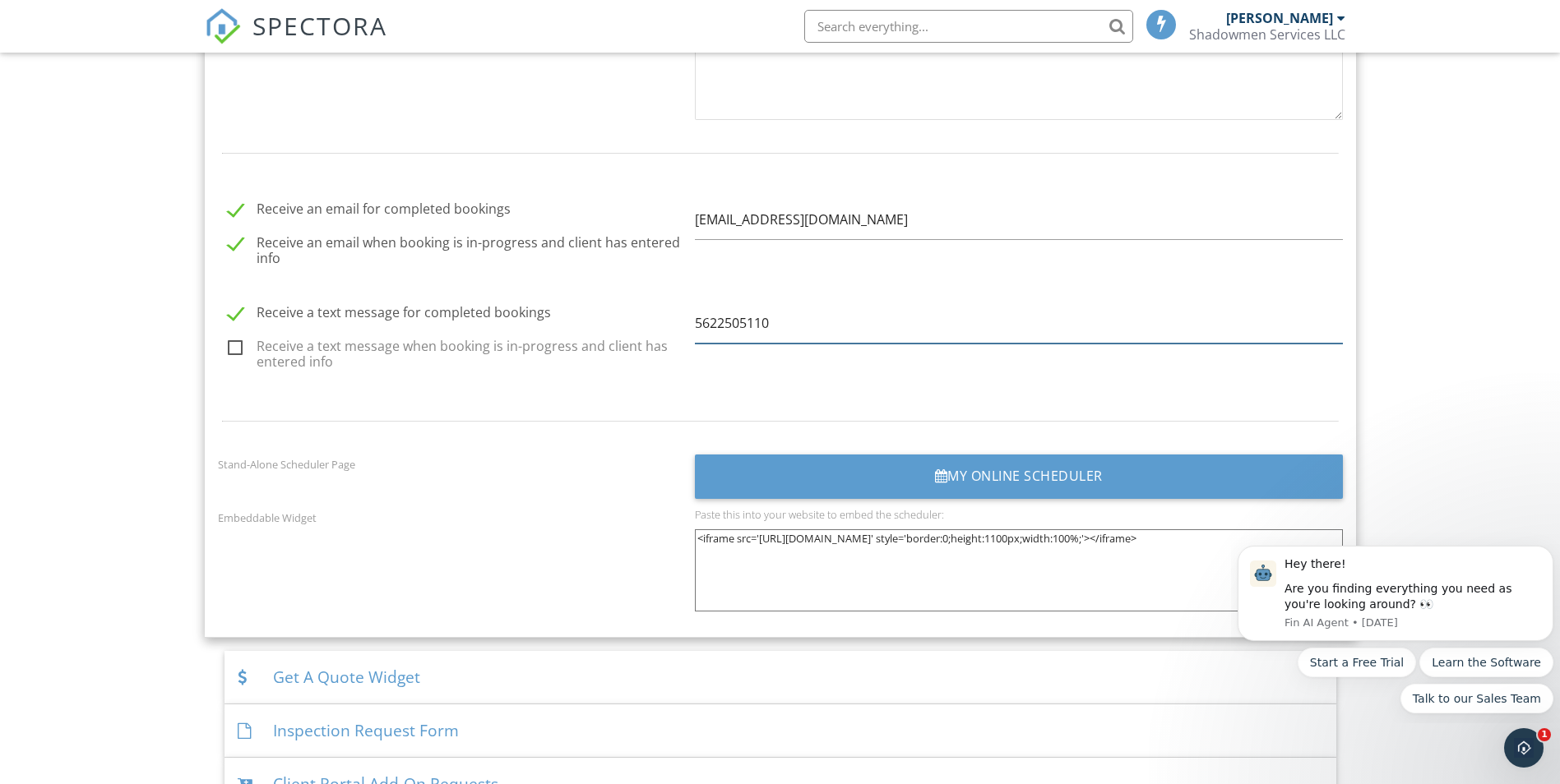
type input "5622505110"
click at [309, 467] on label "Stand-Alone Scheduler Page" at bounding box center [286, 465] width 138 height 15
click at [291, 520] on label "Embeddable Widget" at bounding box center [267, 518] width 99 height 15
drag, startPoint x: 977, startPoint y: 554, endPoint x: 691, endPoint y: 539, distance: 286.4
click at [691, 539] on div "Paste this into your website to embed the scheduler: <iframe src='[URL][DOMAIN_…" at bounding box center [1019, 565] width 668 height 116
